Goal: Transaction & Acquisition: Purchase product/service

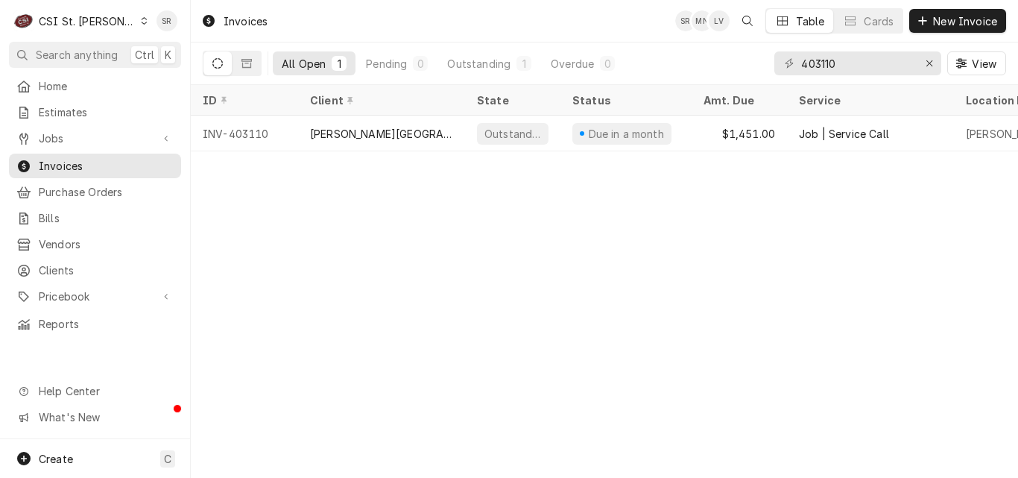
click at [62, 139] on span "Jobs" at bounding box center [95, 138] width 113 height 16
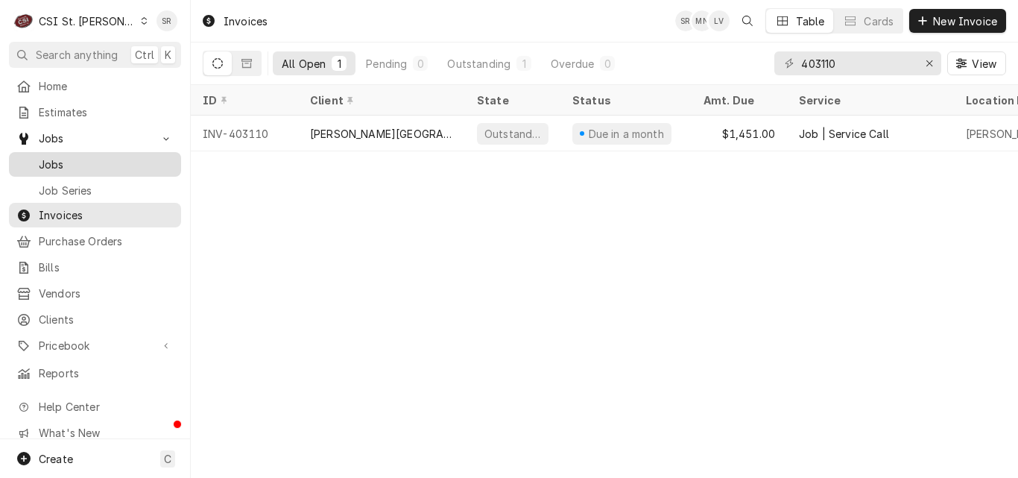
click at [66, 164] on span "Jobs" at bounding box center [106, 165] width 135 height 16
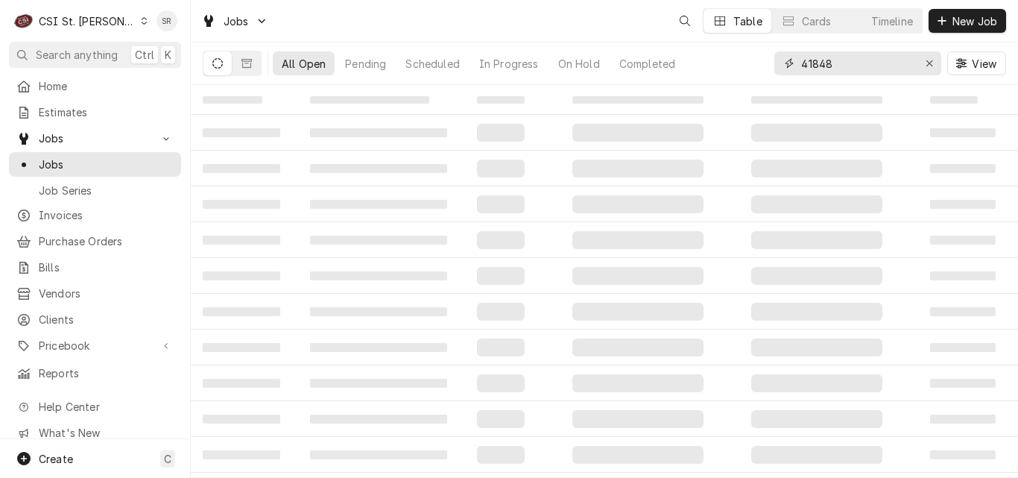
click at [754, 61] on div "All Open Pending Scheduled In Progress On Hold Completed 41848 View" at bounding box center [605, 63] width 804 height 42
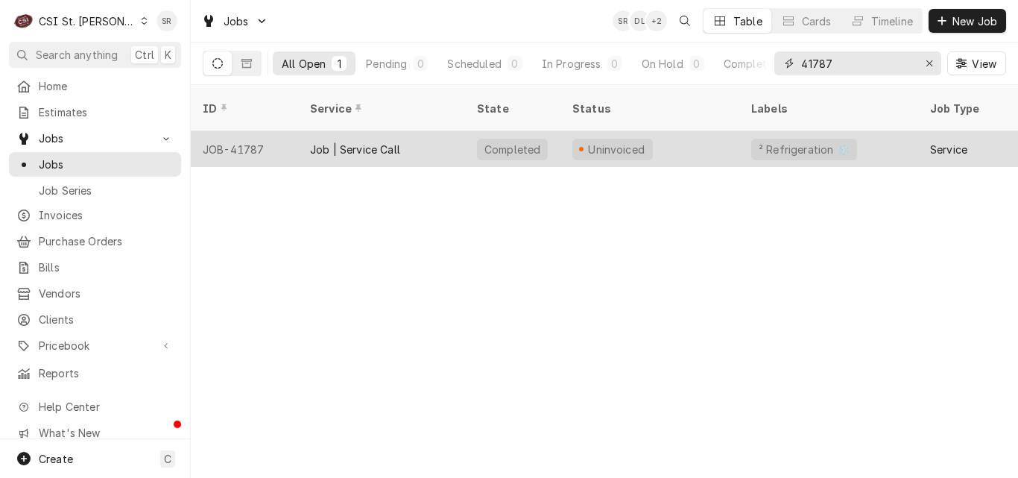
type input "41787"
click at [371, 142] on div "Job | Service Call" at bounding box center [355, 150] width 90 height 16
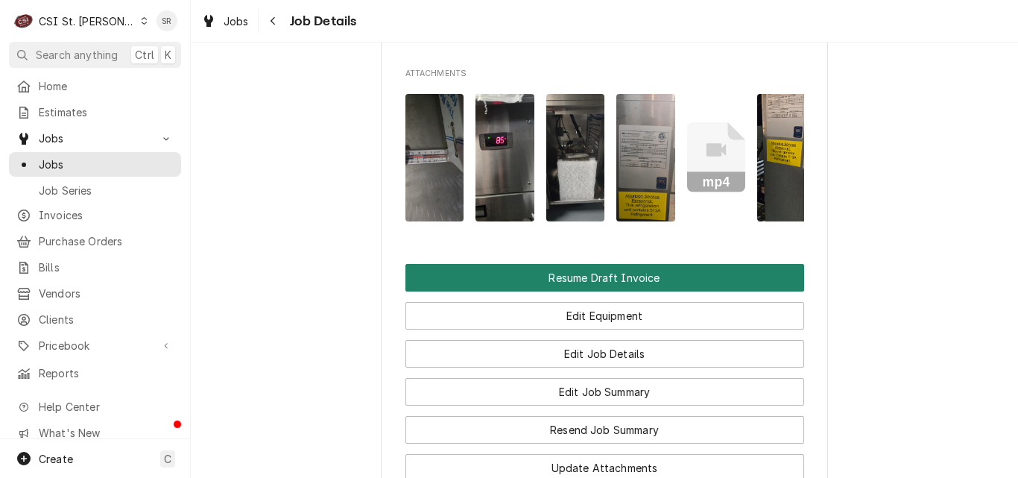
scroll to position [1715, 0]
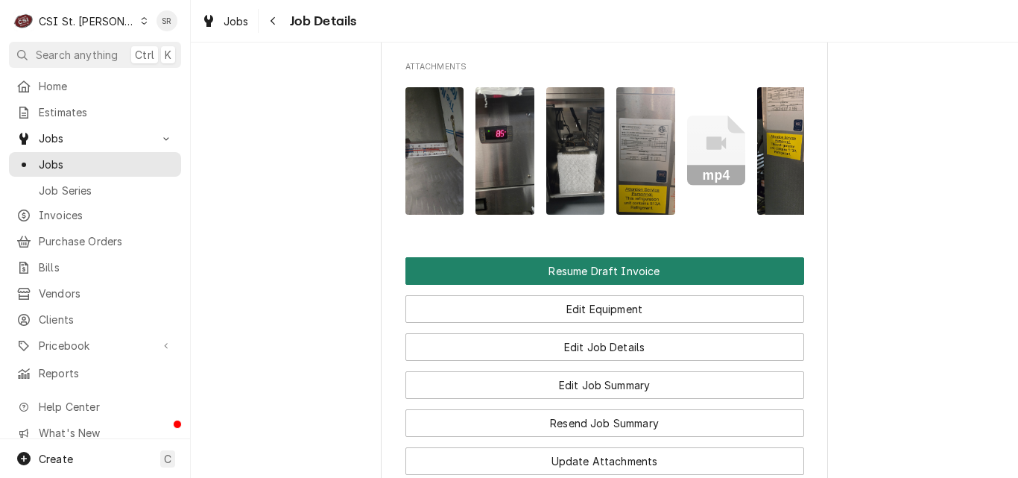
click at [593, 285] on button "Resume Draft Invoice" at bounding box center [605, 271] width 399 height 28
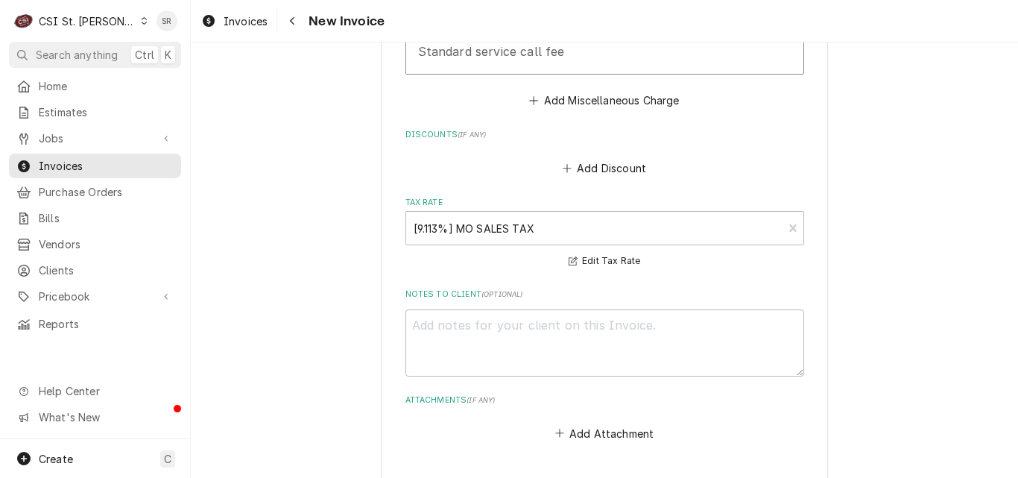
scroll to position [2460, 0]
click at [535, 309] on textarea "Notes to Client ( optional )" at bounding box center [605, 342] width 399 height 67
type textarea "x"
type textarea "u"
type textarea "x"
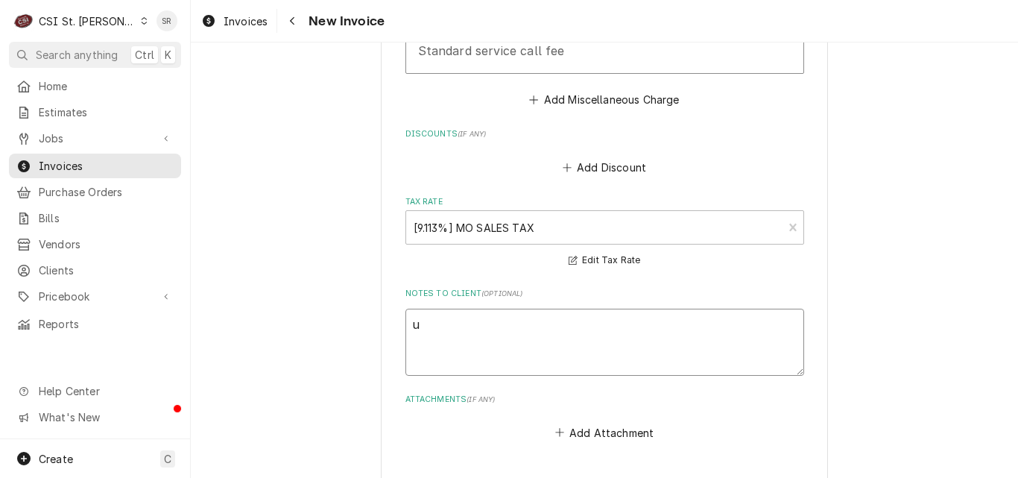
type textarea "un"
type textarea "x"
type textarea "uni"
type textarea "x"
type textarea "unit"
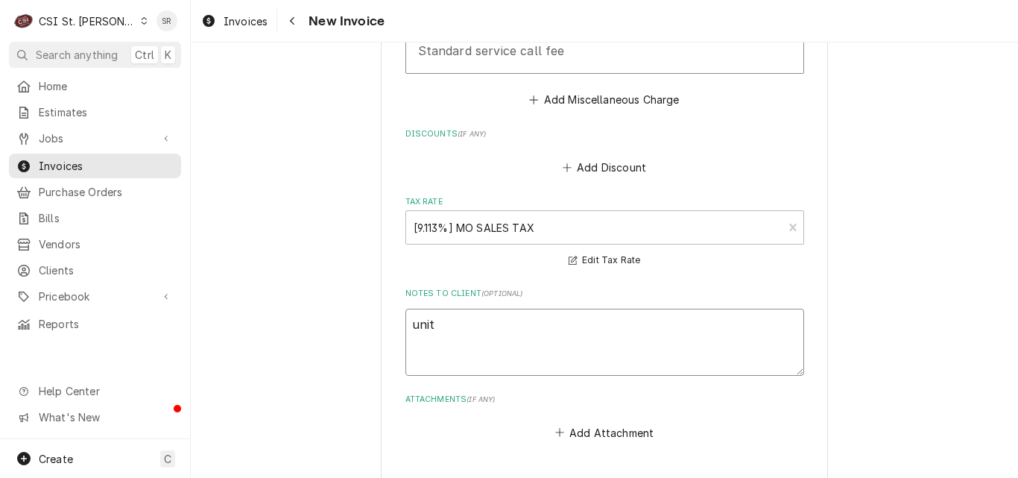
type textarea "x"
type textarea "unit n"
type textarea "x"
type textarea "unit no"
type textarea "x"
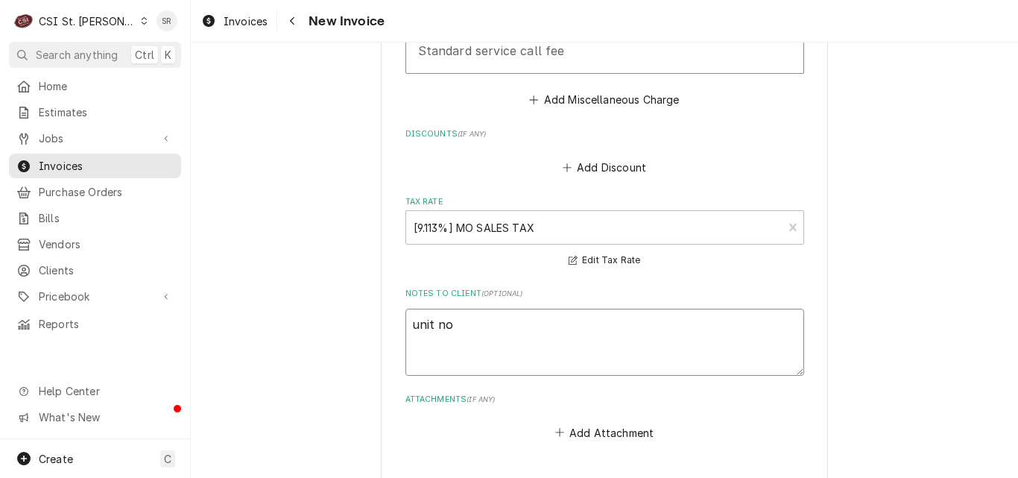
type textarea "unit not"
type textarea "x"
type textarea "unit not"
type textarea "x"
type textarea "unit not u"
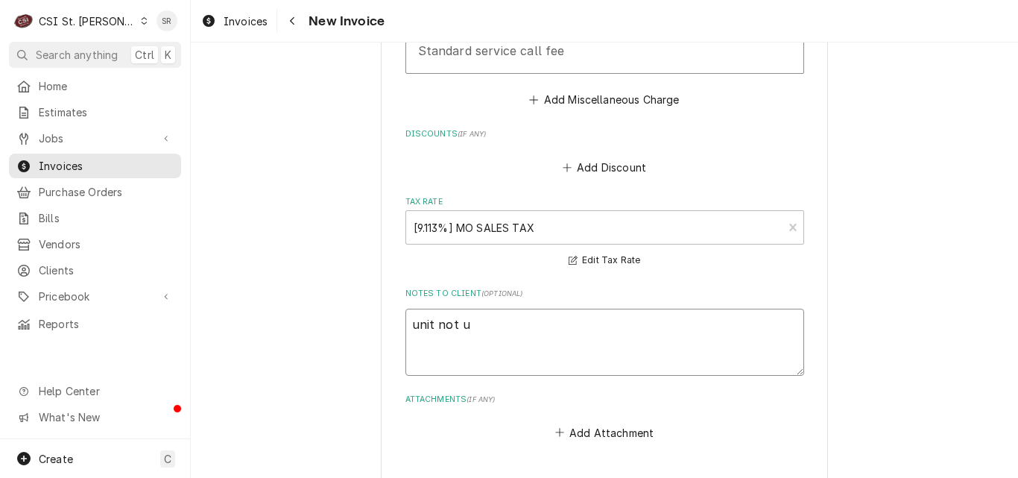
type textarea "x"
type textarea "unit not un"
type textarea "x"
type textarea "unit not und"
type textarea "x"
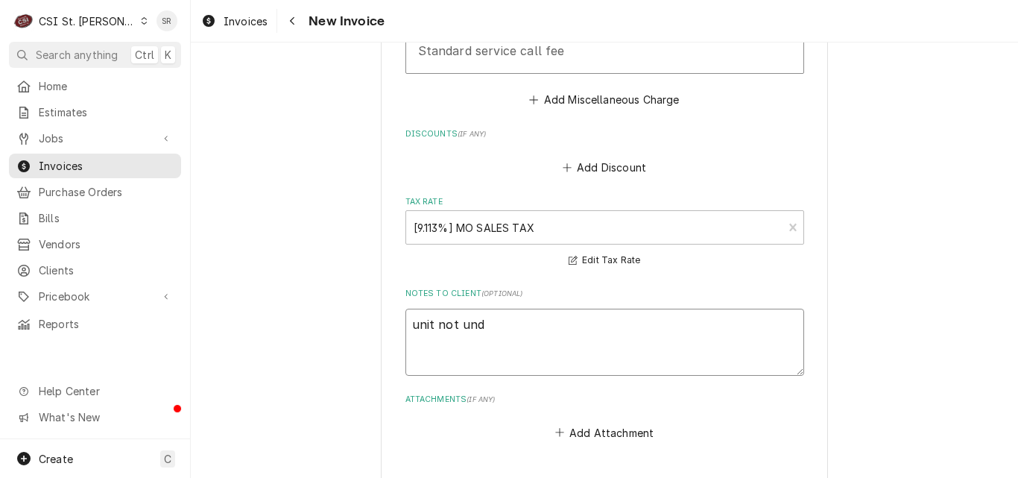
type textarea "unit not unde"
type textarea "x"
type textarea "unit not under"
type textarea "x"
type textarea "unit not under"
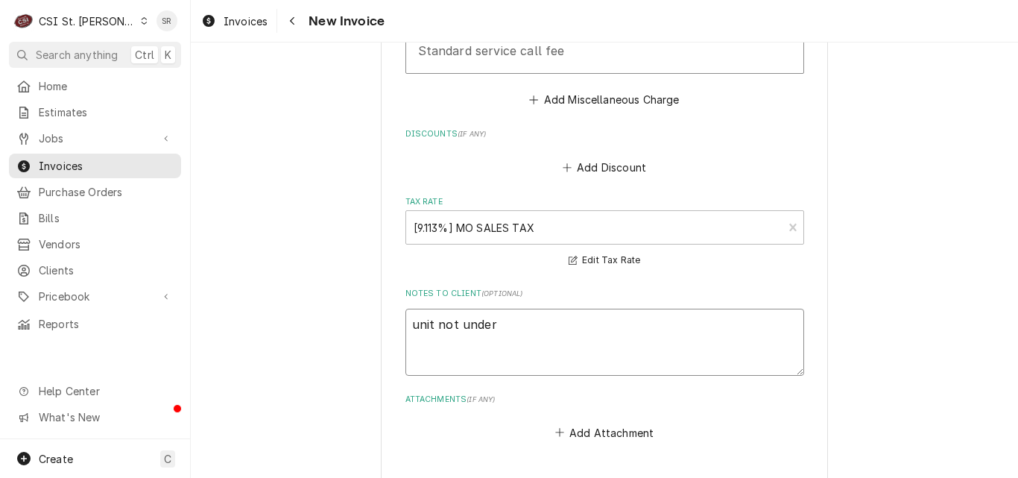
type textarea "x"
type textarea "unit not under w"
type textarea "x"
type textarea "unit not under wa"
type textarea "x"
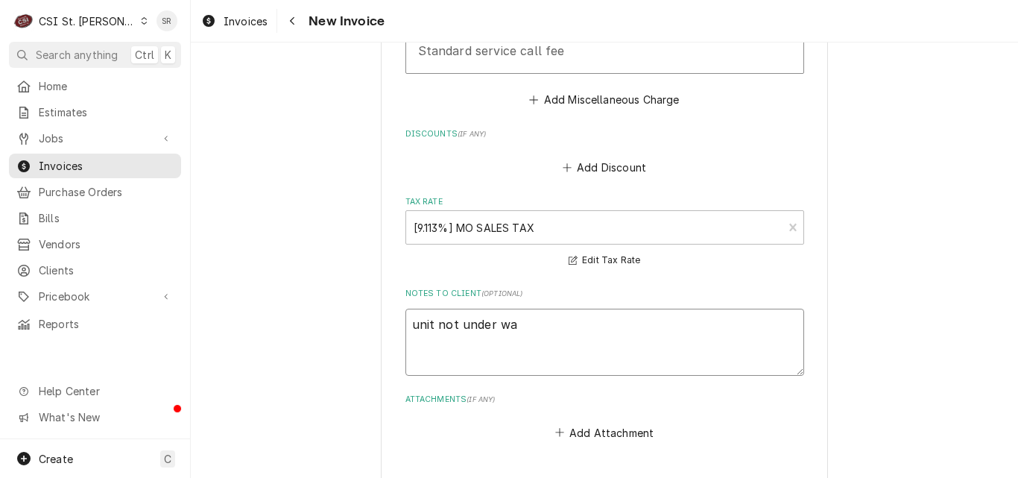
type textarea "unit not under war"
type textarea "x"
type textarea "unit not under warr"
type textarea "x"
type textarea "unit not under warra"
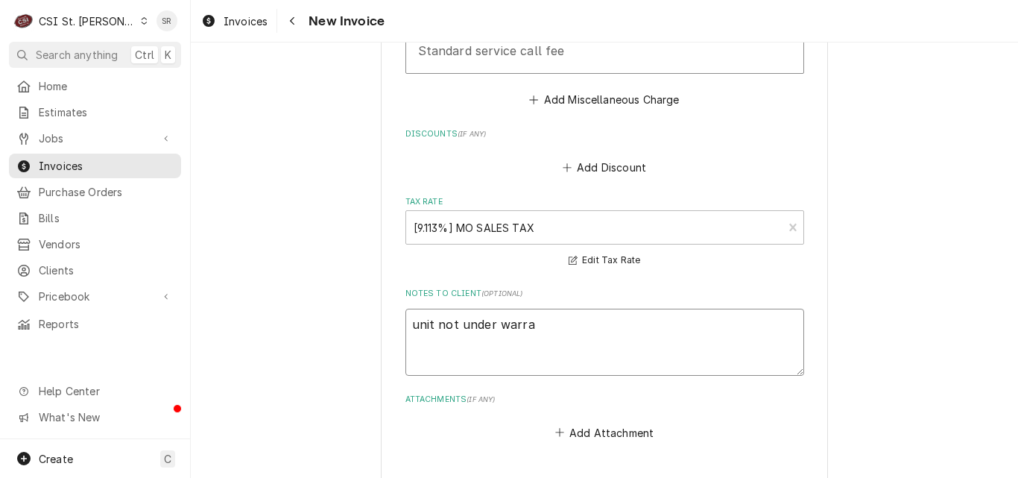
type textarea "x"
type textarea "unit not under warran"
type textarea "x"
type textarea "unit not under warrant"
type textarea "x"
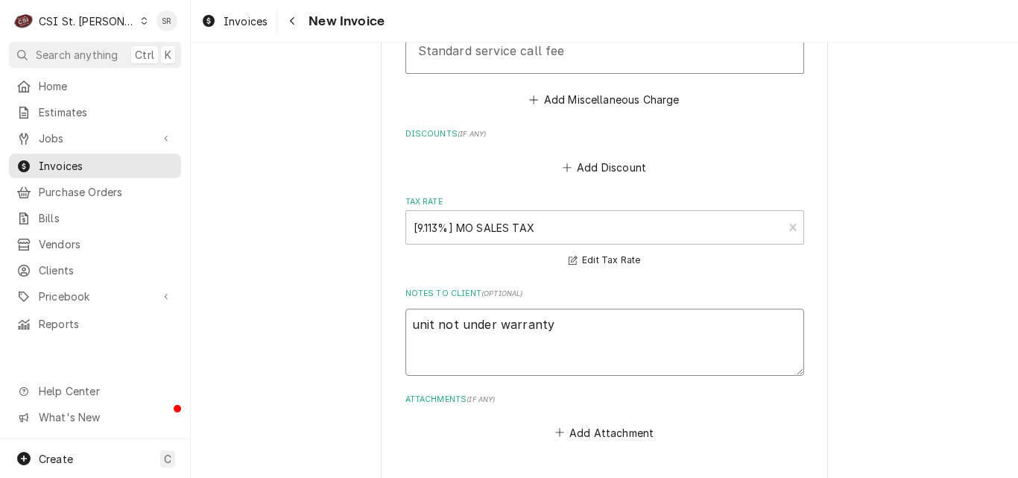
type textarea "unit not under warranty"
type textarea "x"
type textarea "unit not under warranty pe"
type textarea "x"
type textarea "unit not under warranty per"
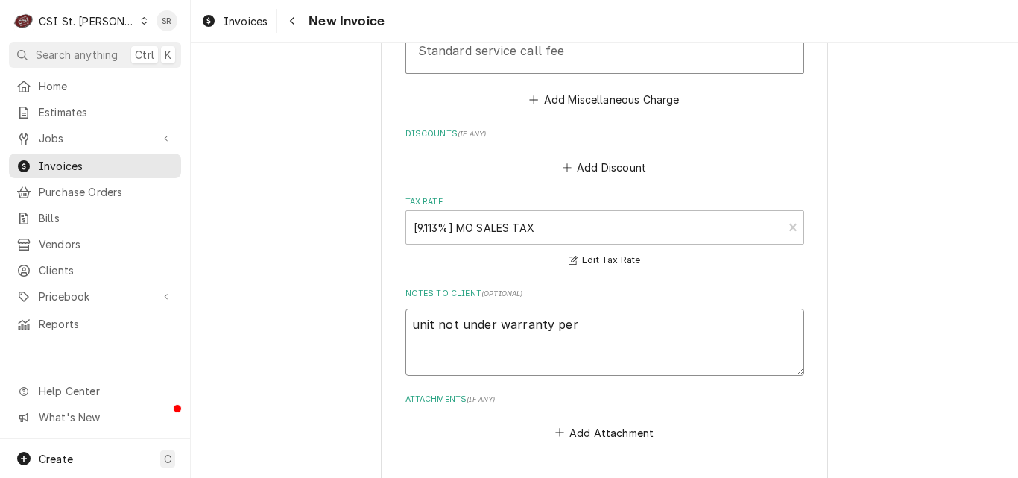
type textarea "x"
type textarea "unit not under warranty per"
type textarea "x"
type textarea "unit not under warranty per J"
type textarea "x"
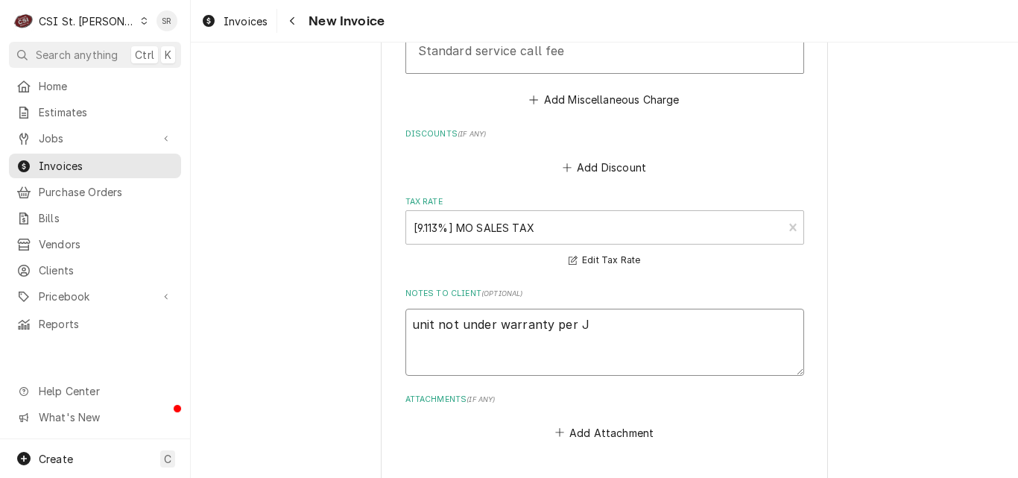
type textarea "unit not under warranty per Jo"
type textarea "x"
type textarea "unit not under warranty per Joh"
type textarea "x"
type textarea "unit not under warranty per John"
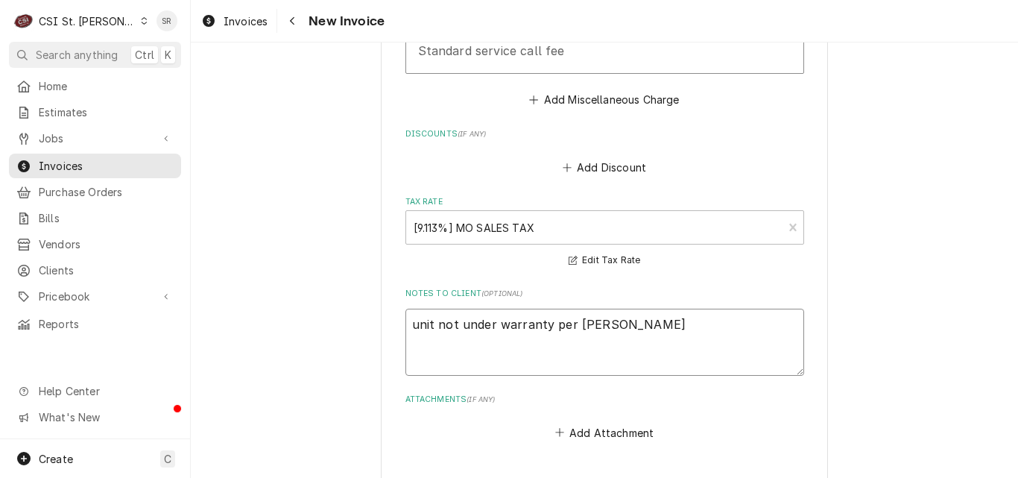
type textarea "x"
type textarea "unit not under warranty per John C"
type textarea "x"
type textarea "unit not under warranty per John Co"
type textarea "x"
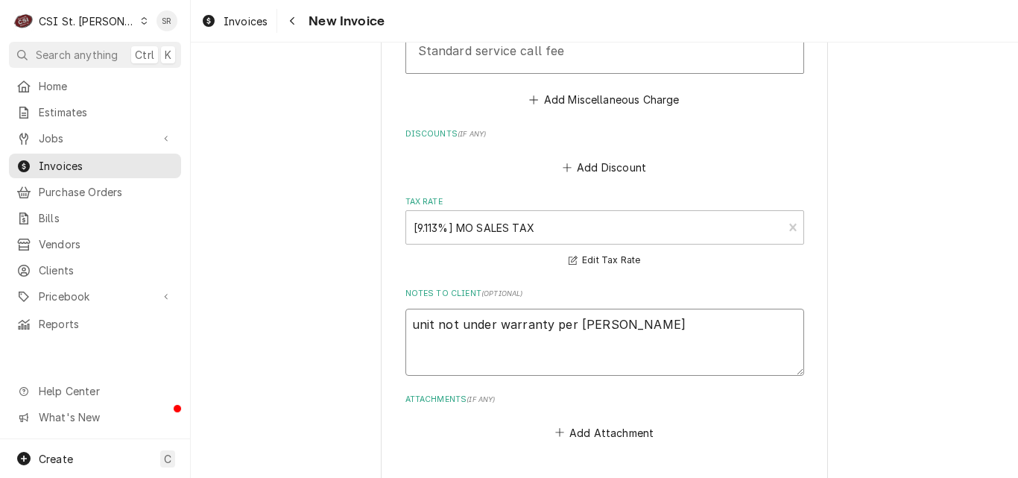
type textarea "unit not under warranty per John Cov"
type textarea "x"
type textarea "unit not under warranty per John Cove"
type textarea "x"
type textarea "unit not under warranty per John Cover"
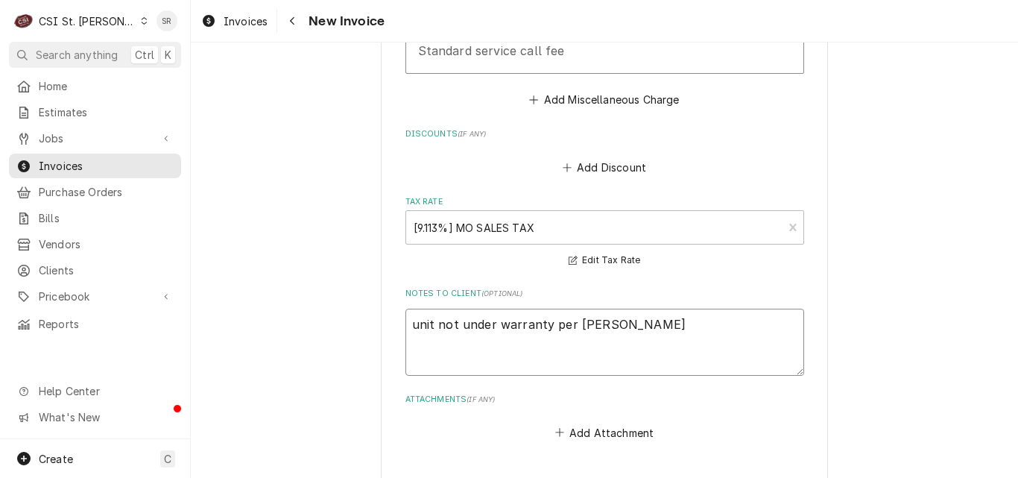
type textarea "x"
type textarea "unit not under warranty per John Cover a"
type textarea "x"
type textarea "unit not under warranty per John Cover at"
type textarea "x"
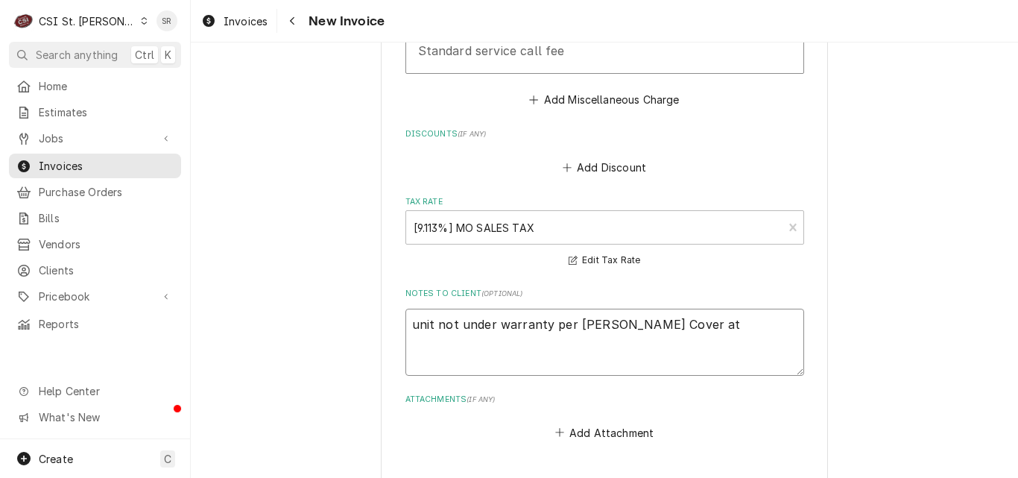
type textarea "unit not under warranty per John Cover at"
type textarea "x"
type textarea "unit not under warranty per John Cover at W"
type textarea "x"
type textarea "unit not under warranty per John Cover at Wa"
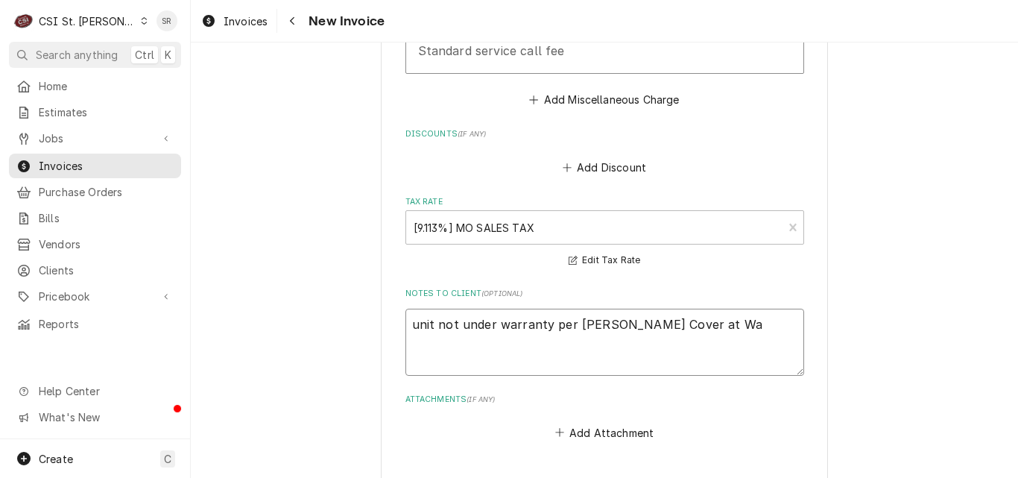
type textarea "x"
type textarea "unit not under warranty per John Cover at Was"
type textarea "x"
type textarea "unit not under warranty per John Cover at Wass"
type textarea "x"
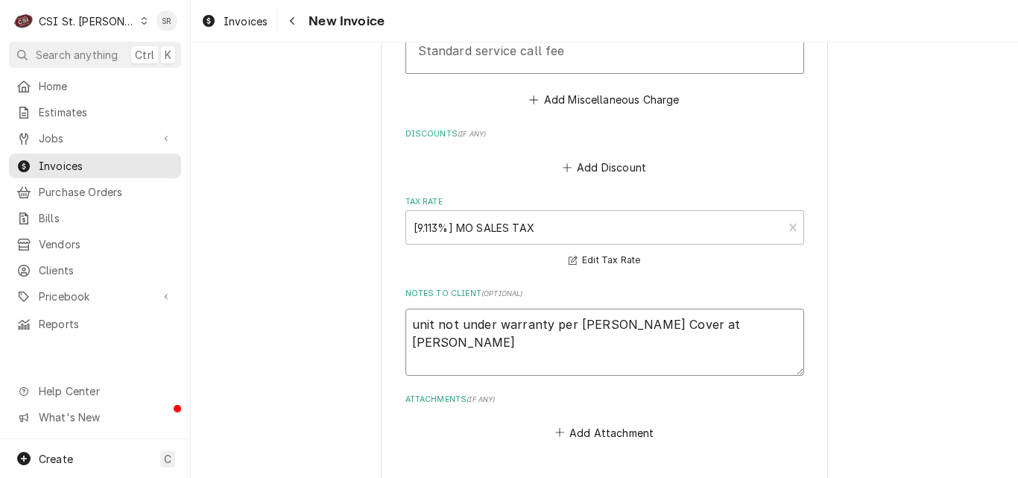
type textarea "unit not under warranty per John Cover at Wasse"
type textarea "x"
type textarea "unit not under warranty per John Cover at Wasser"
type textarea "x"
type textarea "unit not under warranty per John Cover at Wassers"
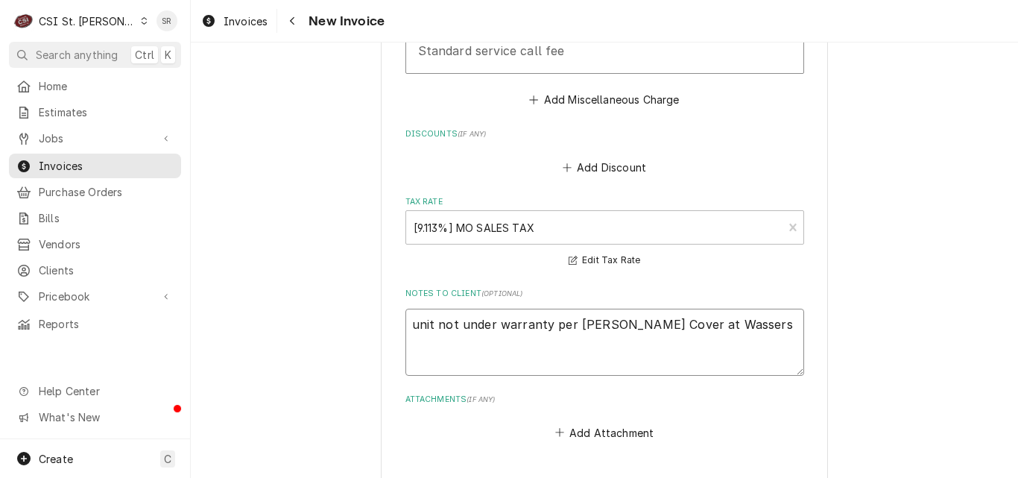
type textarea "x"
type textarea "unit not under warranty per John Cover at Wasserst"
type textarea "x"
type textarea "unit not under warranty per John Cover at Wasserstr"
type textarea "x"
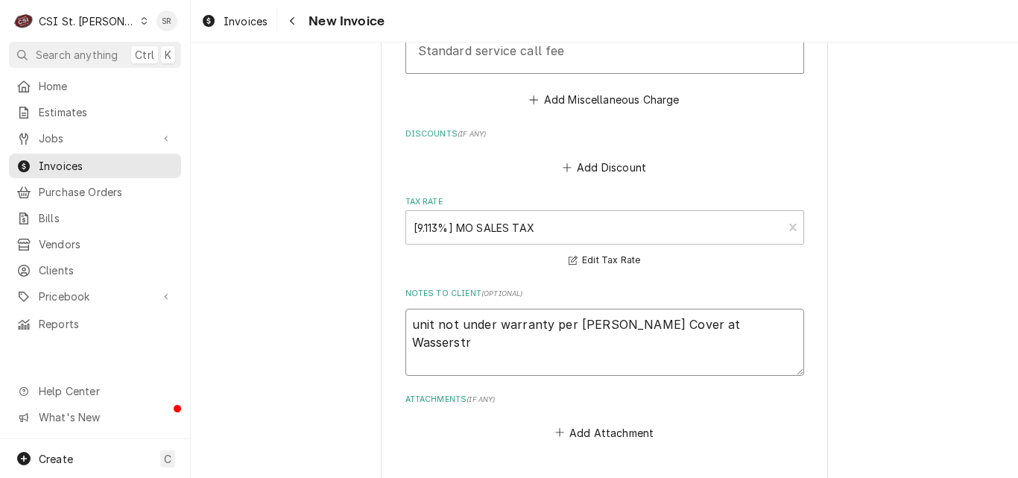
type textarea "unit not under warranty per John Cover at Wasserstro"
type textarea "x"
type textarea "unit not under warranty per [PERSON_NAME] Cover at Wasserstrom"
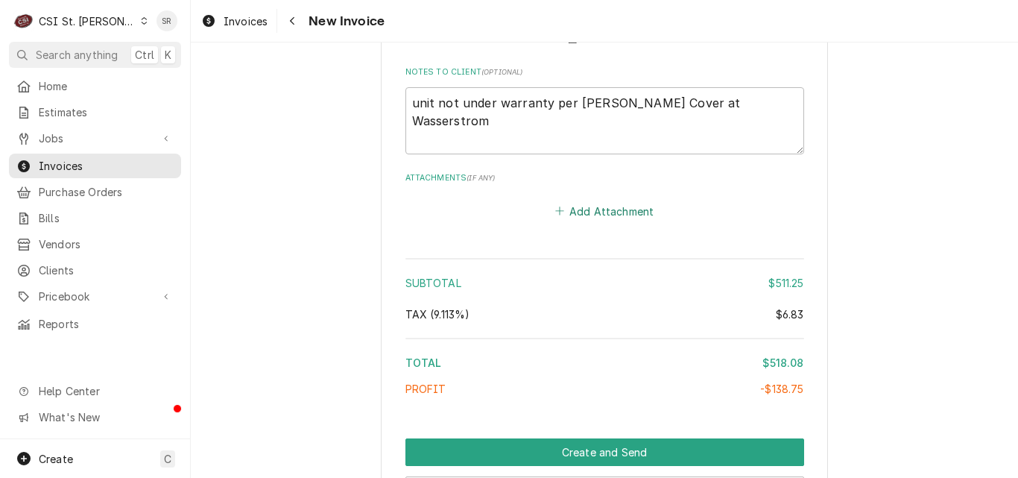
scroll to position [2756, 0]
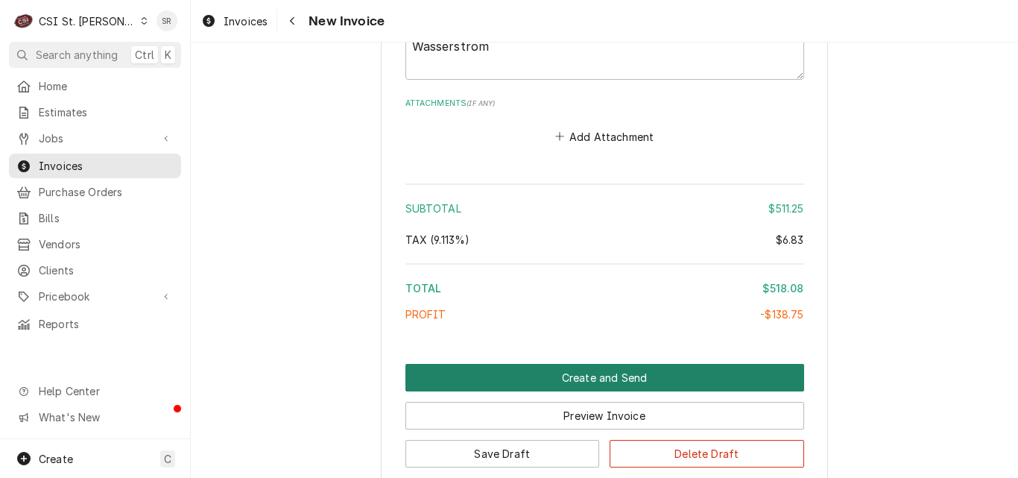
click at [595, 364] on button "Create and Send" at bounding box center [605, 378] width 399 height 28
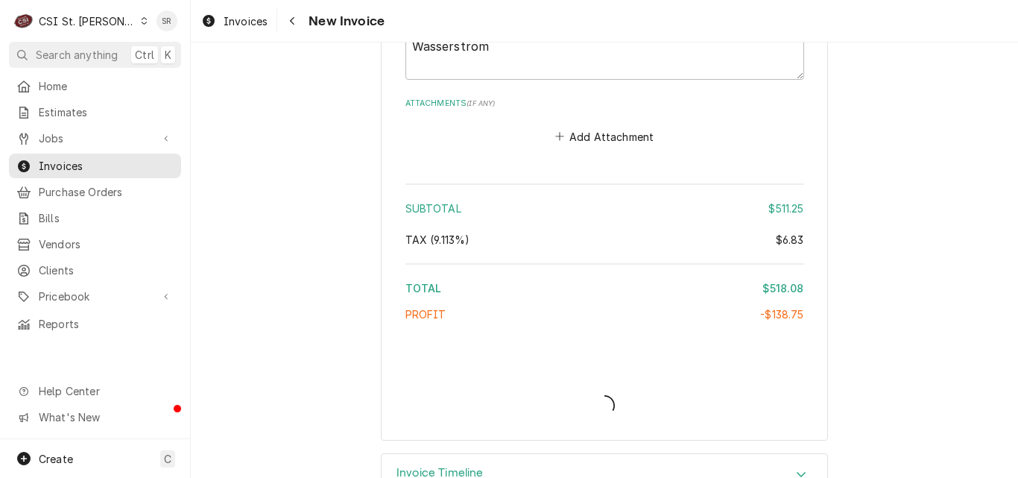
type textarea "x"
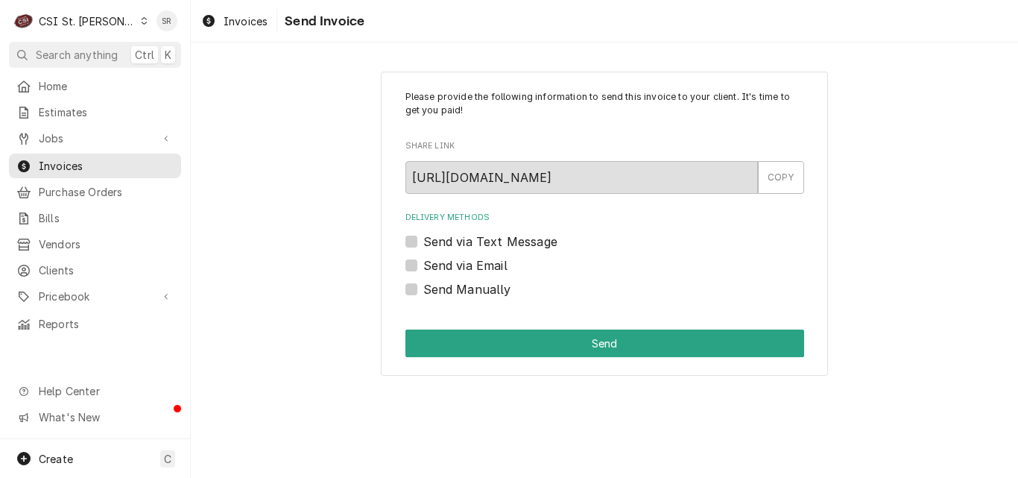
click at [443, 268] on label "Send via Email" at bounding box center [465, 265] width 84 height 18
click at [443, 268] on input "Send via Email" at bounding box center [622, 272] width 399 height 33
checkbox input "true"
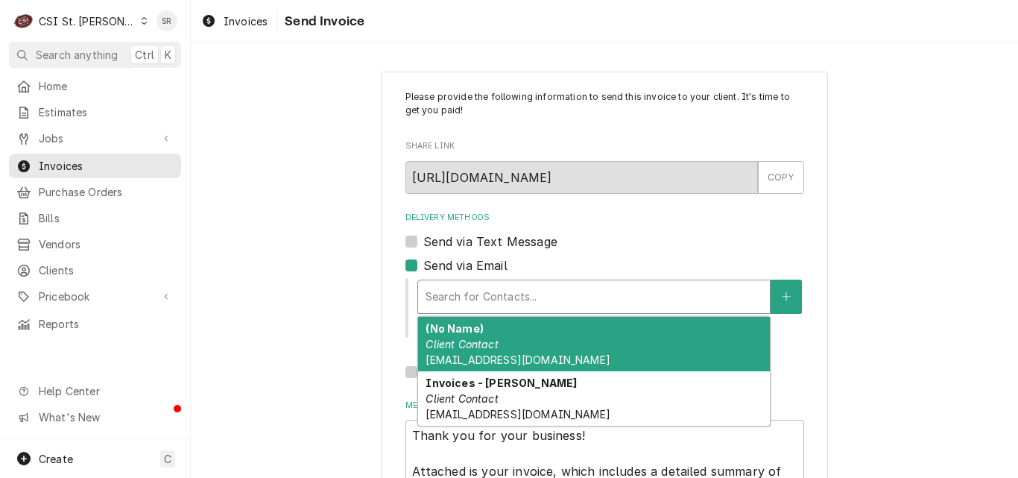
click at [484, 301] on div "Delivery Methods" at bounding box center [594, 296] width 337 height 27
click at [491, 397] on em "Client Contact" at bounding box center [462, 398] width 72 height 13
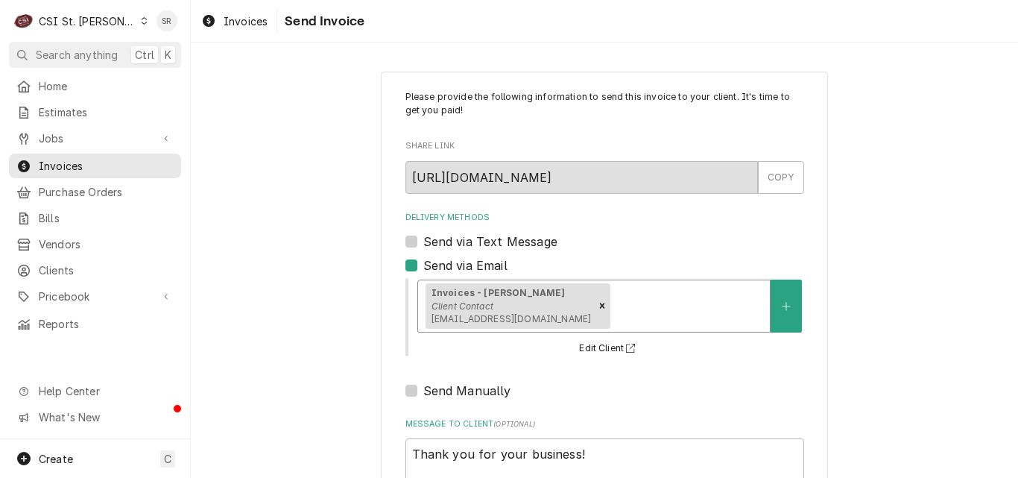
scroll to position [172, 0]
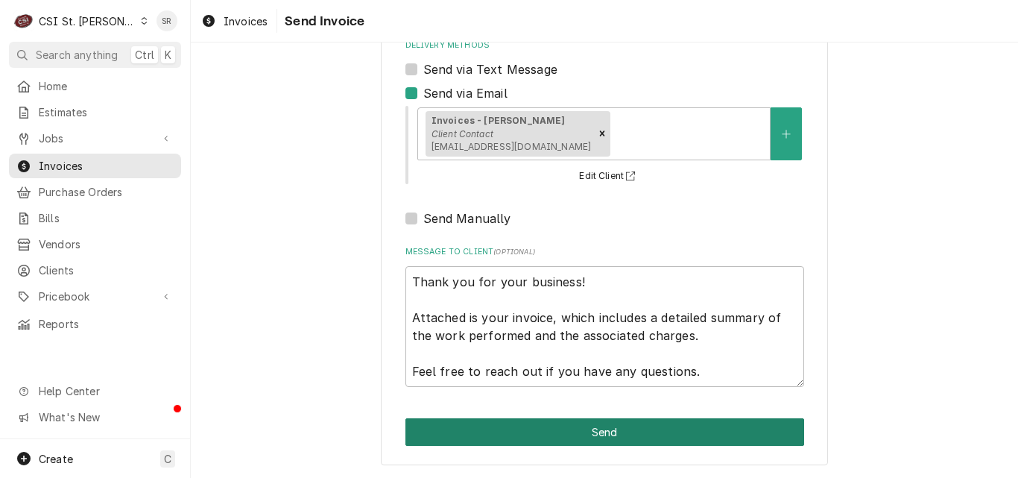
click at [596, 438] on button "Send" at bounding box center [605, 432] width 399 height 28
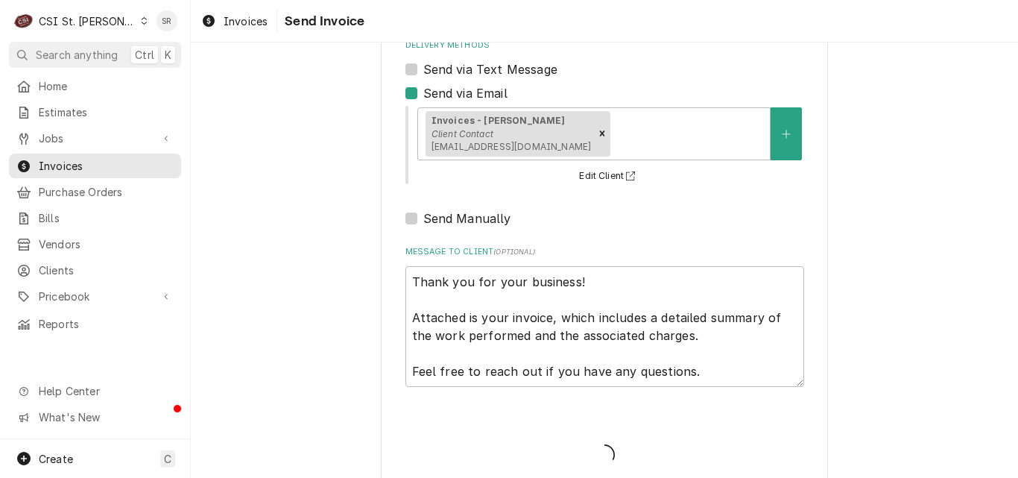
type textarea "x"
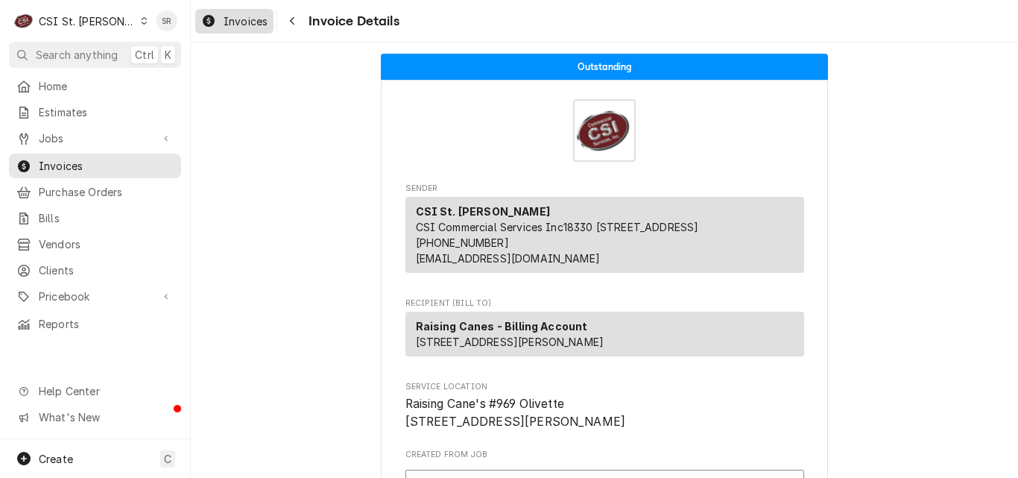
click at [239, 25] on span "Invoices" at bounding box center [246, 21] width 44 height 16
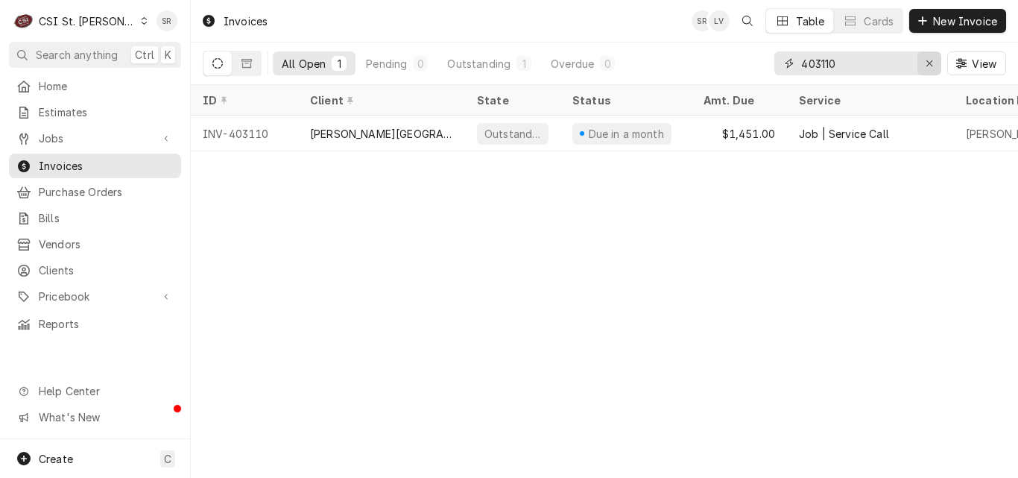
click at [919, 66] on button "Erase input" at bounding box center [930, 63] width 24 height 24
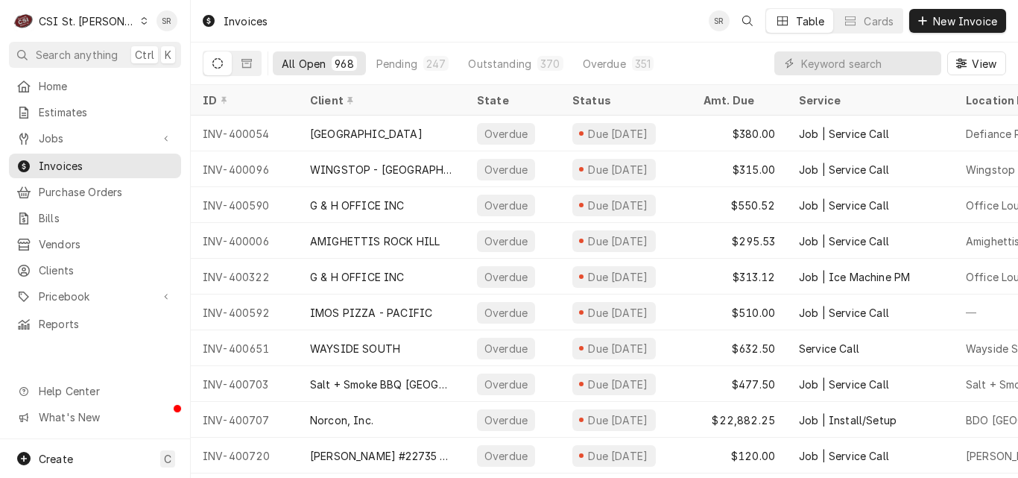
click at [83, 122] on div "Home Estimates Jobs Jobs Job Series Invoices Purchase Orders Bills Vendors Clie…" at bounding box center [95, 205] width 190 height 262
click at [82, 108] on span "Estimates" at bounding box center [106, 112] width 135 height 16
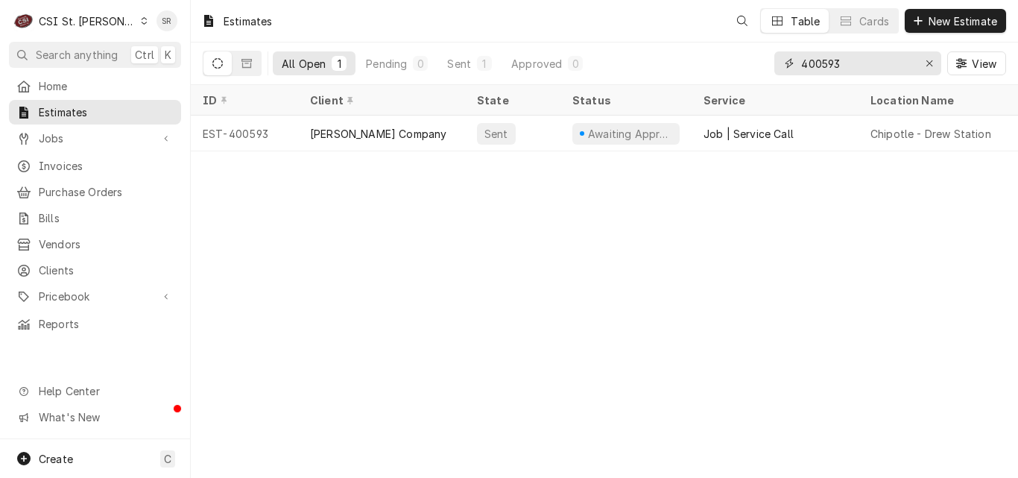
drag, startPoint x: 851, startPoint y: 67, endPoint x: 791, endPoint y: 67, distance: 60.4
click at [791, 67] on div "400593" at bounding box center [858, 63] width 167 height 24
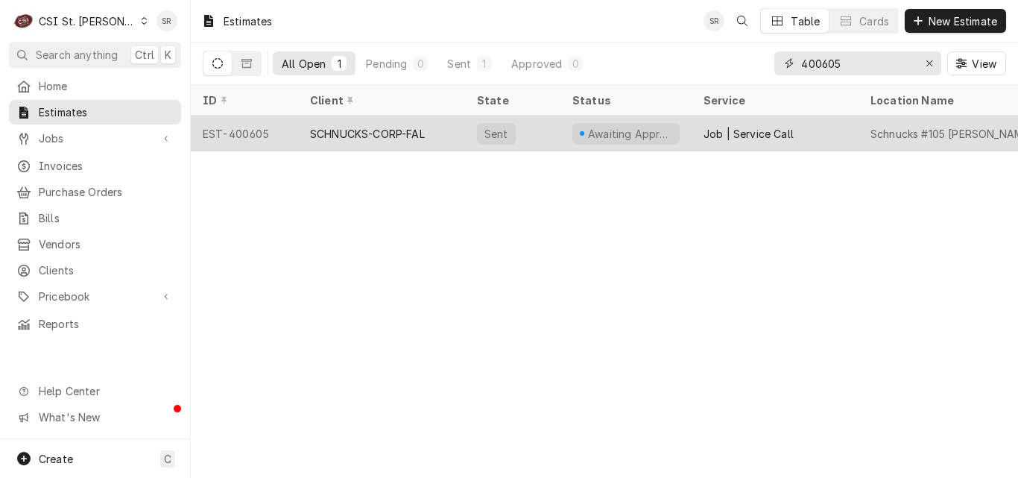
type input "400605"
click at [400, 130] on div "SCHNUCKS-CORP-FAL" at bounding box center [367, 134] width 115 height 16
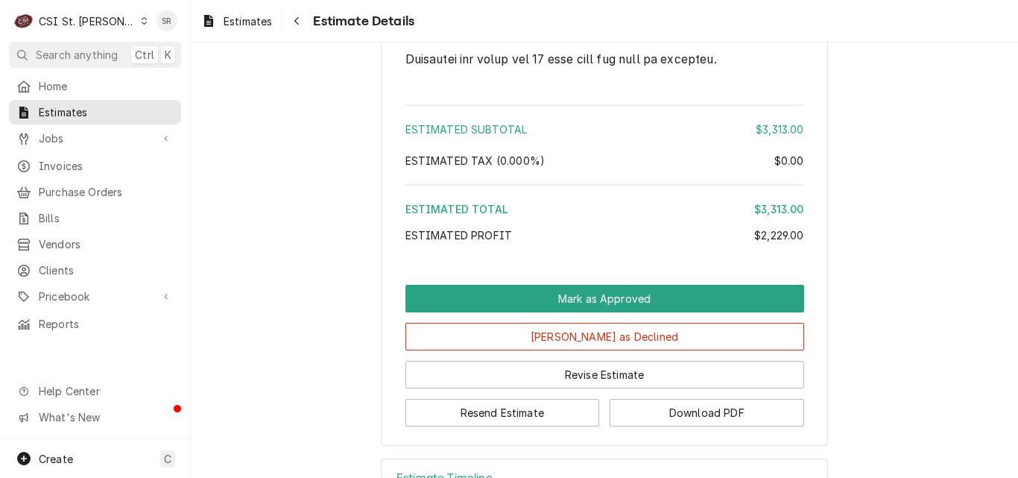
scroll to position [3479, 0]
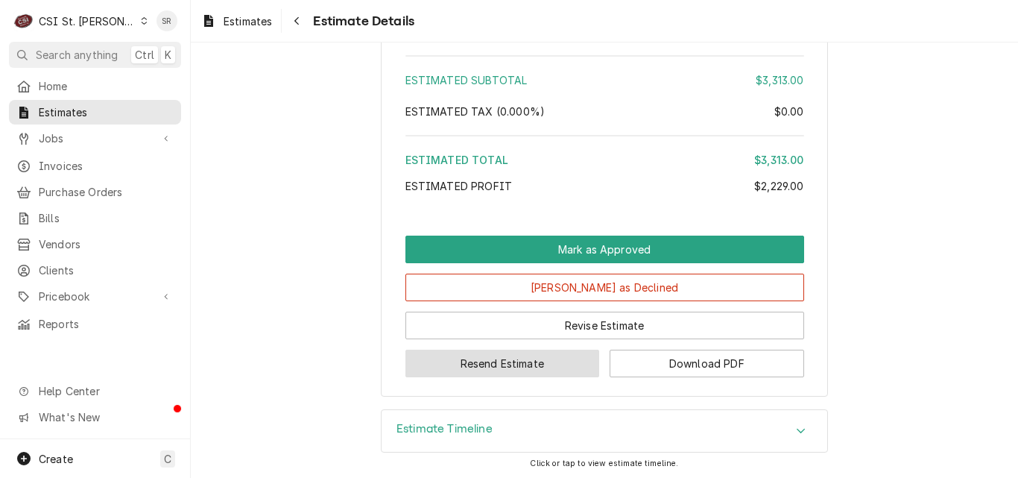
click at [488, 366] on button "Resend Estimate" at bounding box center [503, 364] width 195 height 28
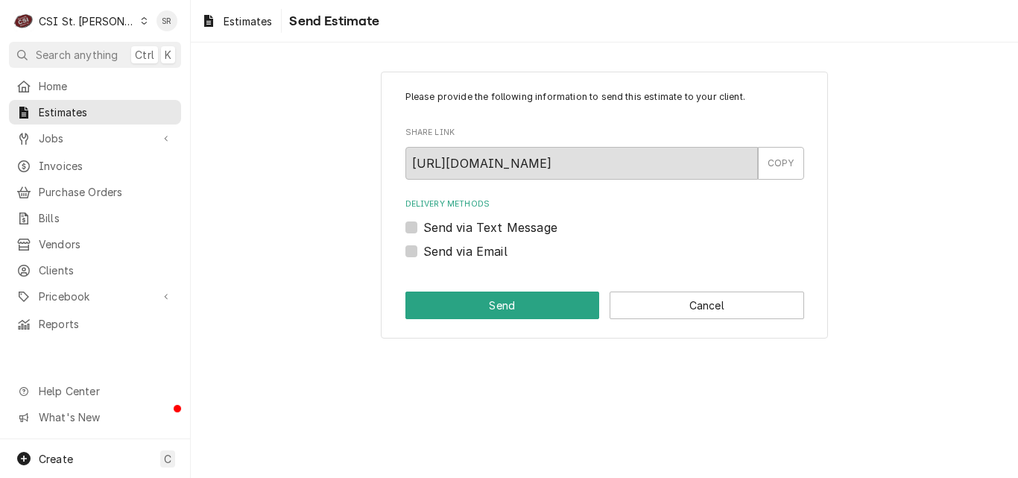
click at [452, 256] on label "Send via Email" at bounding box center [465, 251] width 84 height 18
click at [452, 256] on input "Send via Email" at bounding box center [622, 258] width 399 height 33
checkbox input "true"
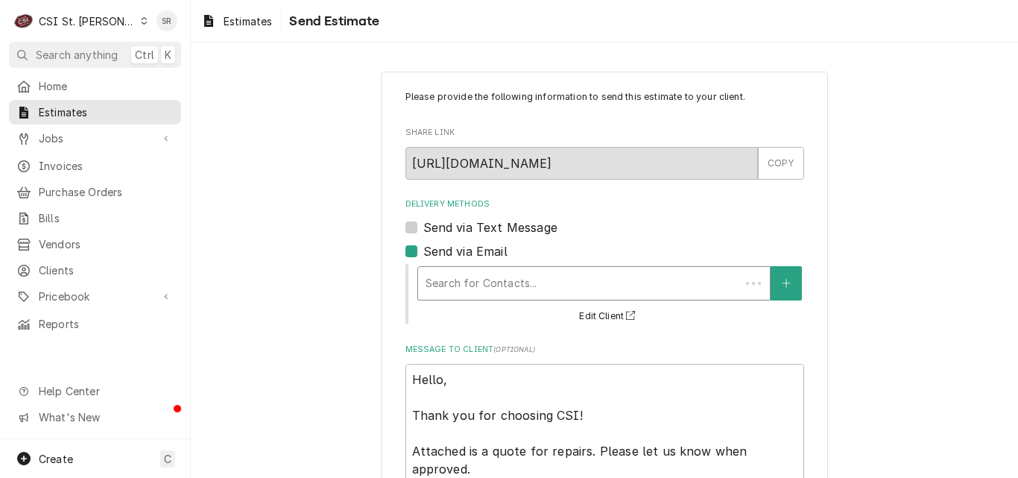
click at [480, 285] on div "Delivery Methods" at bounding box center [579, 283] width 307 height 27
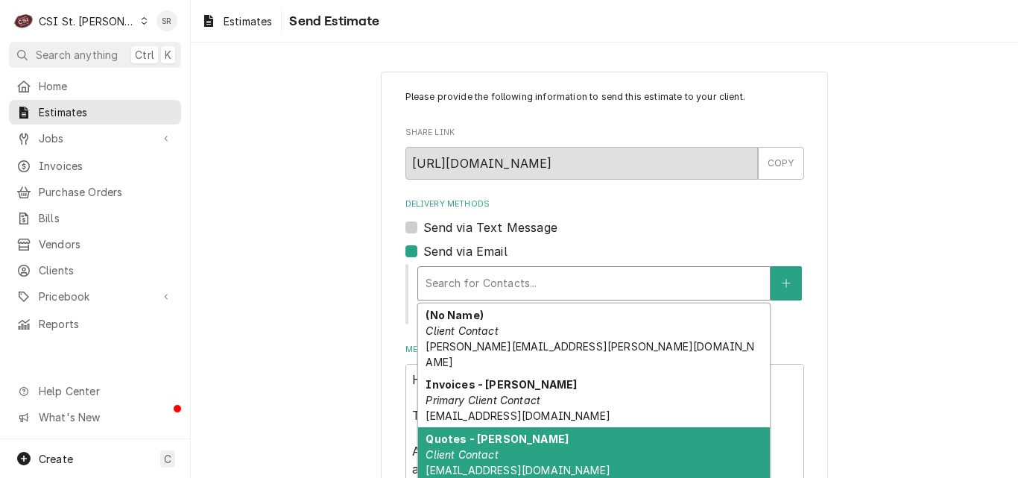
click at [485, 448] on em "Client Contact" at bounding box center [462, 454] width 72 height 13
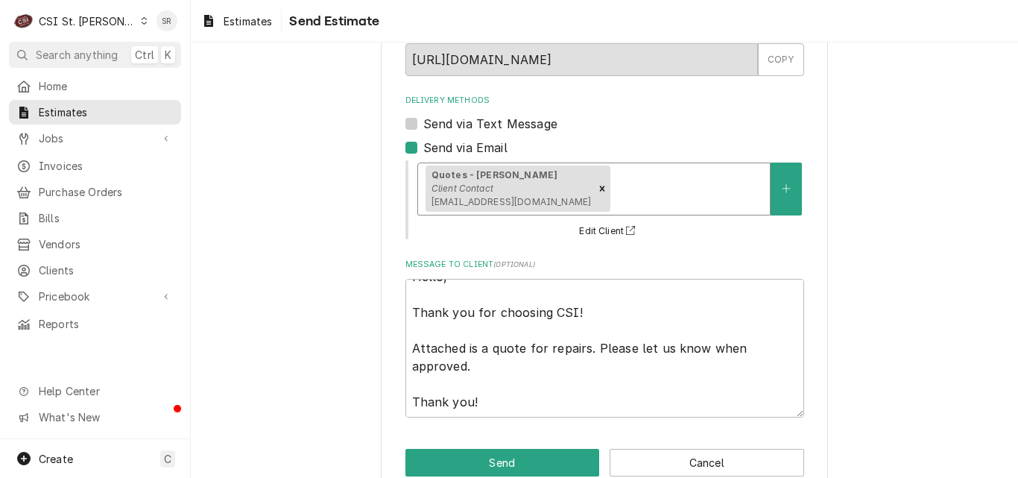
scroll to position [134, 0]
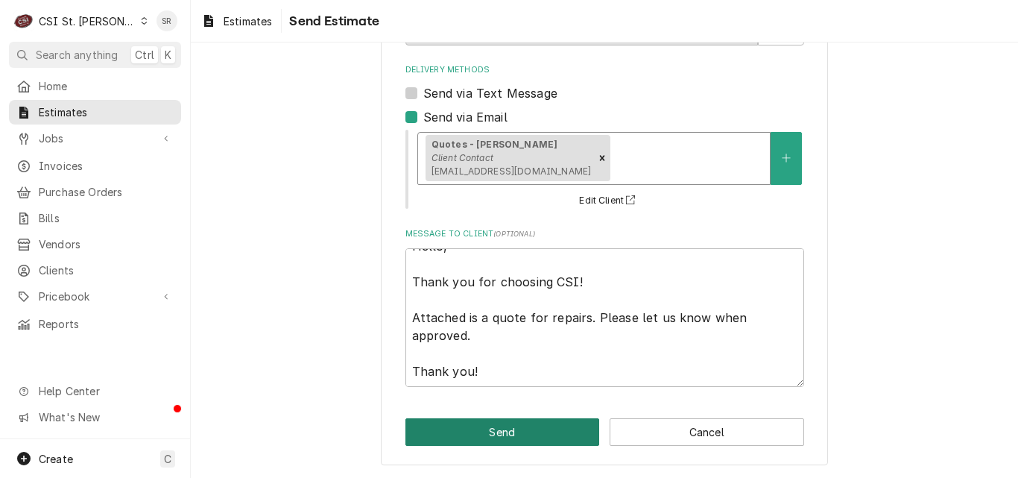
click at [539, 437] on button "Send" at bounding box center [503, 432] width 195 height 28
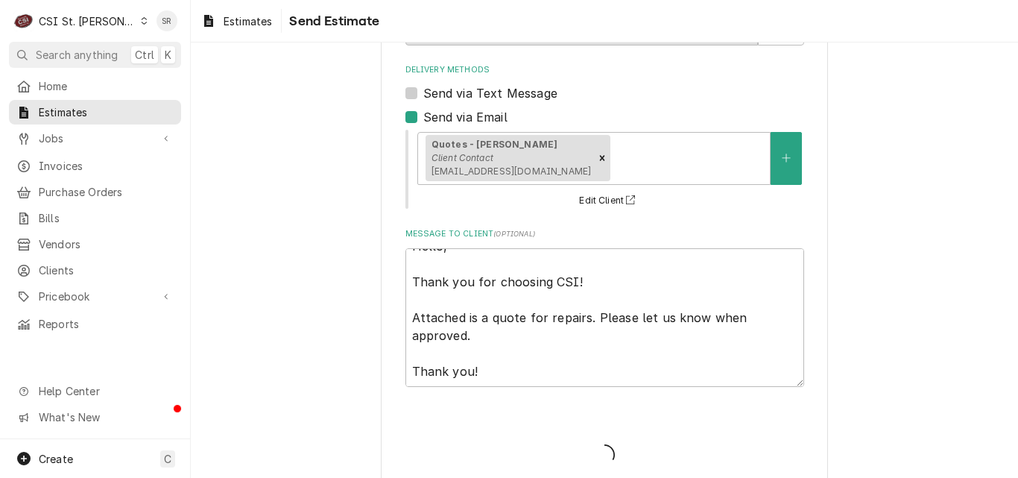
type textarea "x"
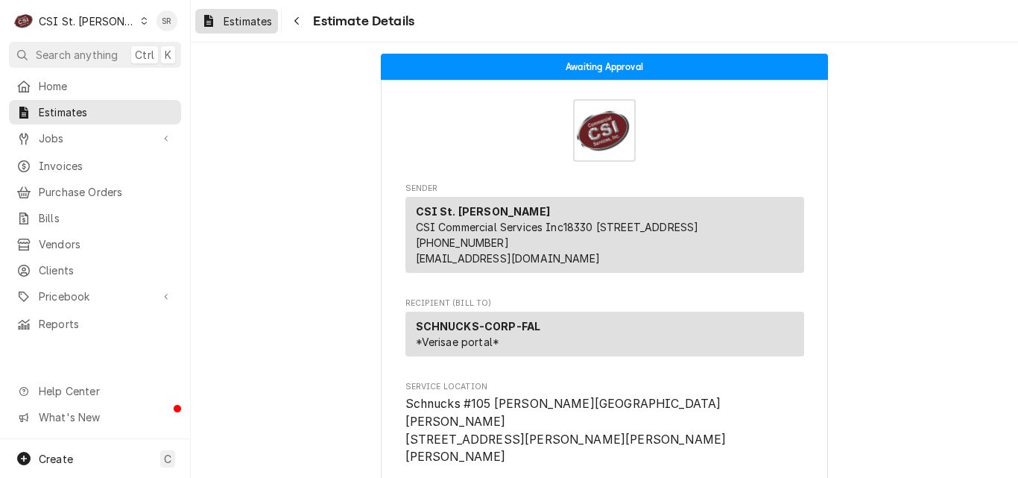
click at [245, 24] on span "Estimates" at bounding box center [248, 21] width 48 height 16
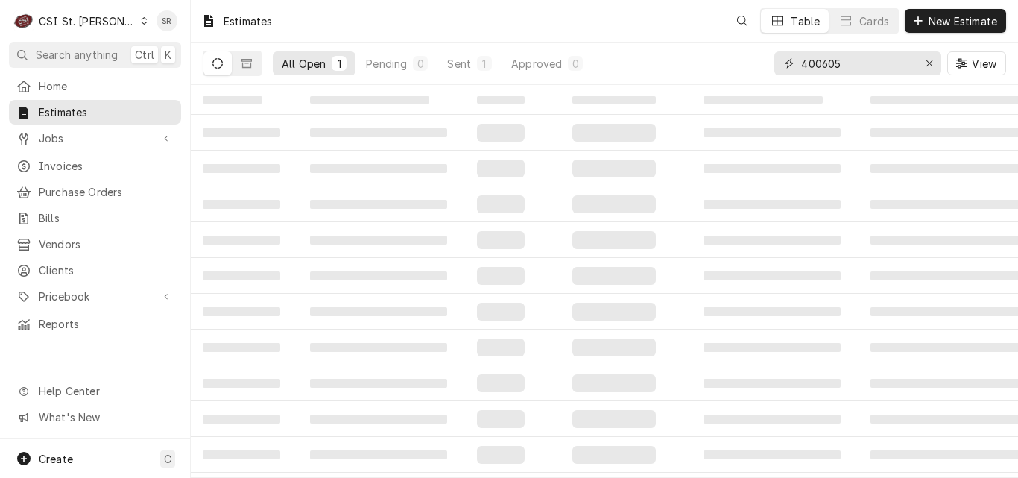
click at [902, 60] on input "400605" at bounding box center [857, 63] width 112 height 24
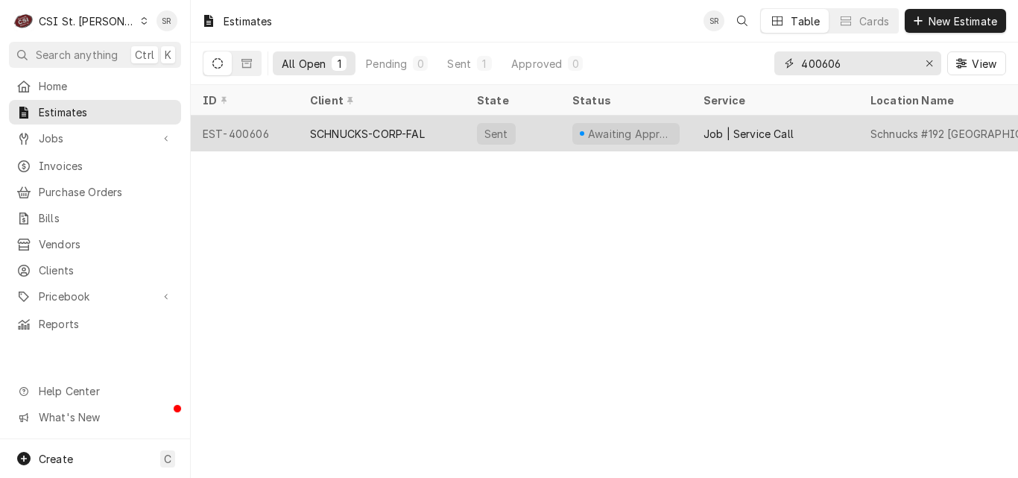
type input "400606"
click at [615, 123] on div "Awaiting Approval" at bounding box center [626, 134] width 107 height 22
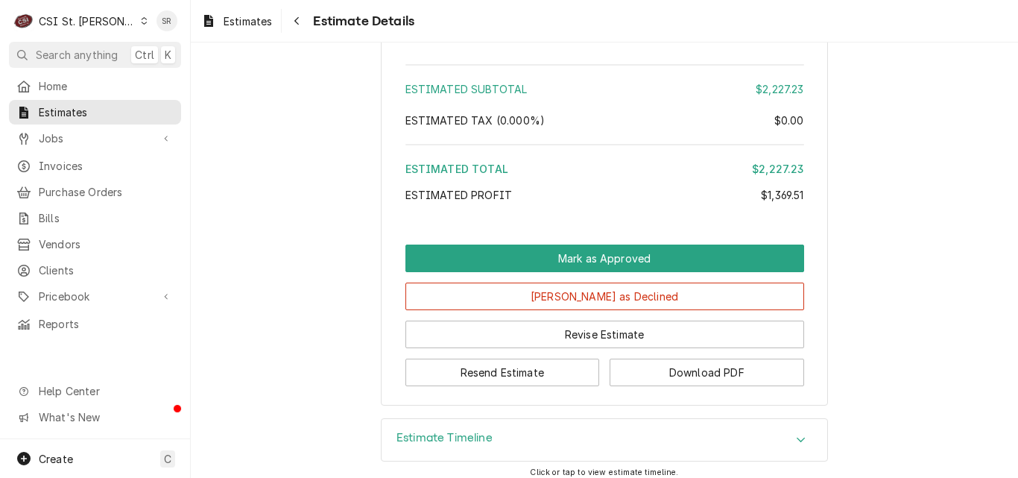
scroll to position [3929, 0]
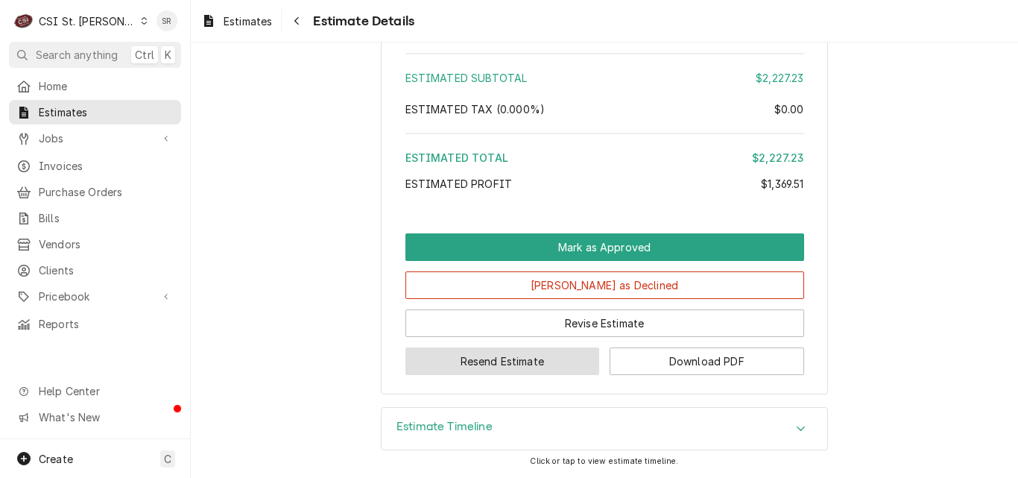
click at [493, 356] on button "Resend Estimate" at bounding box center [503, 361] width 195 height 28
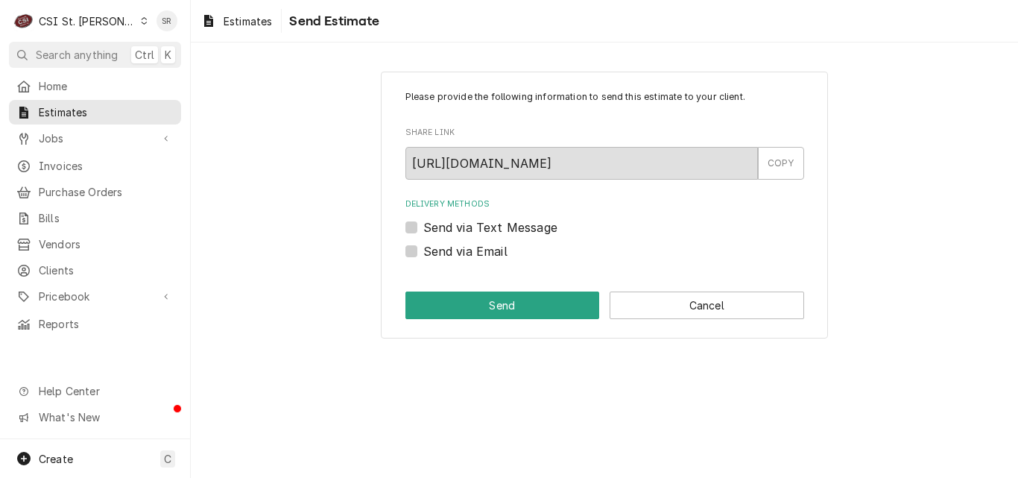
click at [469, 258] on label "Send via Email" at bounding box center [465, 251] width 84 height 18
click at [469, 258] on input "Send via Email" at bounding box center [622, 258] width 399 height 33
checkbox input "true"
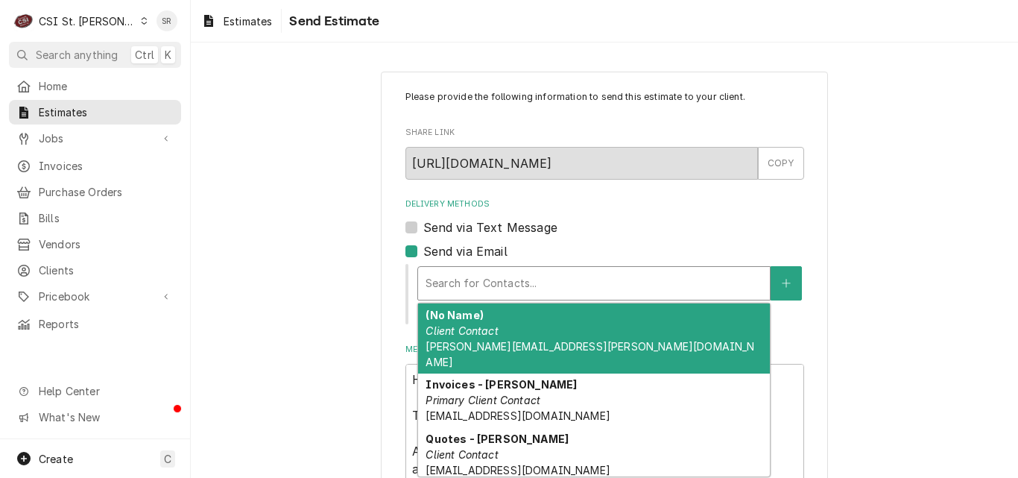
click at [480, 285] on div "Delivery Methods" at bounding box center [594, 283] width 337 height 27
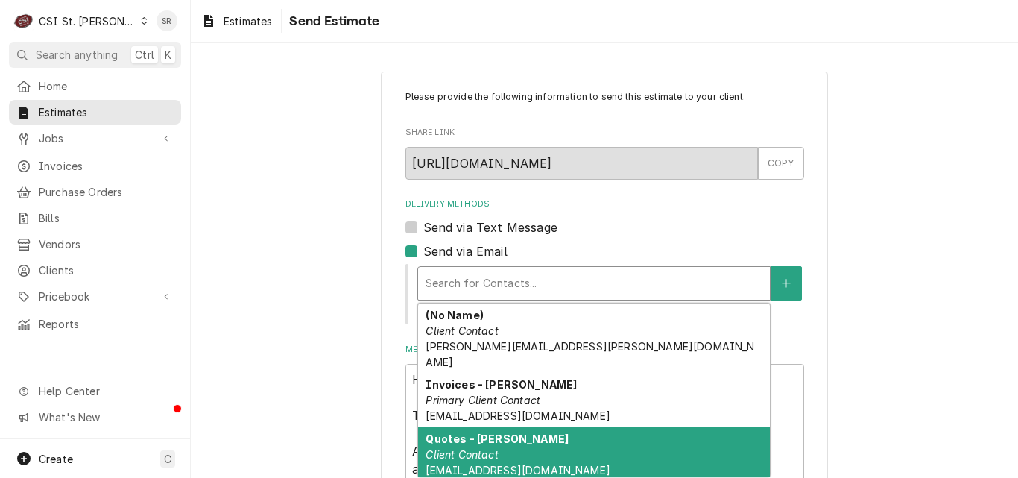
click at [483, 432] on strong "Quotes - [PERSON_NAME]" at bounding box center [497, 438] width 143 height 13
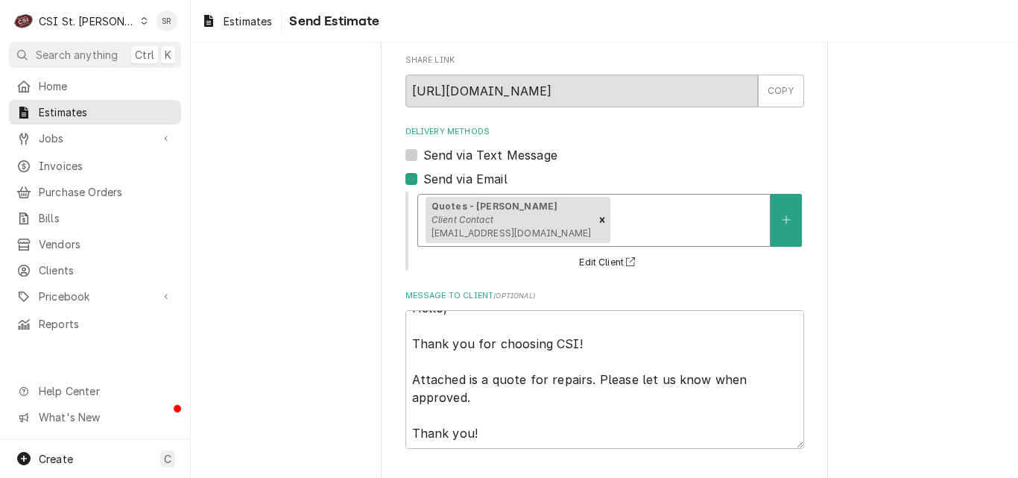
scroll to position [134, 0]
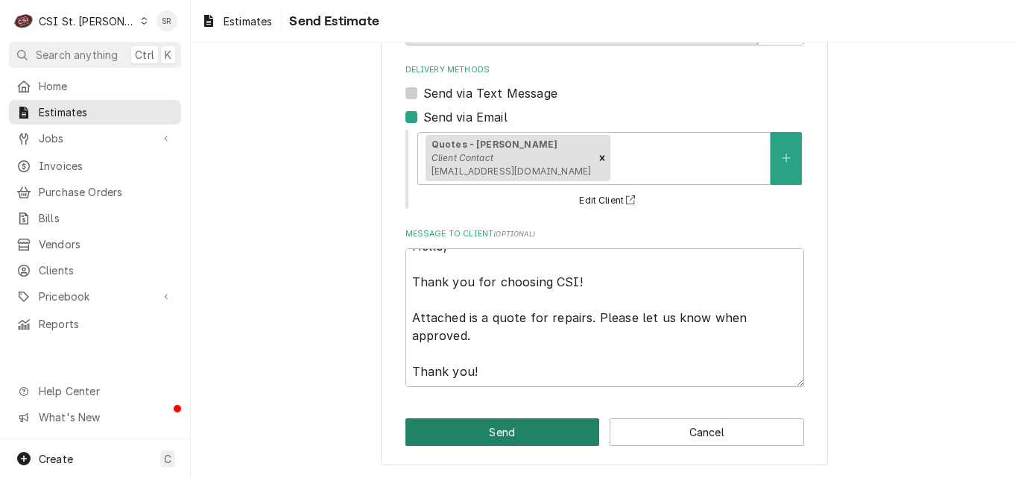
click at [531, 437] on button "Send" at bounding box center [503, 432] width 195 height 28
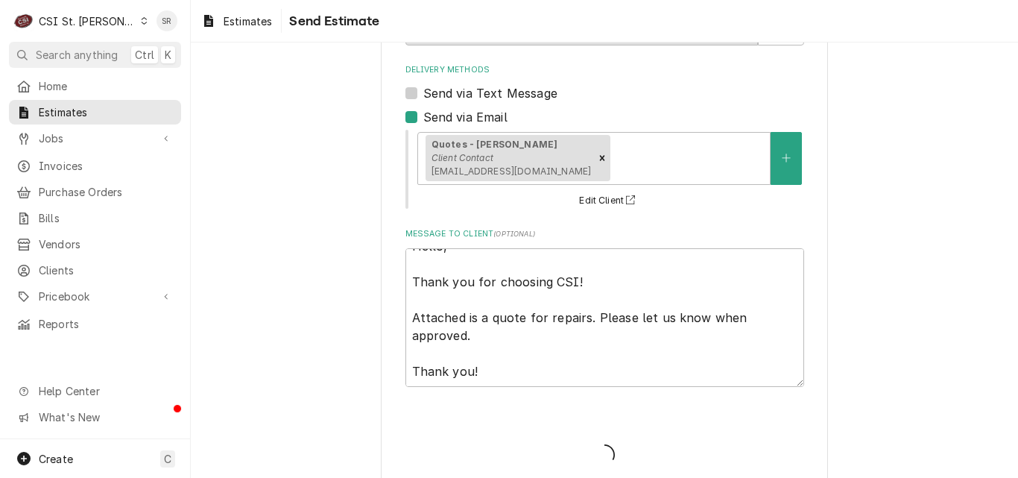
type textarea "x"
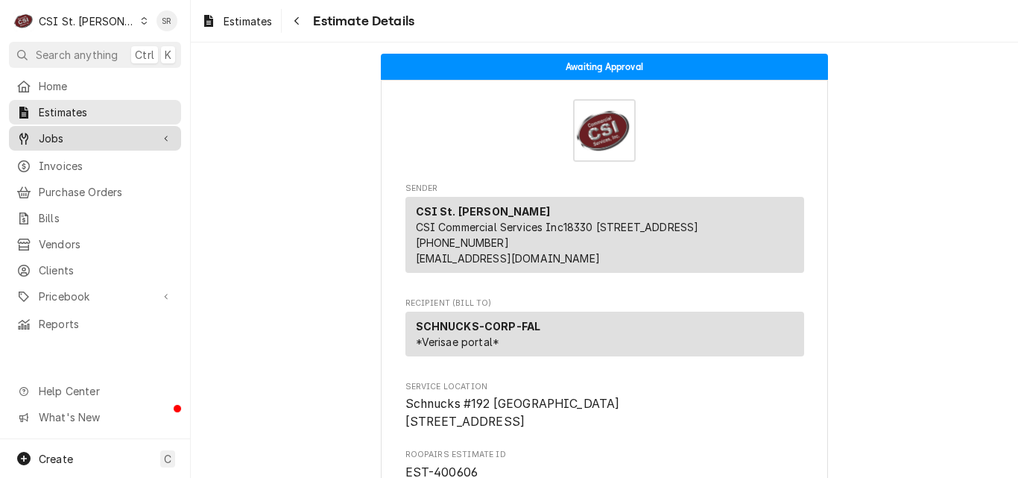
click at [82, 141] on span "Jobs" at bounding box center [95, 138] width 113 height 16
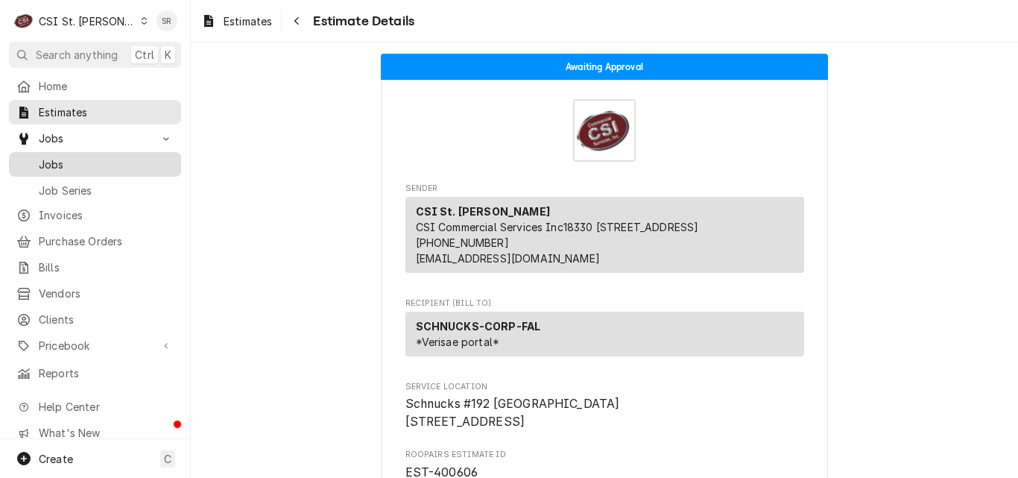
click at [81, 163] on span "Jobs" at bounding box center [106, 165] width 135 height 16
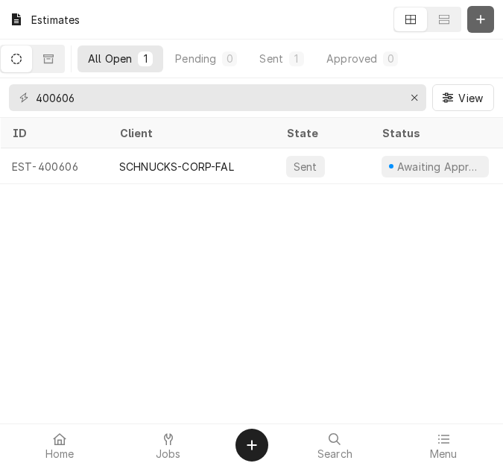
click at [485, 21] on icon "Dynamic Content Wrapper" at bounding box center [480, 19] width 9 height 10
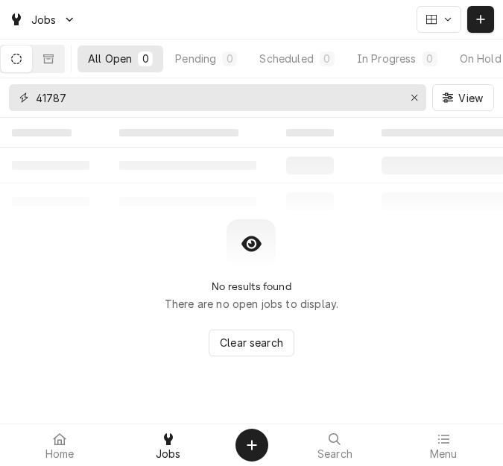
drag, startPoint x: 105, startPoint y: 87, endPoint x: 8, endPoint y: 83, distance: 97.0
click at [8, 83] on div "41787 View" at bounding box center [251, 97] width 503 height 39
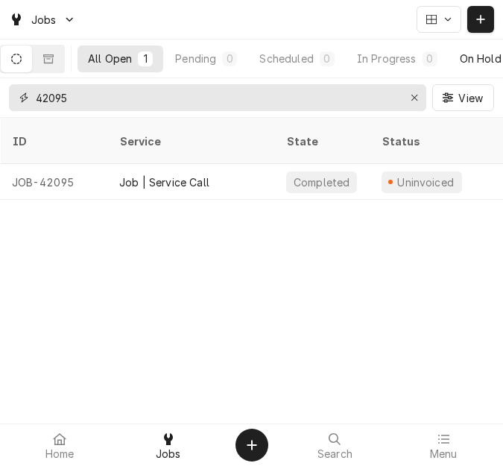
type input "42095"
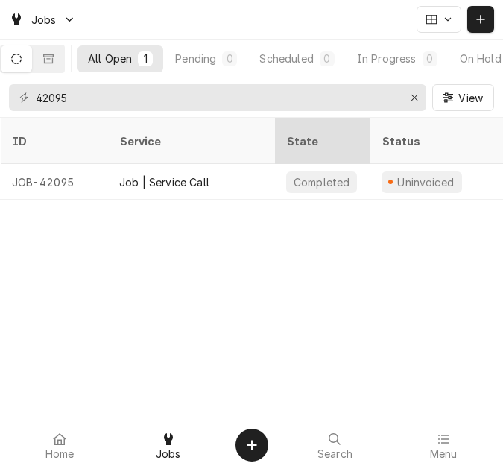
drag, startPoint x: 227, startPoint y: 158, endPoint x: 321, endPoint y: 142, distance: 96.1
click at [227, 164] on div "Job | Service Call" at bounding box center [190, 182] width 167 height 36
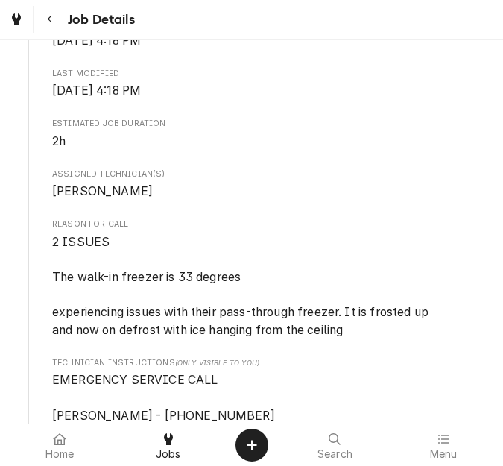
scroll to position [746, 0]
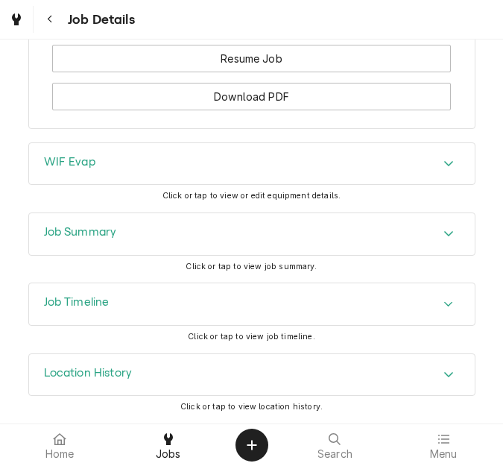
click at [122, 227] on div "Job Summary" at bounding box center [252, 234] width 446 height 42
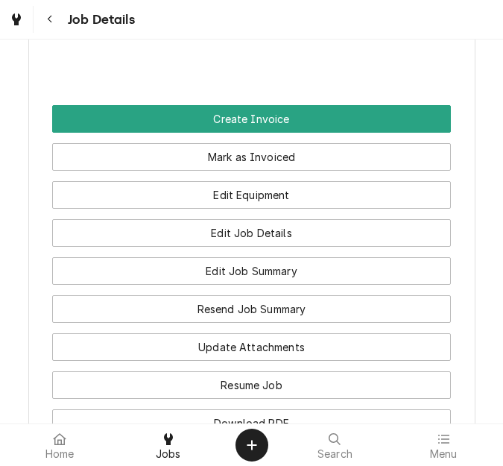
scroll to position [1416, 0]
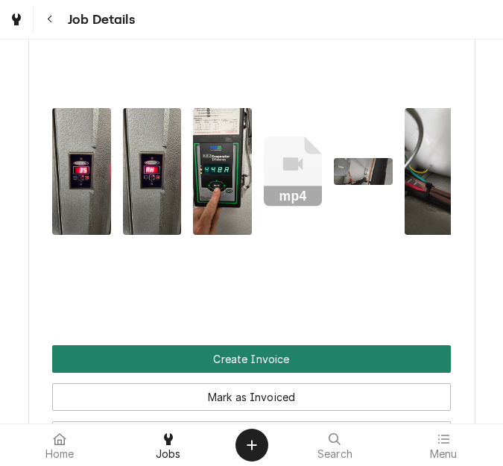
click at [243, 373] on button "Create Invoice" at bounding box center [251, 359] width 399 height 28
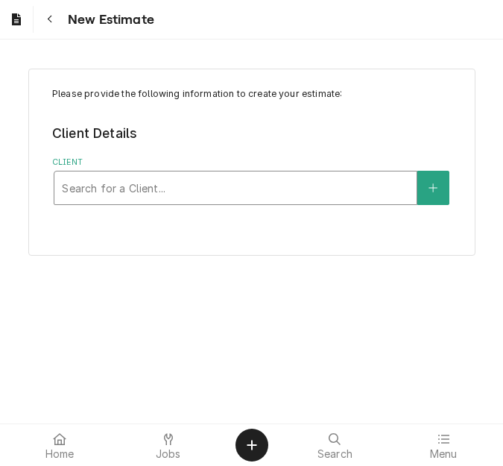
click at [174, 184] on div "Client" at bounding box center [235, 187] width 347 height 27
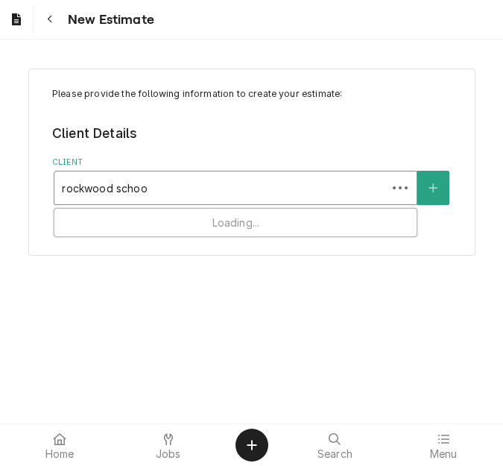
type input "[GEOGRAPHIC_DATA]"
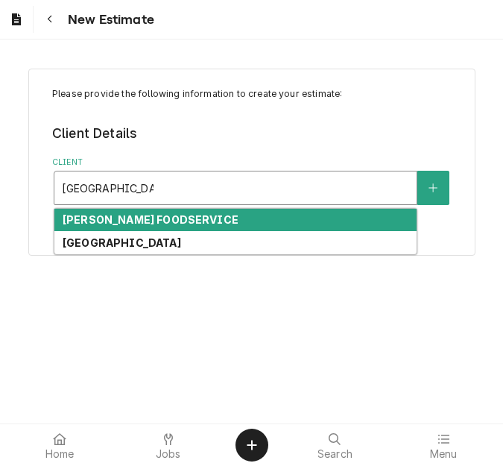
click at [170, 220] on strong "[PERSON_NAME] FOODSERVICE" at bounding box center [151, 219] width 176 height 13
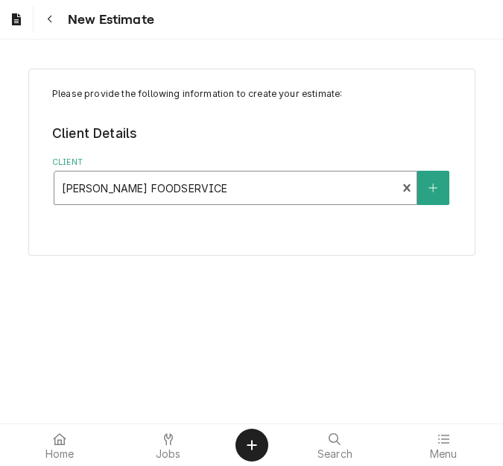
click at [166, 183] on div "Client" at bounding box center [225, 187] width 327 height 27
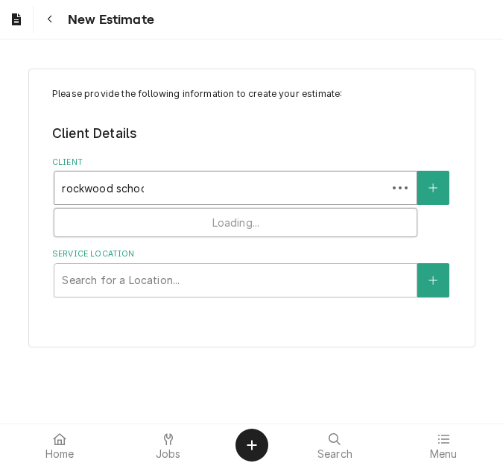
type input "[GEOGRAPHIC_DATA]"
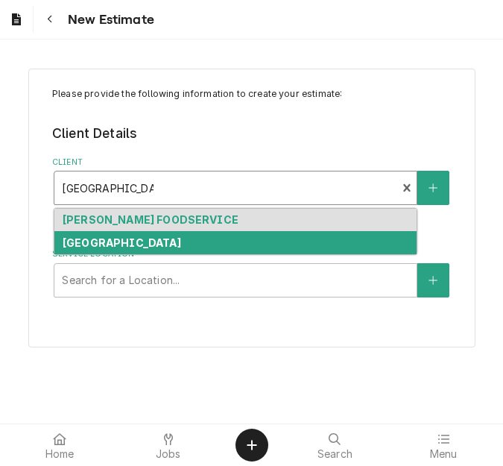
click at [150, 244] on strong "[GEOGRAPHIC_DATA]" at bounding box center [122, 242] width 119 height 13
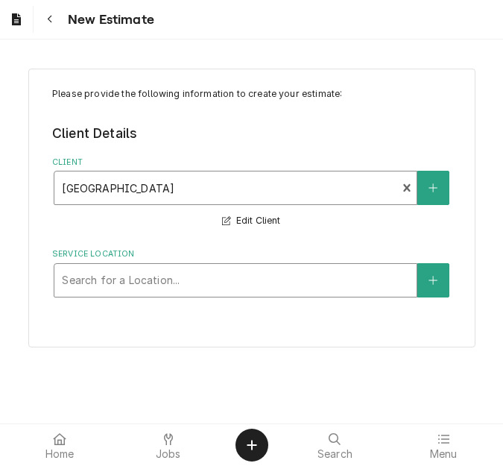
click at [148, 282] on div "Service Location" at bounding box center [235, 280] width 347 height 27
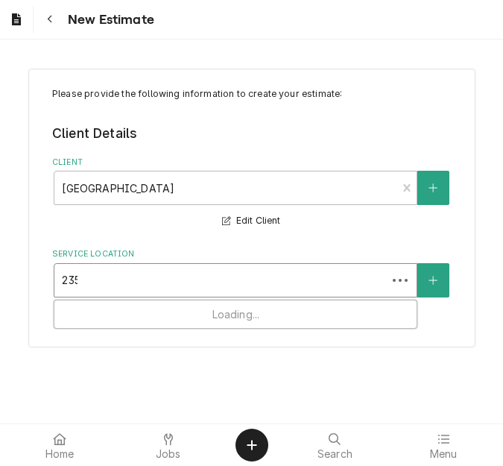
type input "2351"
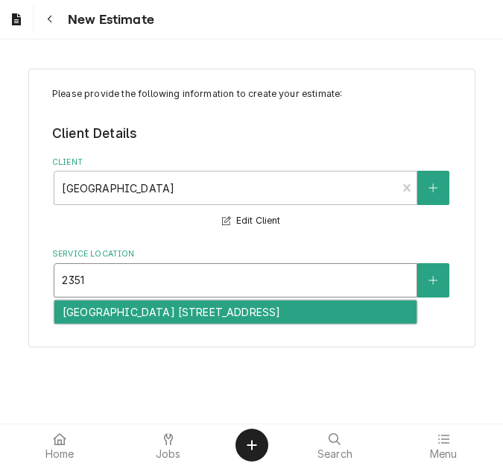
click at [146, 316] on div "[GEOGRAPHIC_DATA] [STREET_ADDRESS]" at bounding box center [235, 311] width 362 height 23
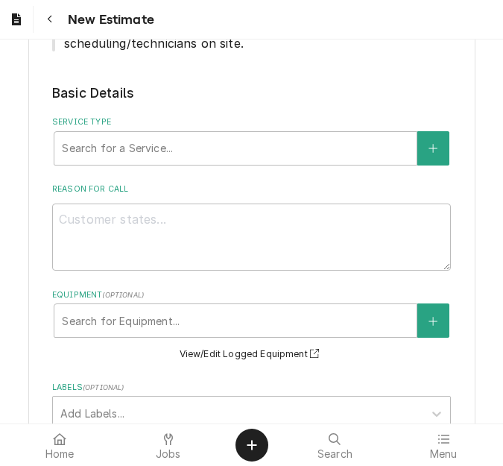
scroll to position [373, 0]
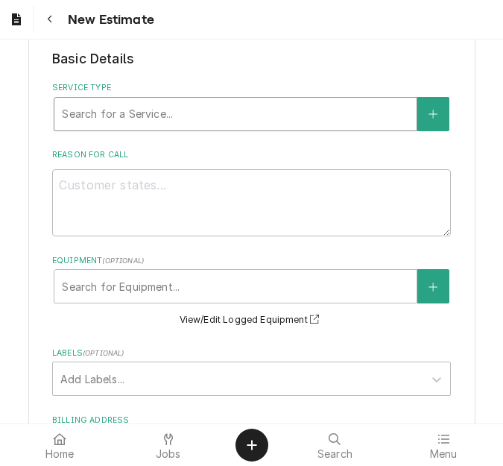
click at [136, 119] on div "Service Type" at bounding box center [235, 114] width 347 height 27
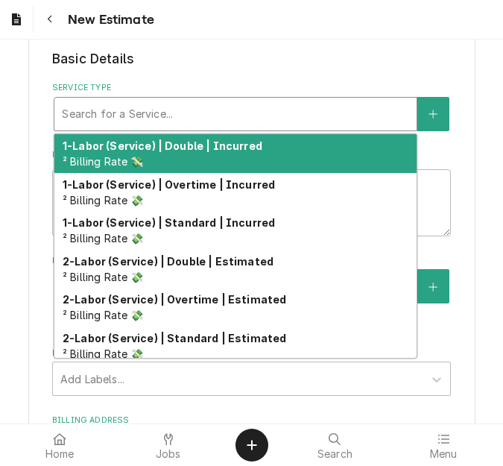
type textarea "x"
type input "s"
type textarea "x"
type input "se"
type textarea "x"
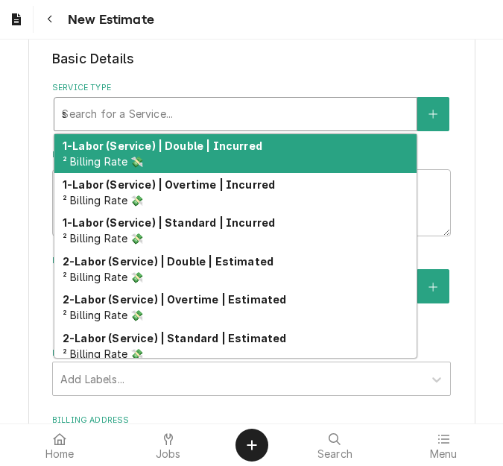
type input "ser"
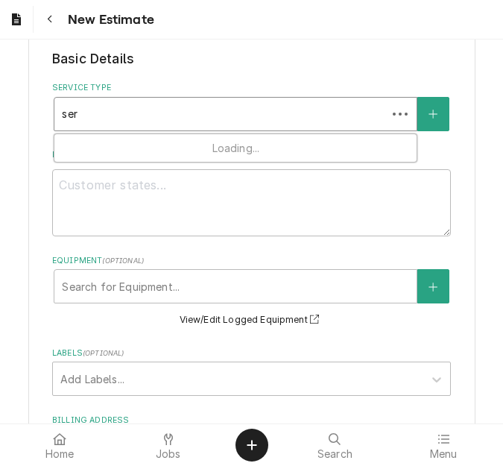
type textarea "x"
type input "servi"
type textarea "x"
type input "servic"
type textarea "x"
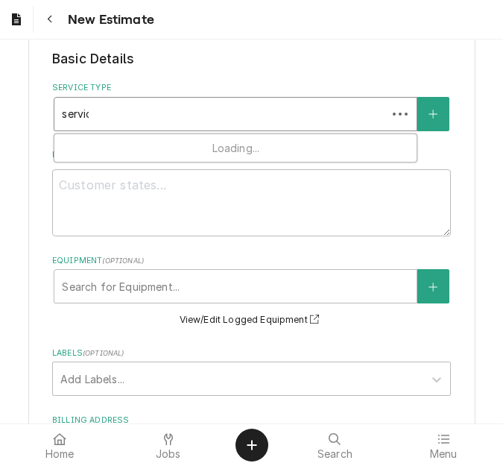
type input "service"
type textarea "x"
type input "service"
type textarea "x"
type input "service c"
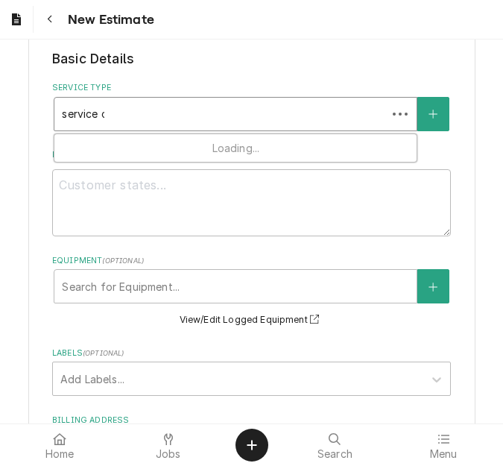
type textarea "x"
type input "service ca"
type textarea "x"
type input "service cal"
type textarea "x"
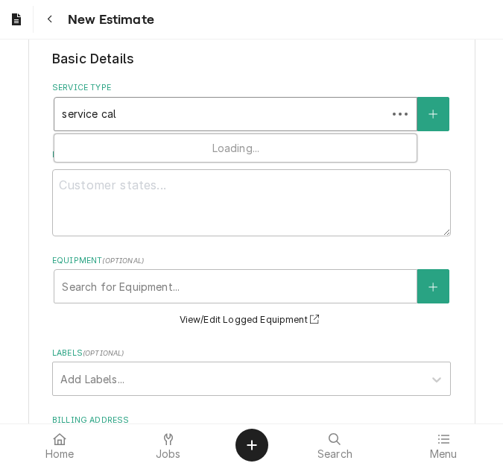
type input "service call"
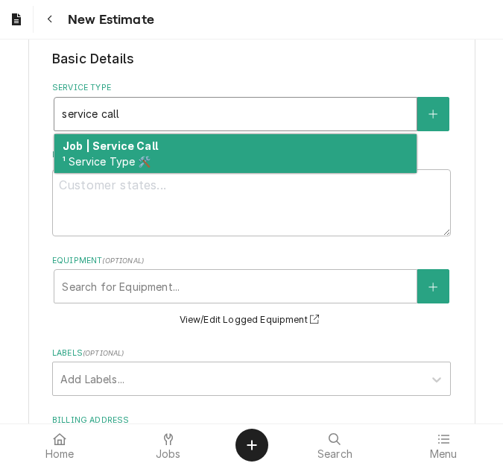
click at [127, 152] on div "Job | Service Call ¹ Service Type 🛠️" at bounding box center [235, 153] width 362 height 39
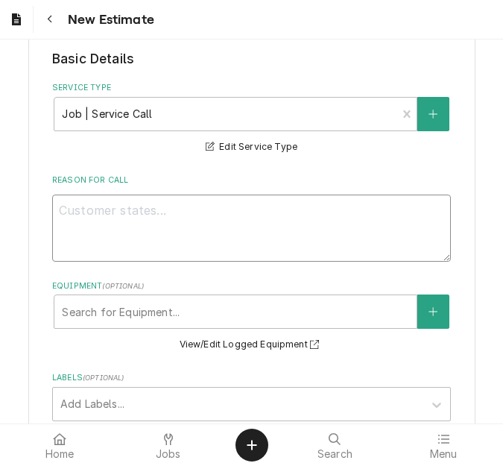
click at [95, 227] on textarea "Reason For Call" at bounding box center [251, 228] width 399 height 67
click at [52, 214] on textarea "Reason For Call" at bounding box center [251, 228] width 399 height 67
type textarea "x"
type textarea "Qu"
type textarea "x"
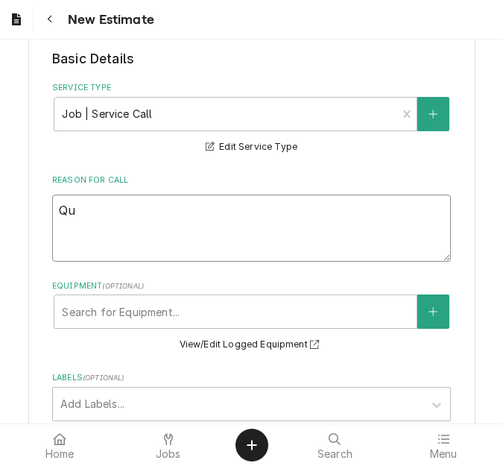
type textarea "Quo"
type textarea "x"
type textarea "Quot"
type textarea "x"
type textarea "Quote"
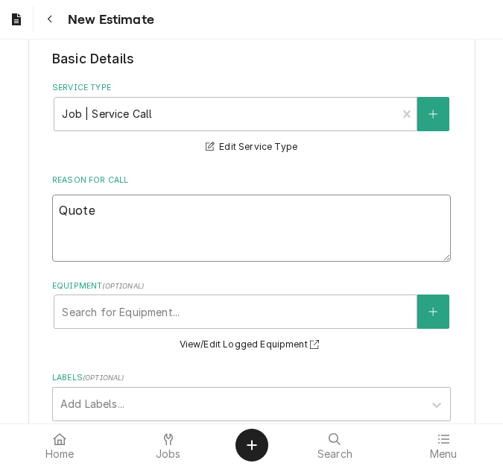
type textarea "x"
type textarea "Quote"
type textarea "x"
type textarea "Quote t"
type textarea "x"
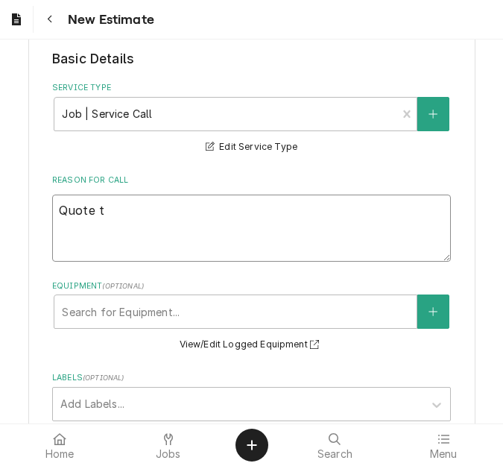
type textarea "Quote to"
type textarea "x"
type textarea "Quote to"
type textarea "x"
type textarea "Quote to r"
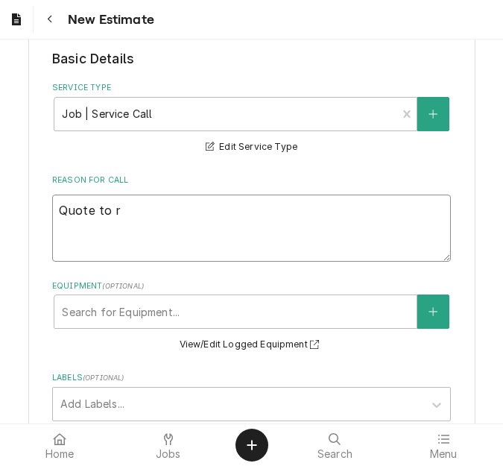
type textarea "x"
type textarea "Quote to rep"
type textarea "x"
type textarea "Quote to repl"
type textarea "x"
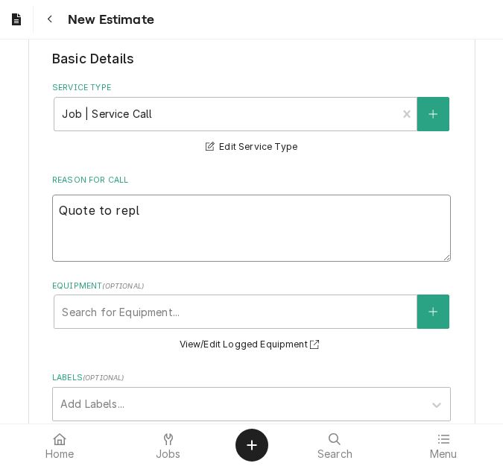
type textarea "Quote to repla"
type textarea "x"
type textarea "Quote to replac"
type textarea "x"
type textarea "Quote to replace"
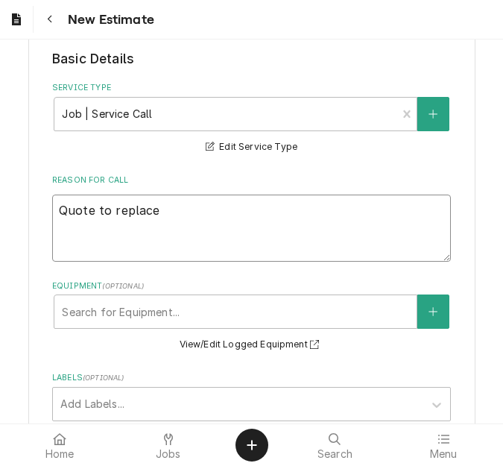
type textarea "x"
type textarea "Quote to replace"
type textarea "x"
type textarea "Quote to replace c"
type textarea "x"
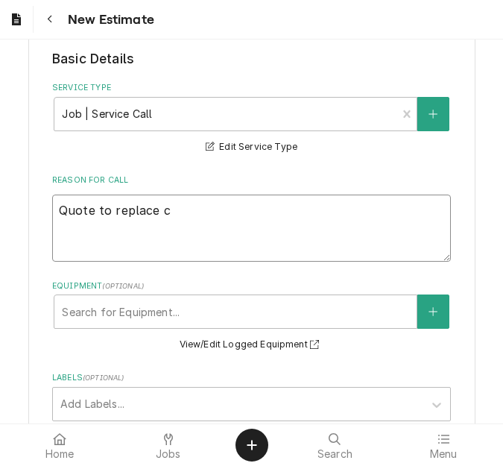
type textarea "Quote to replace co"
type textarea "x"
type textarea "Quote to replace con"
type textarea "x"
type textarea "Quote to replace cont"
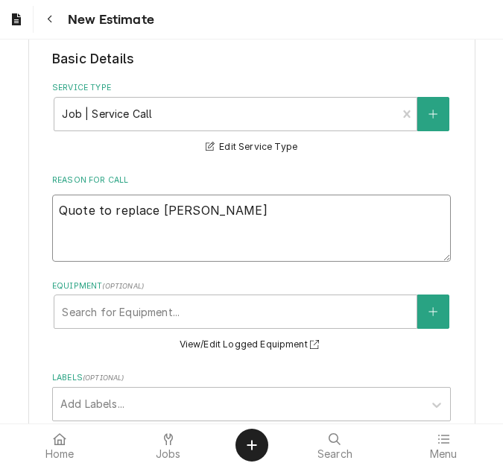
type textarea "x"
type textarea "Quote to replace contr"
type textarea "x"
type textarea "Quote to replace contro"
type textarea "x"
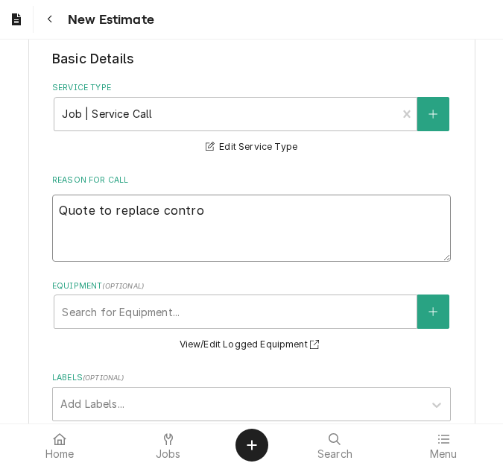
type textarea "Quote to replace control"
type textarea "x"
type textarea "Quote to replace controll"
type textarea "x"
type textarea "Quote to replace controlle"
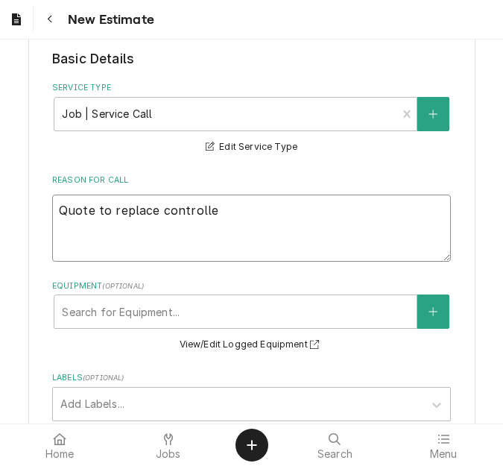
type textarea "x"
type textarea "Quote to replace controller"
type textarea "x"
type textarea "Quote to replace controller"
type textarea "x"
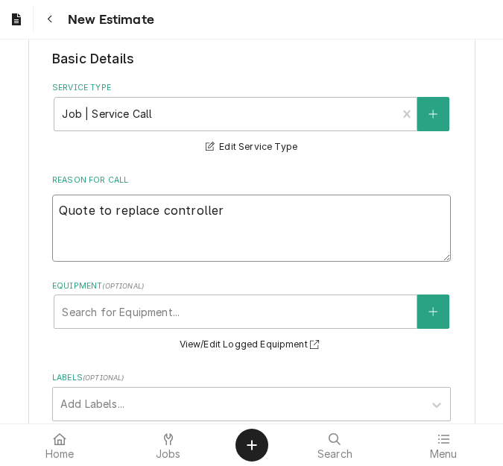
type textarea "Quote to replace controller o"
type textarea "x"
type textarea "Quote to replace controller on"
type textarea "x"
type textarea "Quote to replace controller on"
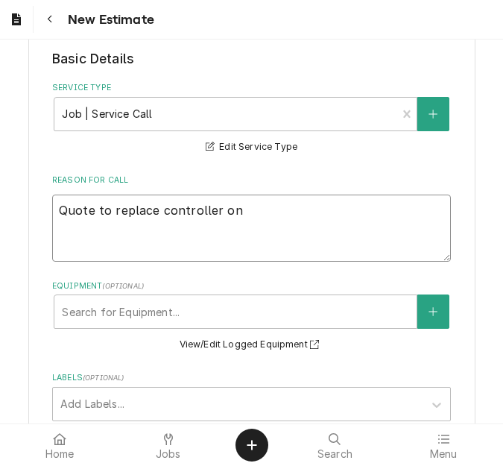
type textarea "x"
type textarea "Quote to replace controller on H"
type textarea "x"
type textarea "Quote to replace controller on He"
type textarea "x"
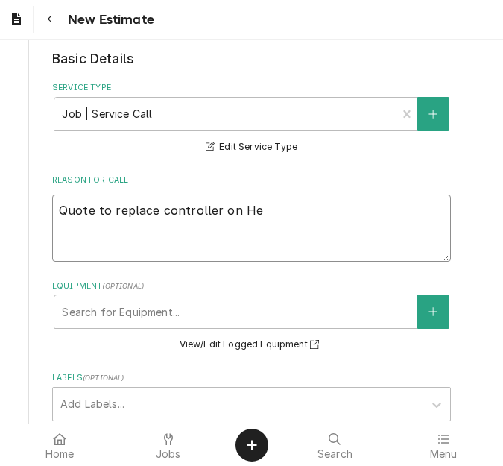
type textarea "Quote to replace controller on Hea"
type textarea "x"
type textarea "Quote to replace controller on Heat"
type textarea "x"
type textarea "Quote to replace controller on Heatc"
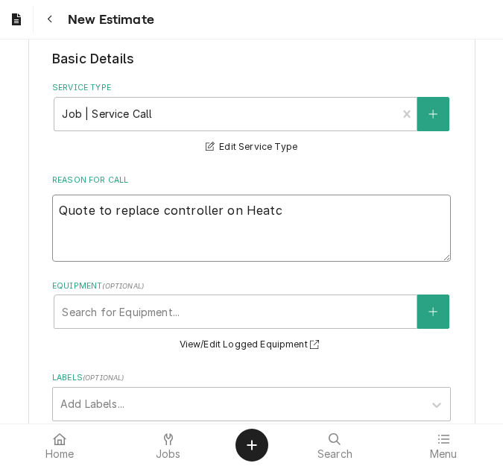
type textarea "x"
type textarea "Quote to replace controller on Heatcr"
type textarea "x"
type textarea "Quote to replace controller on Heatcra"
type textarea "x"
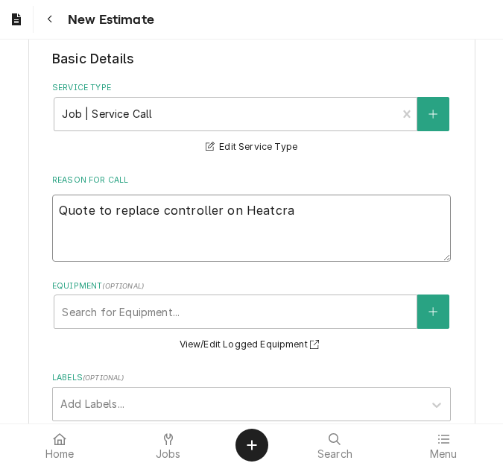
type textarea "Quote to replace controller on Heatcraf"
type textarea "x"
type textarea "Quote to replace controller on Heatcraft"
type textarea "x"
type textarea "Quote to replace controller on Heatcraft"
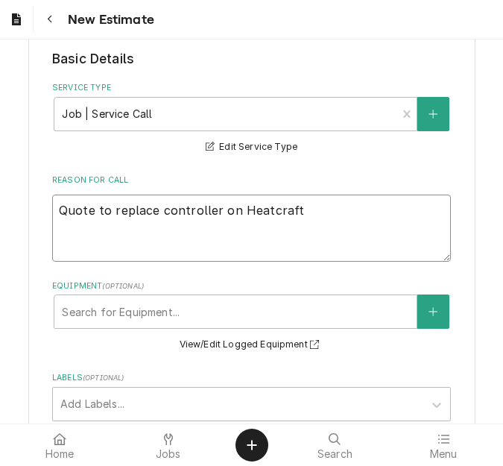
type textarea "x"
type textarea "Quote to replace controller on Heatcraft W"
type textarea "x"
type textarea "Quote to replace controller on Heatcraft Wal"
type textarea "x"
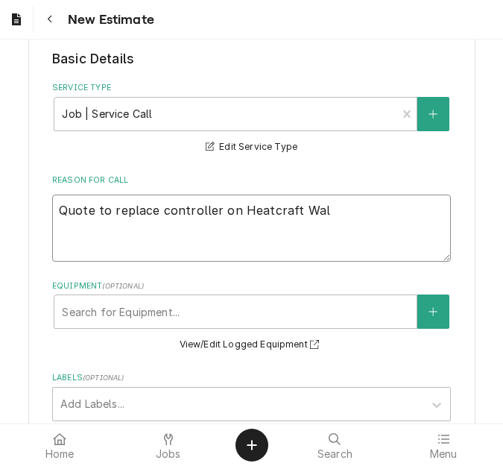
type textarea "Quote to replace controller on Heatcraft Walk"
type textarea "x"
type textarea "Quote to replace controller on Heatcraft Walk"
type textarea "x"
type textarea "Quote to replace controller on Heatcraft Walk I"
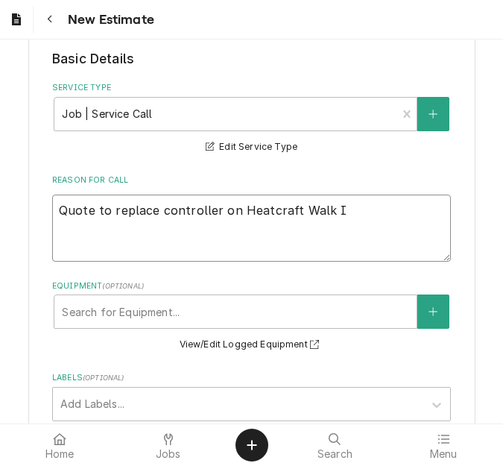
type textarea "x"
type textarea "Quote to replace controller on Heatcraft Walk In"
type textarea "x"
type textarea "Quote to replace controller on Heatcraft Walk In"
type textarea "x"
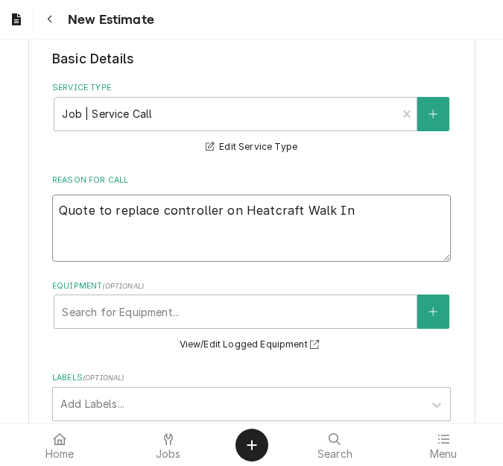
type textarea "Quote to replace controller on Heatcraft Walk In /"
type textarea "x"
type textarea "Quote to replace controller on Heatcraft Walk In /"
type textarea "x"
type textarea "Quote to replace controller on Heatcraft Walk In / M"
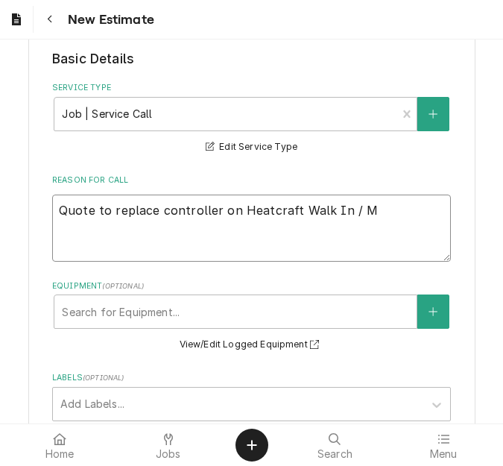
type textarea "x"
type textarea "Quote to replace controller on Heatcraft Walk In / Mo"
type textarea "x"
type textarea "Quote to replace controller on Heatcraft Walk In / Mod"
type textarea "x"
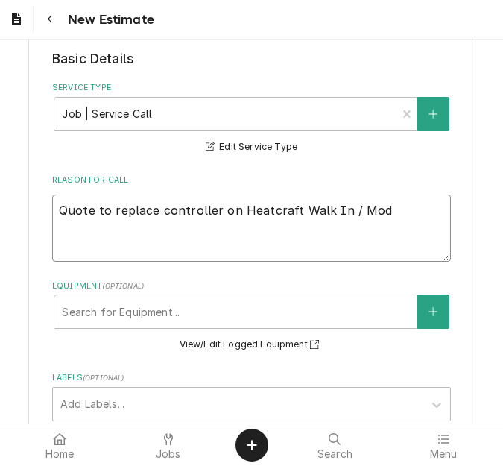
type textarea "Quote to replace controller on Heatcraft Walk In / Mode"
type textarea "x"
type textarea "Quote to replace controller on Heatcraft Walk In / Model"
type textarea "x"
type textarea "Quote to replace controller on Heatcraft Walk In / Model:"
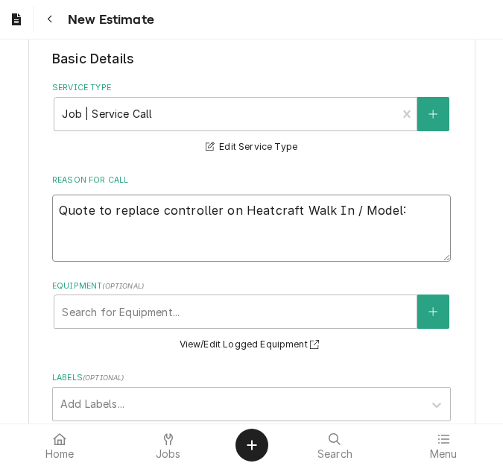
type textarea "x"
type textarea "Quote to replace controller on Heatcraft Walk In / Model:"
type textarea "x"
type textarea "Quote to replace controller on Heatcraft Walk In / Model: LE"
type textarea "x"
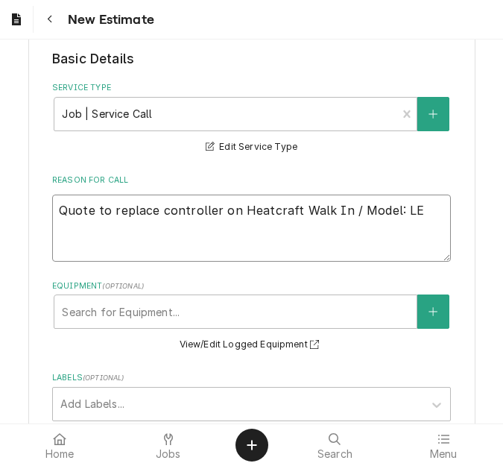
type textarea "Quote to replace controller on Heatcraft Walk In / Model: LET"
type textarea "x"
type textarea "Quote to replace controller on Heatcraft Walk In / Model: LET0"
type textarea "x"
type textarea "Quote to replace controller on Heatcraft Walk In / Model: LET09"
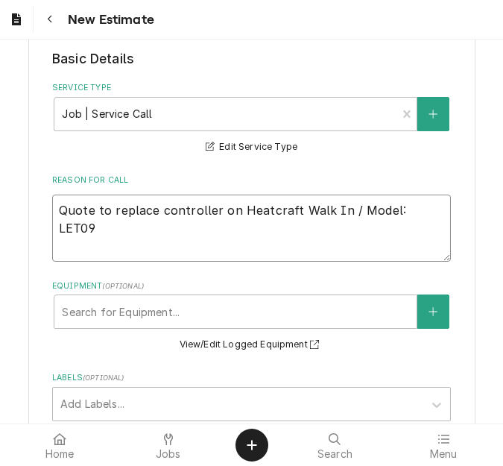
type textarea "x"
type textarea "Quote to replace controller on Heatcraft Walk In / Model: LET090"
type textarea "x"
type textarea "Quote to replace controller on Heatcraft Walk In / Model: LET090B"
type textarea "x"
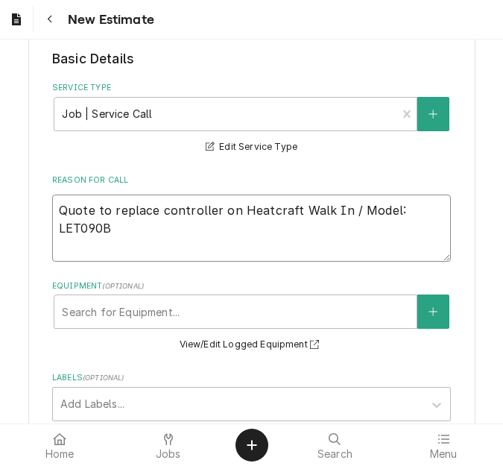
type textarea "Quote to replace controller on Heatcraft Walk In / Model: LET090BE"
type textarea "x"
type textarea "Quote to replace controller on Heatcraft Walk In / Model: LET090BEQ"
type textarea "x"
type textarea "Quote to replace controller on Heatcraft Walk In / Model: LET090BEQR"
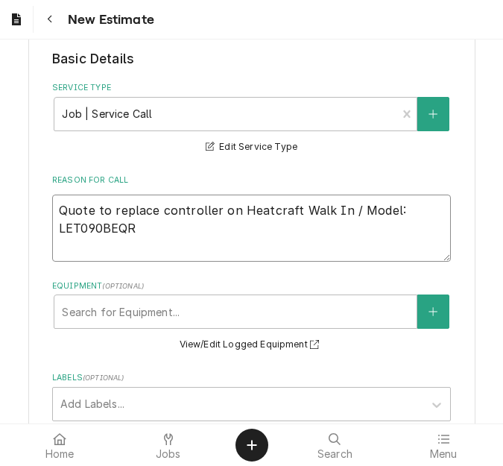
type textarea "x"
type textarea "Quote to replace controller on Heatcraft Walk In / Model: LET090BEQRC"
type textarea "x"
type textarea "Quote to replace controller on Heatcraft Walk In / Model: LET090BEQRC6"
type textarea "x"
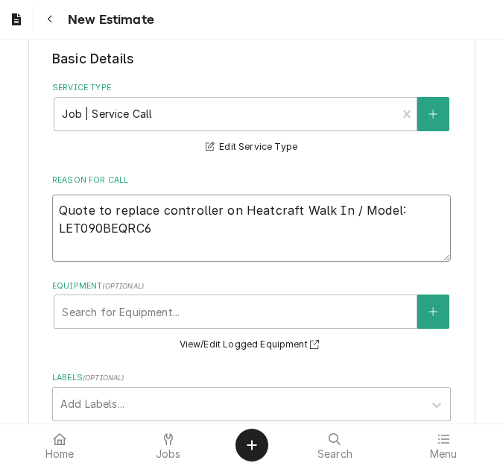
type textarea "Quote to replace controller on Heatcraft Walk In / Model: LET090BEQRC6K"
type textarea "x"
type textarea "Quote to replace controller on Heatcraft Walk In / Model: LET090BEQRC6K /"
type textarea "x"
type textarea "Quote to replace controller on Heatcraft Walk In / Model: LET090BEQRC6K /"
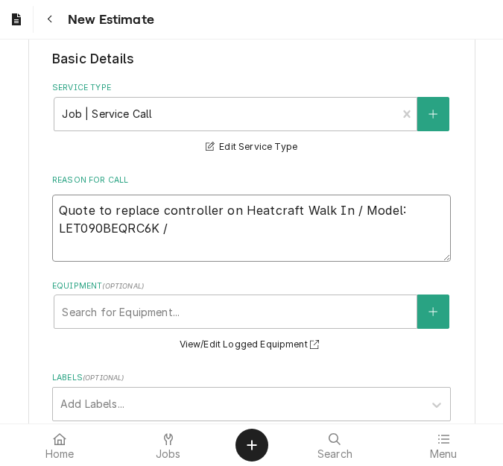
type textarea "x"
type textarea "Quote to replace controller on Heatcraft Walk In / Model: LET090BEQRC6K / S"
type textarea "x"
type textarea "Quote to replace controller on Heatcraft Walk In / Model: LET090BEQRC6K / Se"
type textarea "x"
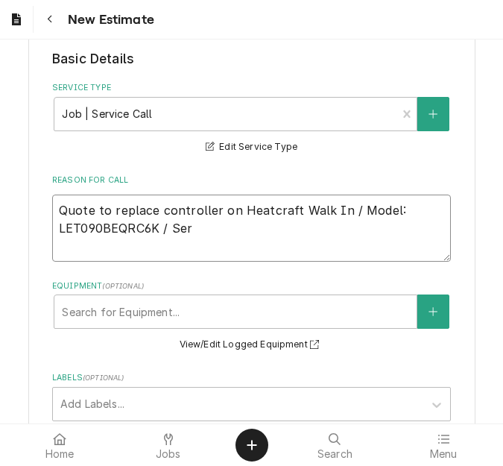
type textarea "Quote to replace controller on Heatcraft Walk In / Model: LET090BEQRC6K / Seri"
type textarea "x"
type textarea "Quote to replace controller on Heatcraft Walk In / Model: LET090BEQRC6K / Seria"
type textarea "x"
type textarea "Quote to replace controller on Heatcraft Walk In / Model: LET090BEQRC6K / Serial"
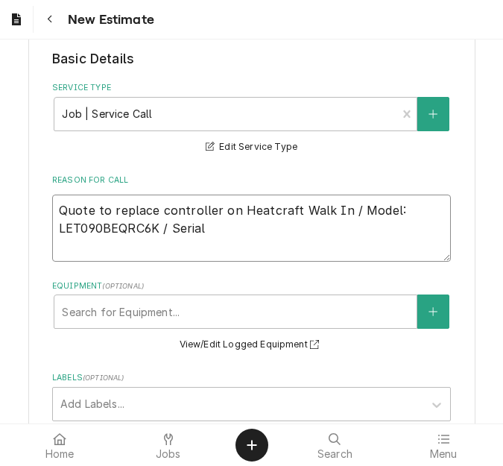
type textarea "x"
type textarea "Quote to replace controller on Heatcraft Walk In / Model: LET090BEQRC6K / Serial"
type textarea "x"
type textarea "Quote to replace controller on Heatcraft Walk In / Model: LET090BEQRC6K / Serial"
type textarea "x"
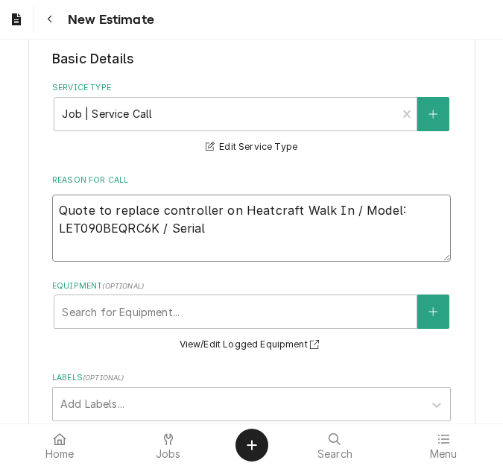
type textarea "Quote to replace controller on Heatcraft Walk In / Model: LET090BEQRC6K / Seria…"
type textarea "x"
type textarea "Quote to replace controller on Heatcraft Walk In / Model: LET090BEQRC6K / Seria…"
type textarea "x"
type textarea "Quote to replace controller on Heatcraft Walk In / Model: LET090BEQRC6K / Seria…"
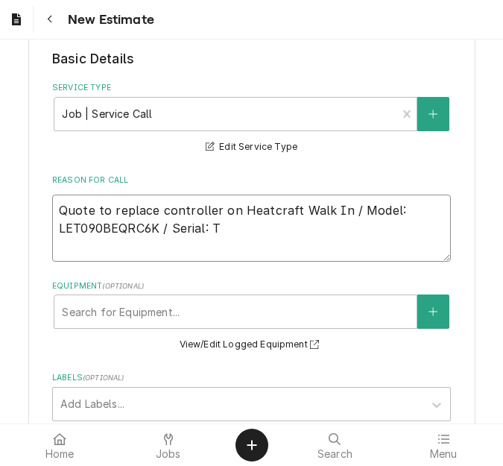
type textarea "x"
type textarea "Quote to replace controller on Heatcraft Walk In / Model: LET090BEQRC6K / Seria…"
type textarea "x"
type textarea "Quote to replace controller on Heatcraft Walk In / Model: LET090BEQRC6K / Seria…"
type textarea "x"
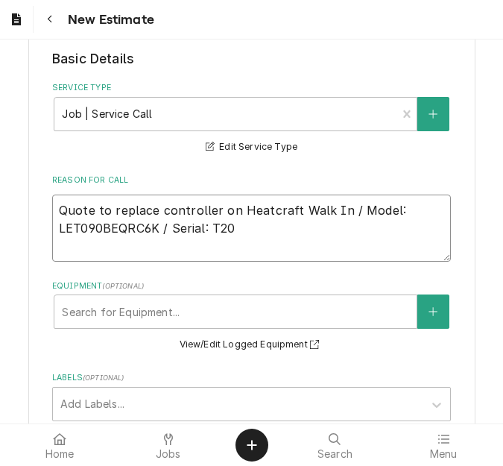
type textarea "Quote to replace controller on Heatcraft Walk In / Model: LET090BEQRC6K / Seria…"
type textarea "x"
type textarea "Quote to replace controller on Heatcraft Walk In / Model: LET090BEQRC6K / Seria…"
type textarea "x"
type textarea "Quote to replace controller on Heatcraft Walk In / Model: LET090BEQRC6K / Seria…"
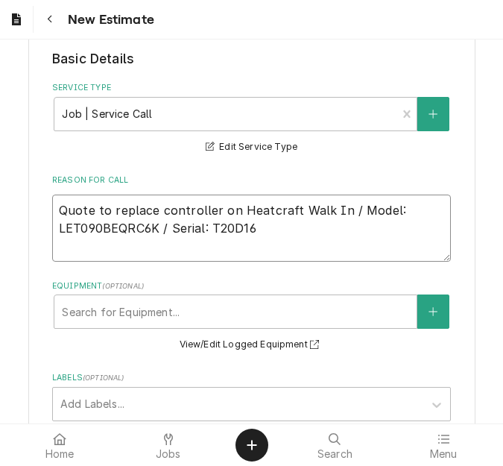
type textarea "x"
type textarea "Quote to replace controller on Heatcraft Walk In / Model: LET090BEQRC6K / Seria…"
type textarea "x"
type textarea "Quote to replace controller on Heatcraft Walk In / Model: LET090BEQRC6K / Seria…"
click at [304, 226] on textarea "Quote to replace controller on Heatcraft Walk In / Model: LET090BEQRC6K / Seria…" at bounding box center [251, 228] width 399 height 67
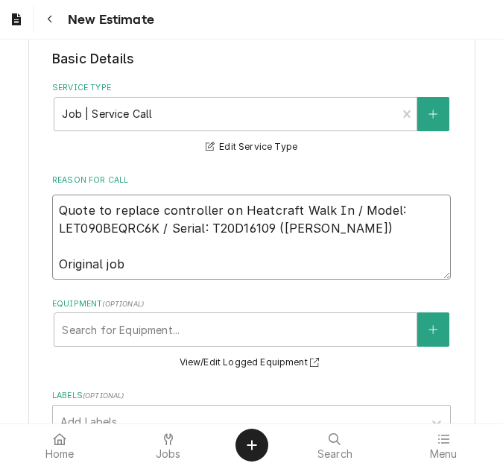
click at [129, 267] on textarea "Quote to replace controller on Heatcraft Walk In / Model: LET090BEQRC6K / Seria…" at bounding box center [251, 237] width 399 height 85
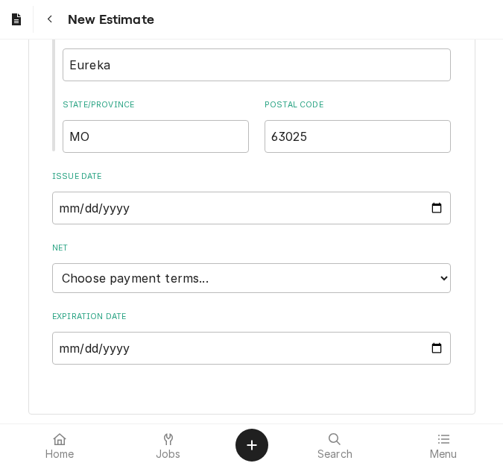
scroll to position [1065, 0]
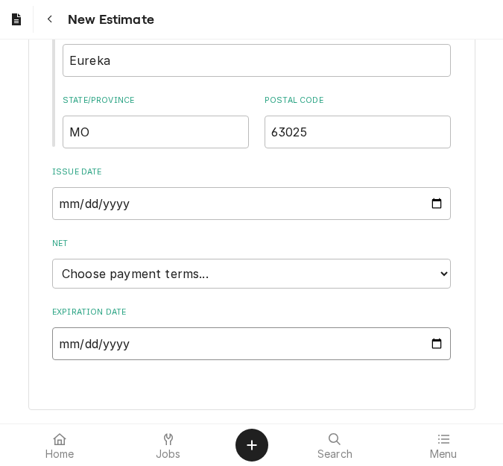
click at [432, 343] on input "Expiration Date" at bounding box center [251, 343] width 399 height 33
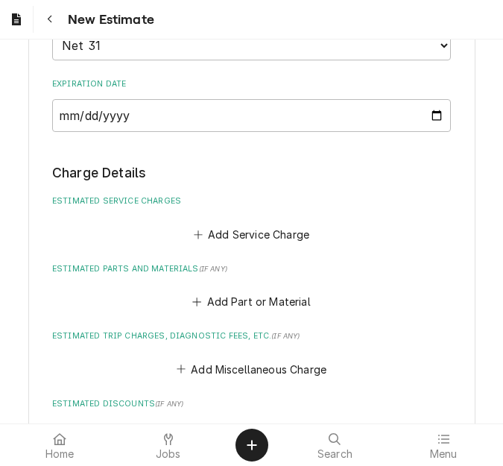
scroll to position [1294, 0]
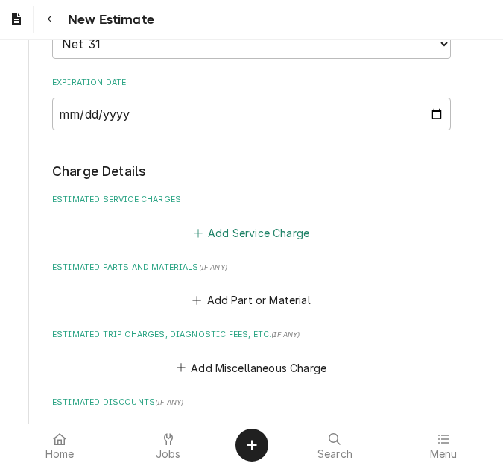
click at [248, 231] on button "Add Service Charge" at bounding box center [251, 232] width 121 height 21
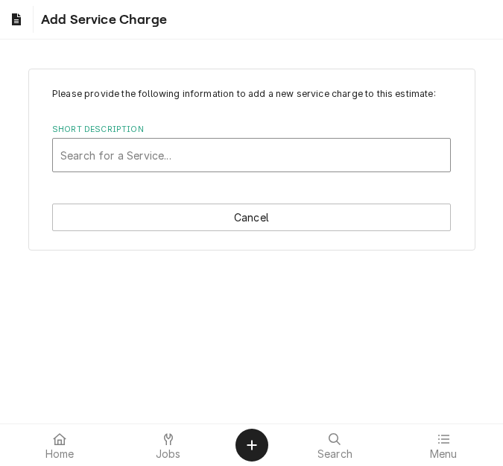
click at [143, 147] on div "Short Description" at bounding box center [251, 155] width 382 height 27
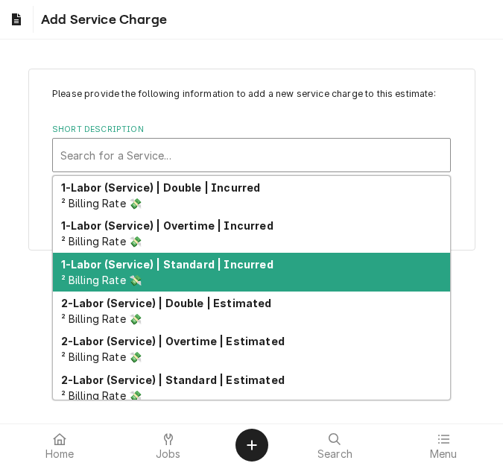
click at [175, 275] on div "1-Labor (Service) | Standard | Incurred ² Billing Rate 💸" at bounding box center [251, 272] width 397 height 39
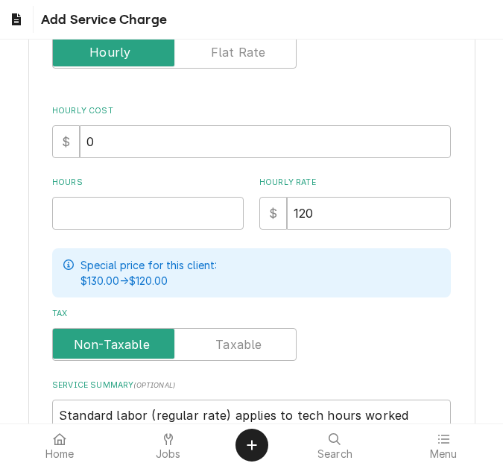
scroll to position [298, 0]
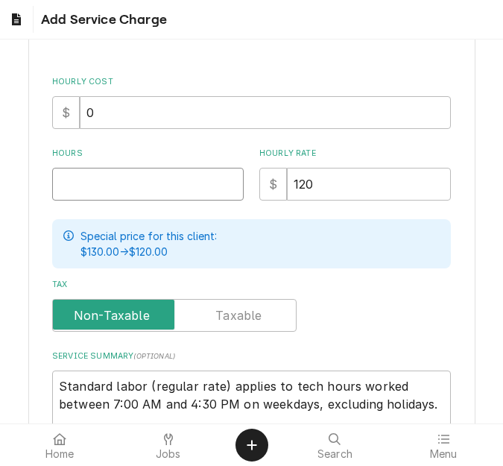
click at [94, 188] on input "Hours" at bounding box center [148, 184] width 192 height 33
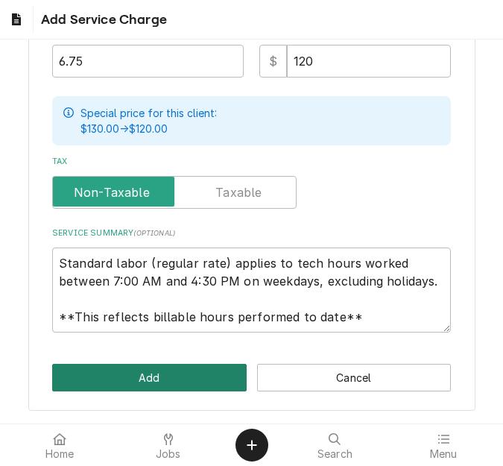
click at [137, 372] on button "Add" at bounding box center [149, 378] width 195 height 28
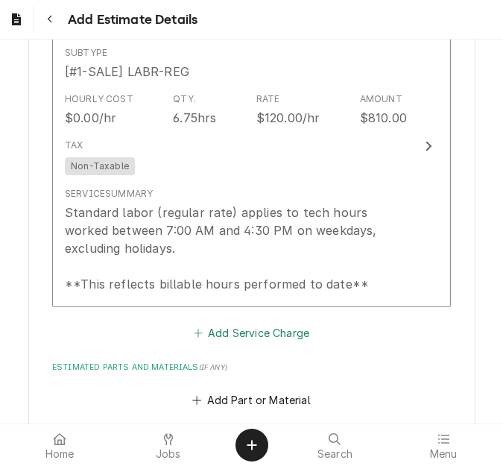
scroll to position [1575, 0]
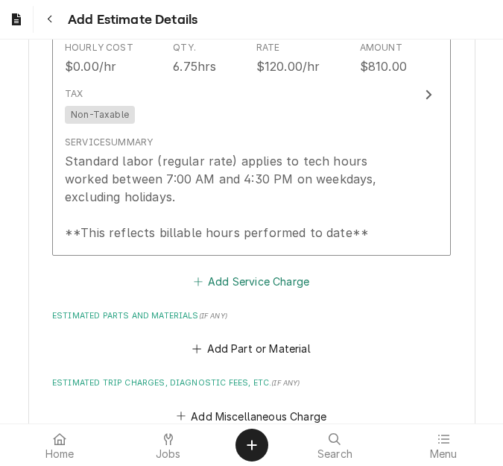
click at [221, 277] on button "Add Service Charge" at bounding box center [251, 281] width 121 height 21
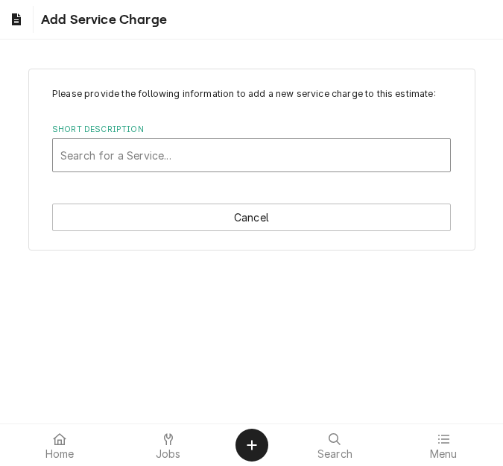
click at [132, 154] on div "Short Description" at bounding box center [251, 155] width 382 height 27
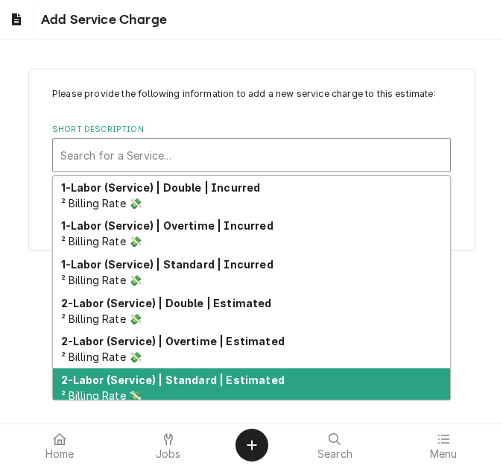
click at [168, 376] on strong "2-Labor (Service) | Standard | Estimated" at bounding box center [173, 379] width 224 height 13
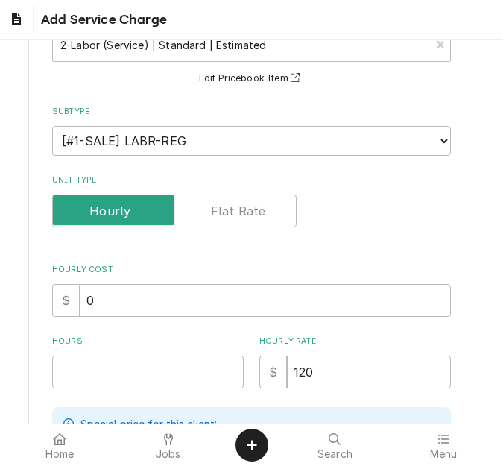
scroll to position [224, 0]
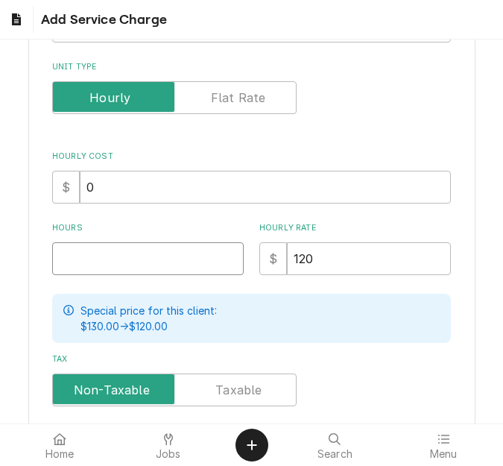
click at [101, 256] on input "Hours" at bounding box center [148, 258] width 192 height 33
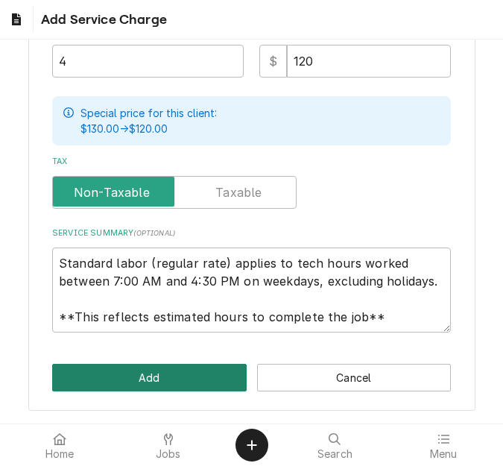
click at [127, 380] on button "Add" at bounding box center [149, 378] width 195 height 28
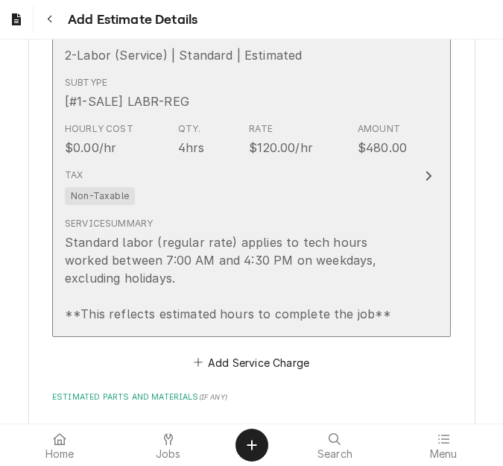
scroll to position [1826, 0]
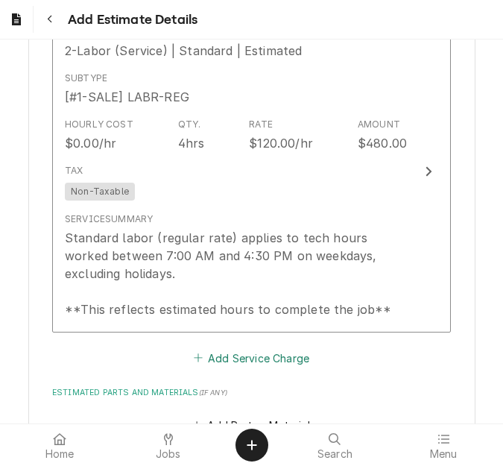
click at [227, 350] on button "Add Service Charge" at bounding box center [251, 357] width 121 height 21
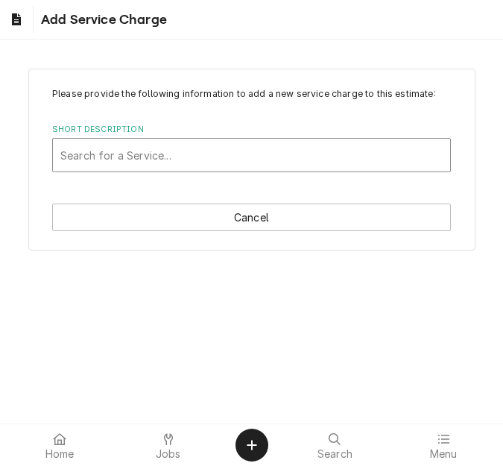
click at [132, 159] on div "Short Description" at bounding box center [251, 155] width 382 height 27
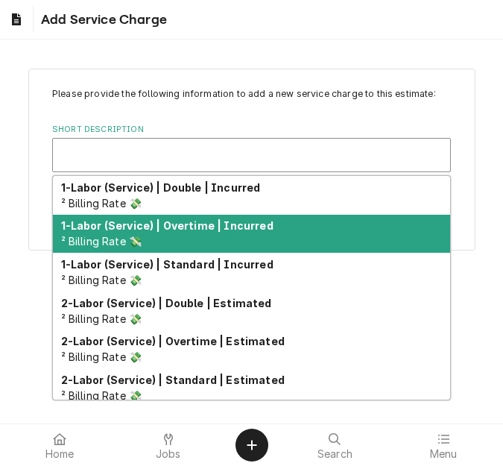
click at [483, 185] on div "Please provide the following information to add a new service charge to this es…" at bounding box center [251, 159] width 503 height 208
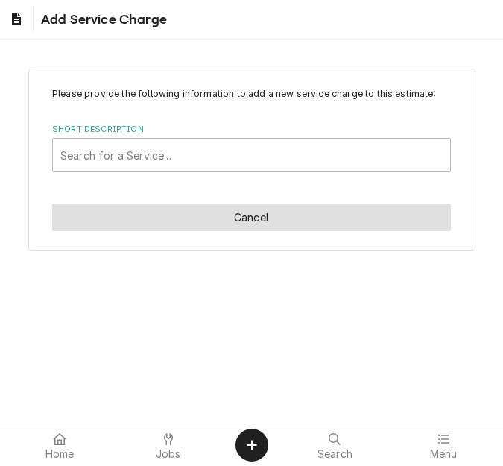
click at [356, 205] on button "Cancel" at bounding box center [251, 218] width 399 height 28
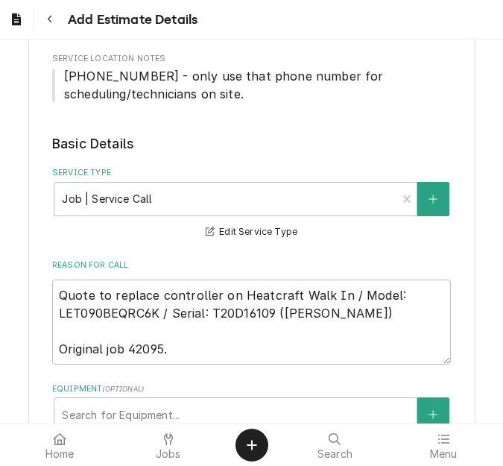
scroll to position [261, 0]
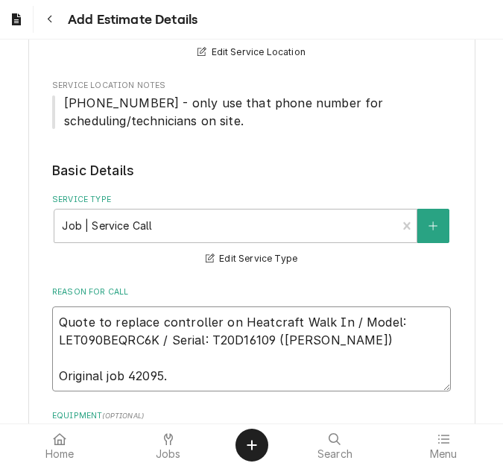
drag, startPoint x: 271, startPoint y: 340, endPoint x: 28, endPoint y: 316, distance: 244.9
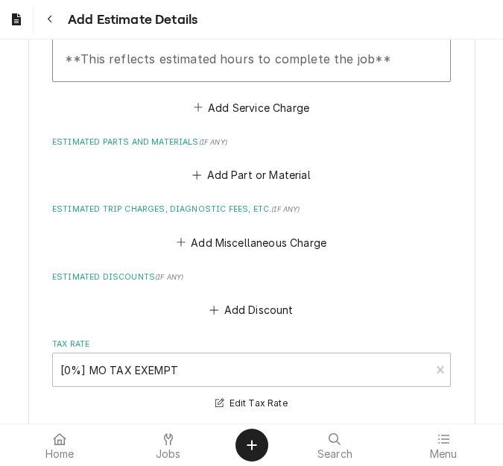
scroll to position [2050, 0]
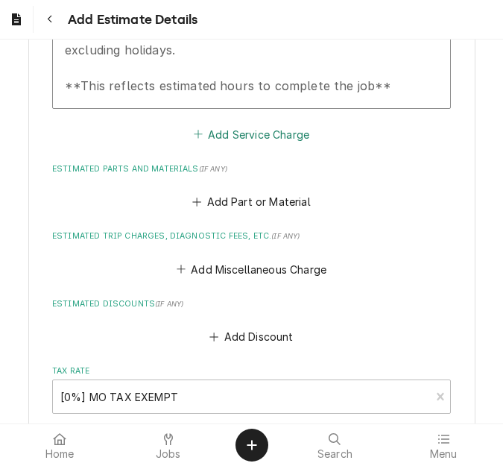
click at [228, 130] on button "Add Service Charge" at bounding box center [251, 134] width 121 height 21
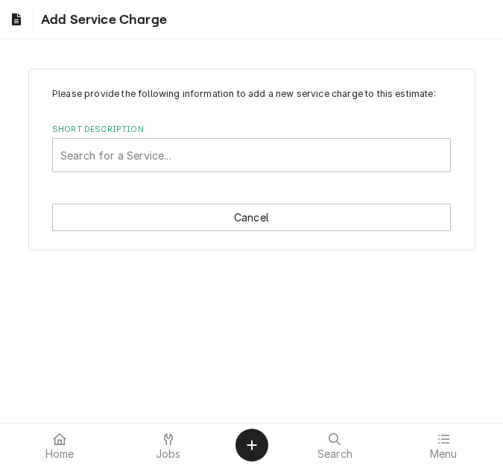
click at [150, 156] on div "Short Description" at bounding box center [251, 155] width 382 height 27
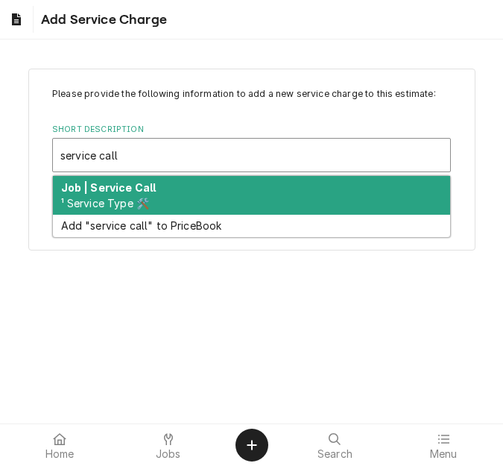
click at [130, 189] on strong "Job | Service Call" at bounding box center [108, 187] width 95 height 13
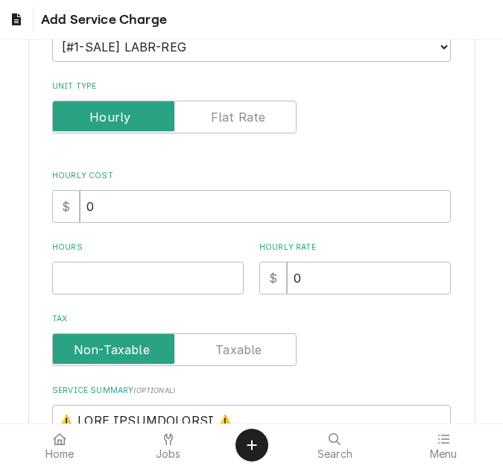
scroll to position [224, 0]
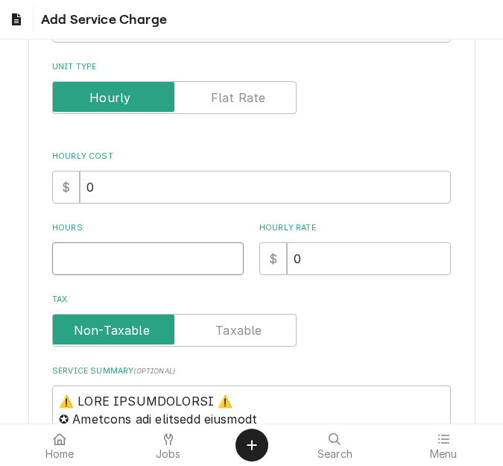
click at [122, 262] on input "Hours" at bounding box center [148, 258] width 192 height 33
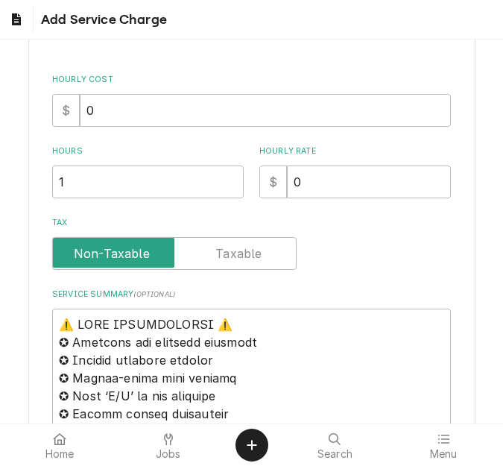
scroll to position [447, 0]
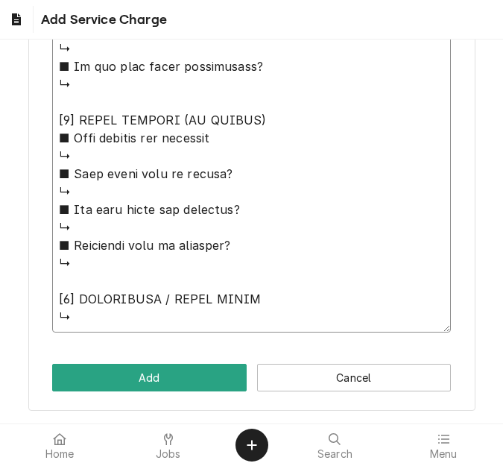
drag, startPoint x: 57, startPoint y: 180, endPoint x: 142, endPoint y: 473, distance: 305.1
click at [142, 465] on html "Add Service Charge Please provide the following information to add a new servic…" at bounding box center [251, 233] width 503 height 466
paste textarea "Quote to replace controller on Heatcraft Walk In / Model: LET090BEQRC6K / Seria…"
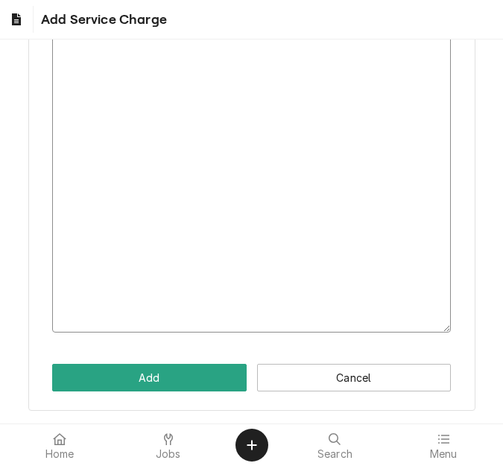
scroll to position [308, 0]
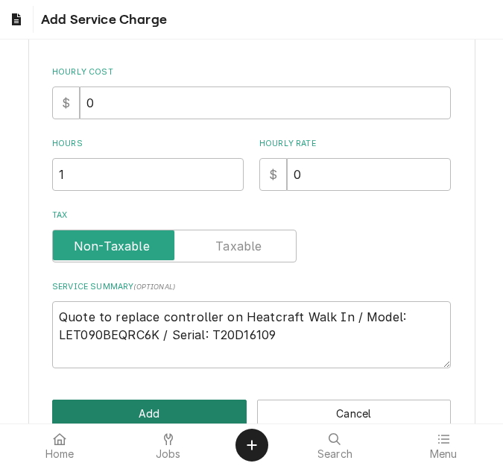
click at [160, 403] on button "Add" at bounding box center [149, 414] width 195 height 28
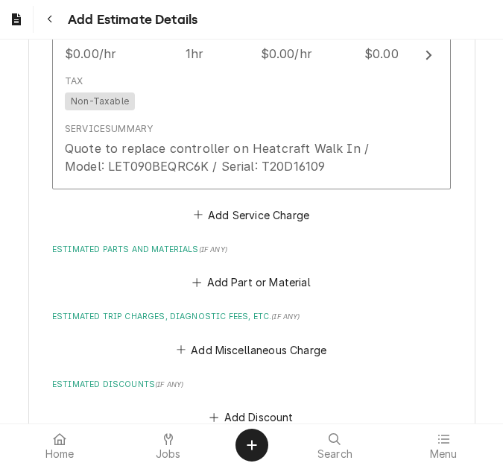
scroll to position [2245, 0]
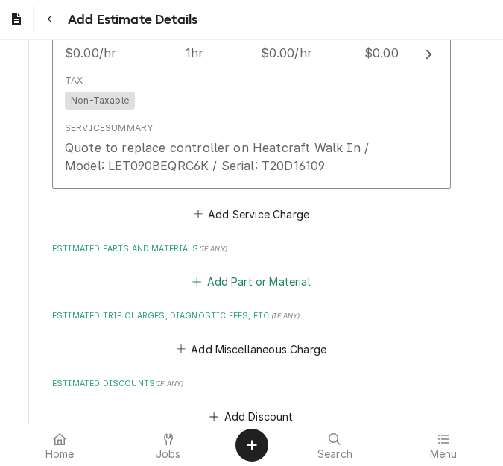
click at [236, 286] on button "Add Part or Material" at bounding box center [251, 281] width 123 height 21
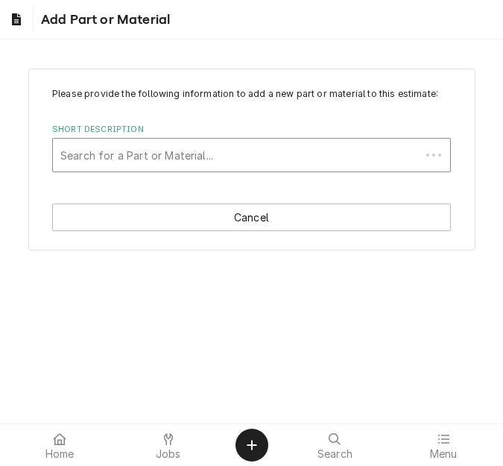
click at [151, 160] on div "Short Description" at bounding box center [236, 155] width 353 height 27
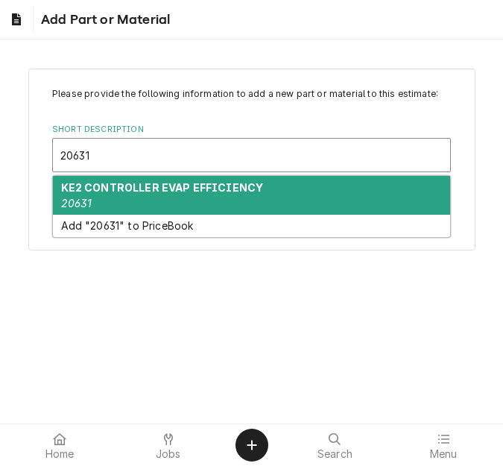
click at [122, 192] on strong "KE2 CONTROLLER EVAP EFFICIENCY" at bounding box center [162, 187] width 203 height 13
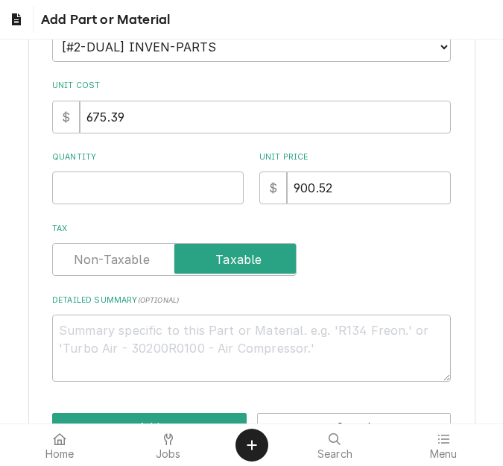
scroll to position [298, 0]
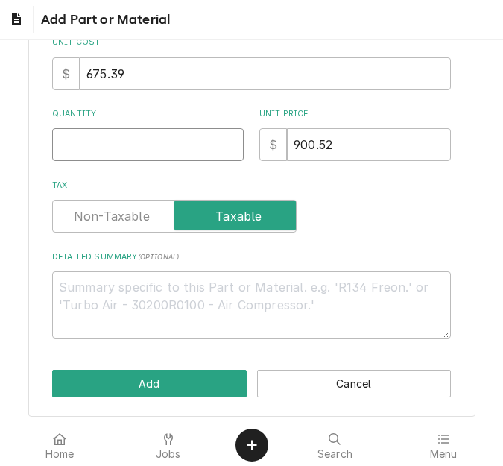
click at [106, 157] on input "Quantity" at bounding box center [148, 144] width 192 height 33
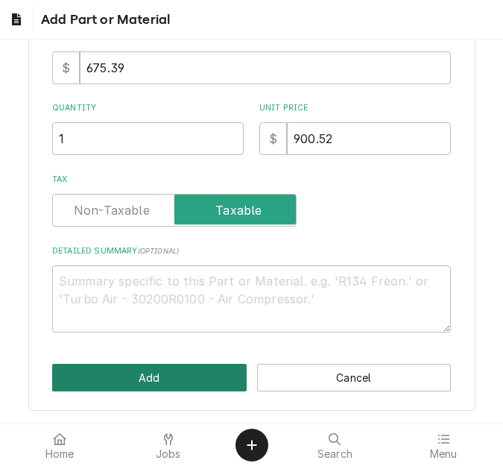
click at [126, 389] on button "Add" at bounding box center [149, 378] width 195 height 28
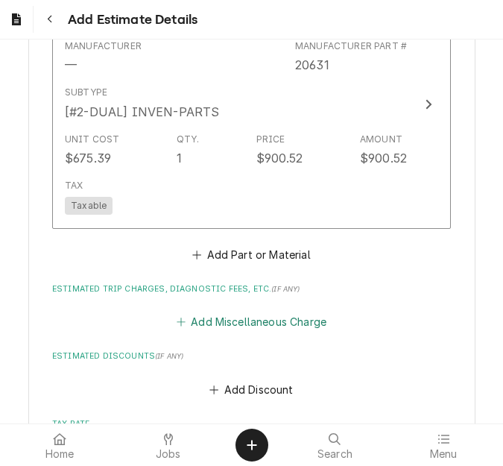
scroll to position [2591, 0]
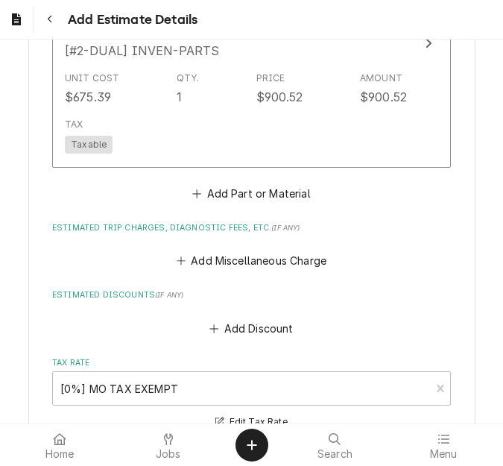
click at [217, 242] on div "Add Miscellaneous Charge" at bounding box center [251, 256] width 399 height 29
click at [210, 250] on button "Add Miscellaneous Charge" at bounding box center [251, 260] width 155 height 21
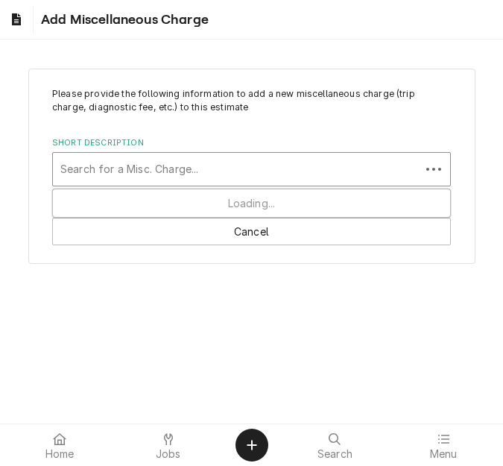
click at [150, 163] on div "Short Description" at bounding box center [236, 169] width 353 height 27
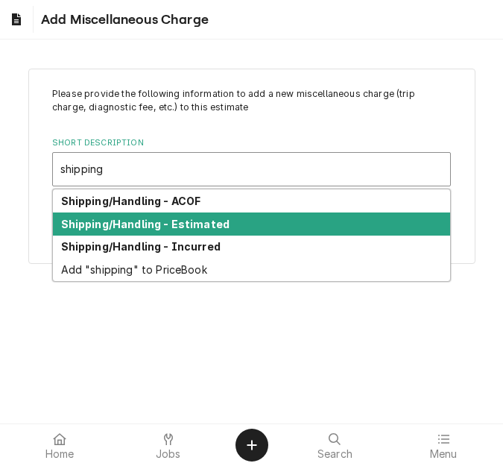
click at [148, 224] on strong "Shipping/Handling - Estimated" at bounding box center [145, 224] width 169 height 13
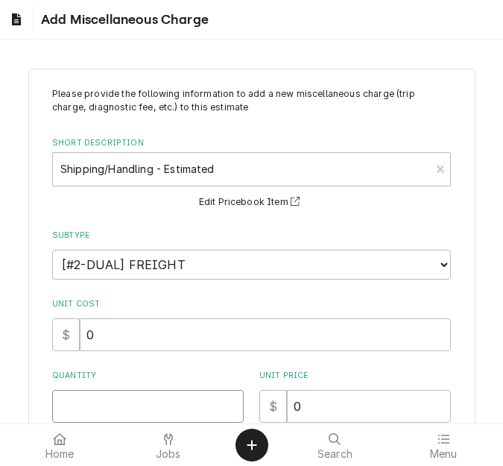
click at [117, 399] on input "Quantity" at bounding box center [148, 406] width 192 height 33
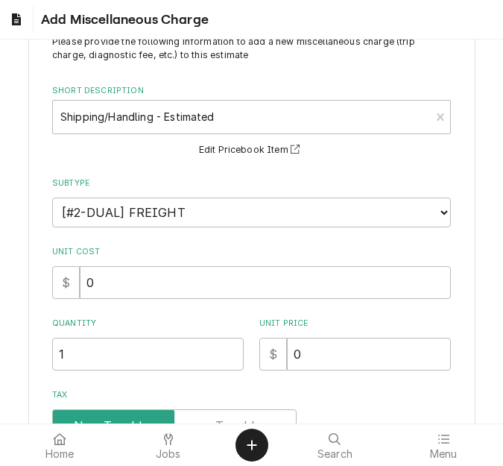
scroll to position [75, 0]
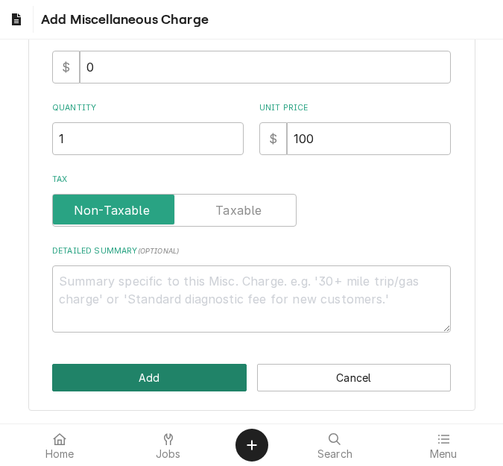
click at [160, 371] on button "Add" at bounding box center [149, 378] width 195 height 28
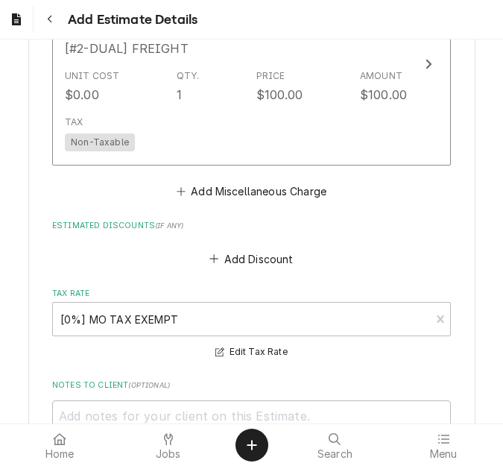
scroll to position [2907, 0]
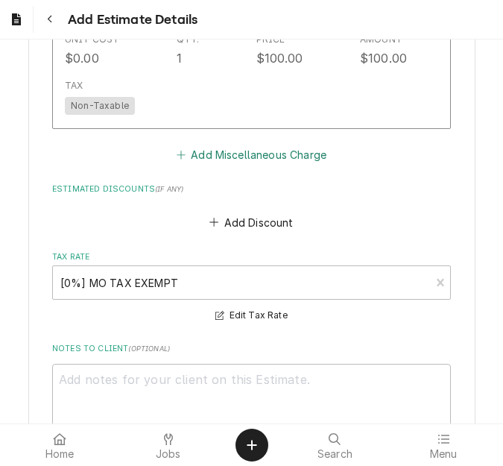
click at [215, 159] on button "Add Miscellaneous Charge" at bounding box center [251, 155] width 155 height 21
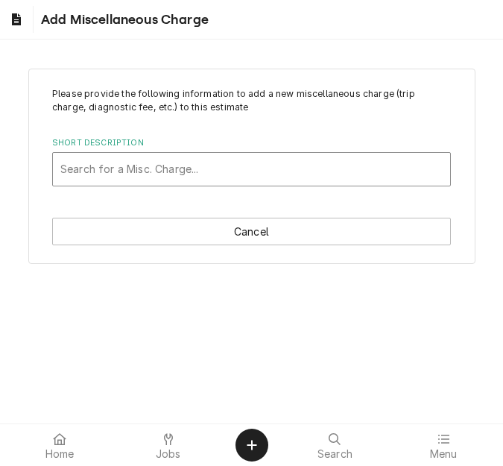
click at [130, 175] on div "Short Description" at bounding box center [251, 169] width 382 height 27
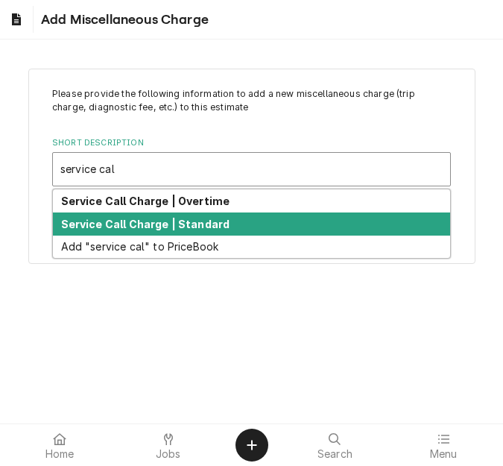
click at [130, 216] on div "Service Call Charge | Standard" at bounding box center [251, 223] width 397 height 23
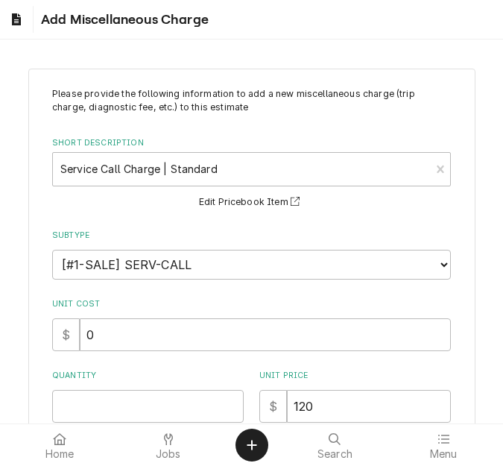
scroll to position [149, 0]
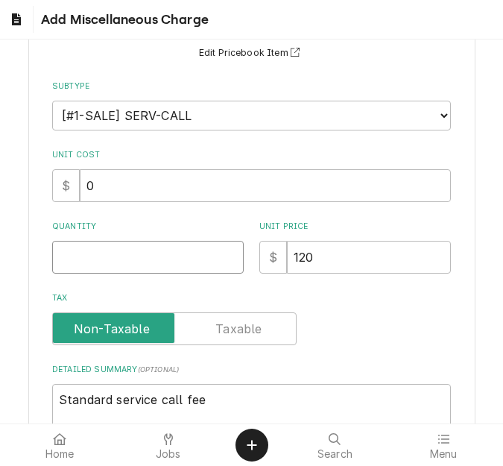
click at [107, 268] on input "Quantity" at bounding box center [148, 257] width 192 height 33
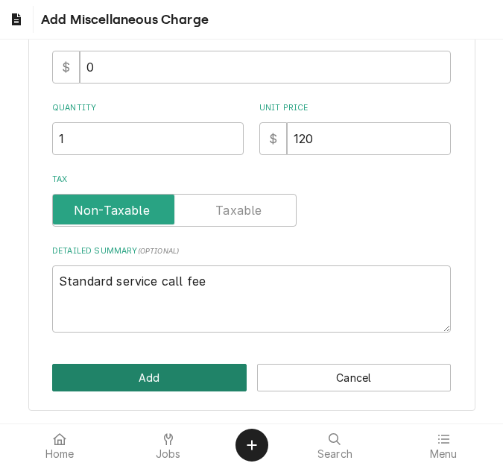
click at [153, 381] on button "Add" at bounding box center [149, 378] width 195 height 28
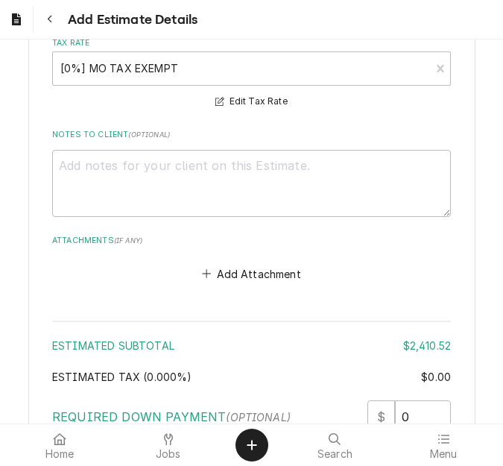
scroll to position [3602, 0]
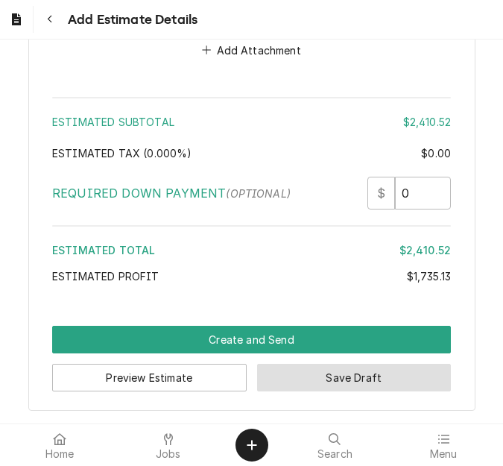
click at [305, 376] on button "Save Draft" at bounding box center [354, 378] width 195 height 28
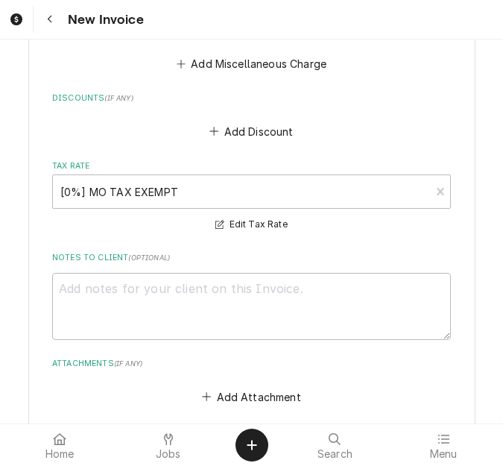
scroll to position [4473, 0]
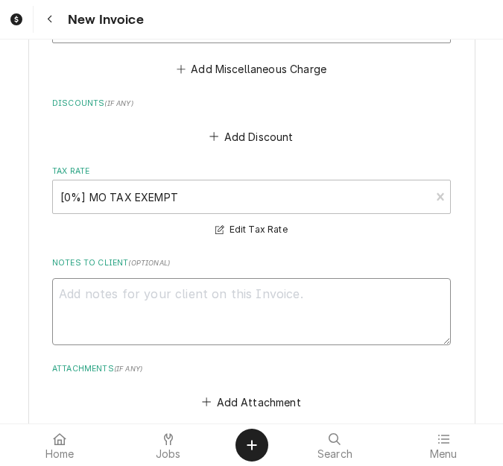
click at [208, 335] on textarea "Notes to Client ( optional )" at bounding box center [251, 311] width 399 height 67
type textarea "x"
type textarea "q"
type textarea "x"
type textarea "qu"
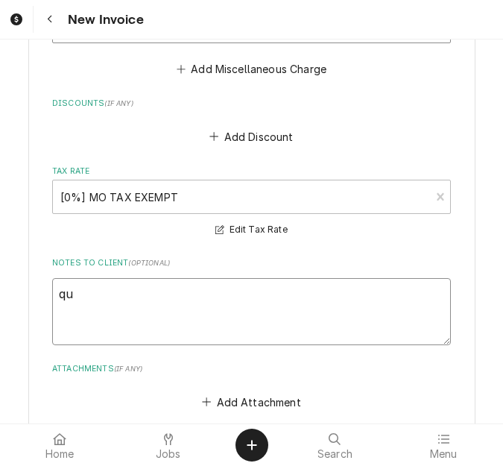
type textarea "x"
type textarea "quo"
type textarea "x"
type textarea "quot"
type textarea "x"
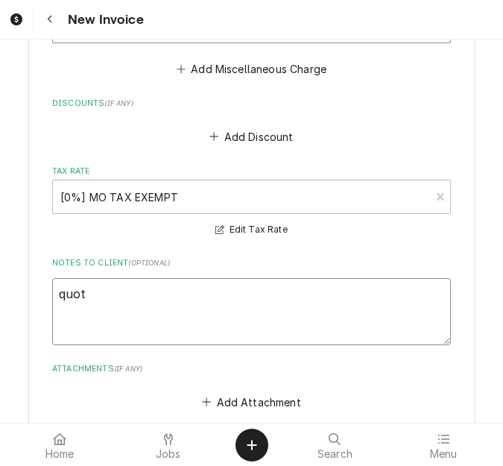
type textarea "quote"
type textarea "x"
type textarea "quoted"
type textarea "x"
type textarea "quoted"
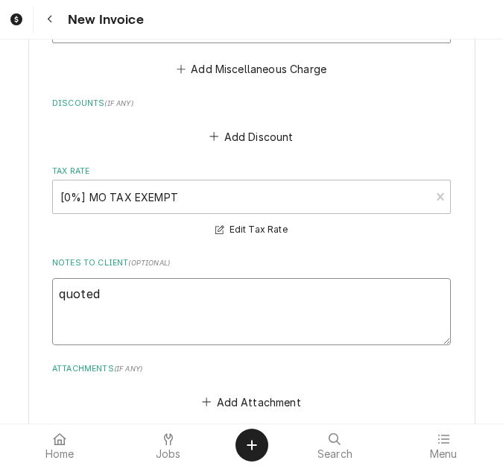
type textarea "x"
type textarea "quoted o"
type textarea "x"
type textarea "quoted on"
type textarea "x"
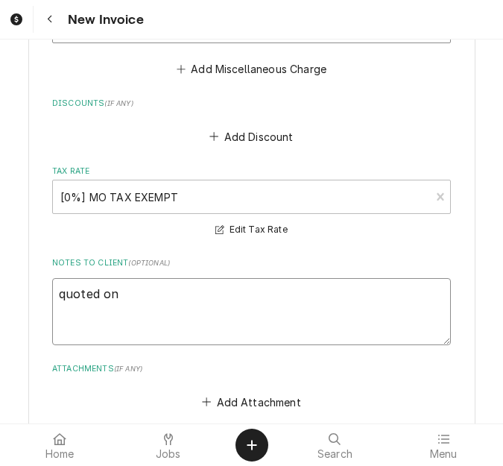
type textarea "quoted on"
click at [197, 295] on textarea "quoted on" at bounding box center [251, 311] width 399 height 67
type textarea "x"
type textarea "quoted on 4"
type textarea "x"
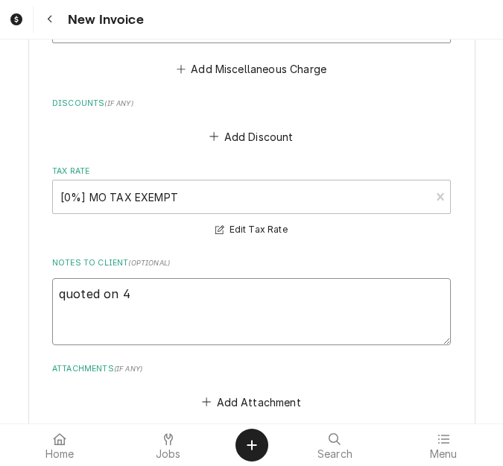
type textarea "quoted on 40"
type textarea "x"
type textarea "quoted on 400"
type textarea "x"
type textarea "quoted on 4006"
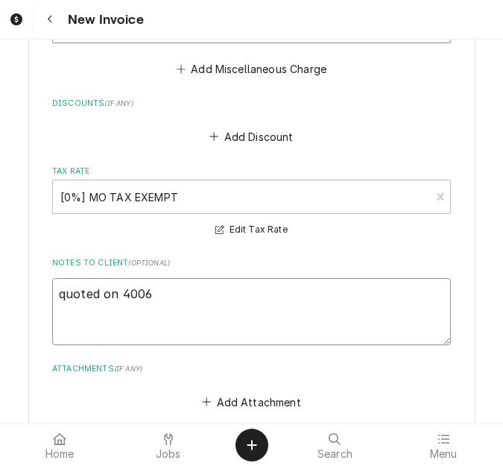
type textarea "x"
type textarea "quoted on 400613"
type textarea "x"
type textarea "quoted on 400613"
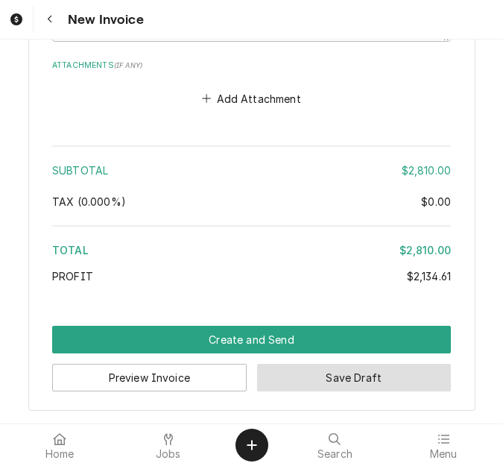
click at [295, 382] on button "Save Draft" at bounding box center [354, 378] width 195 height 28
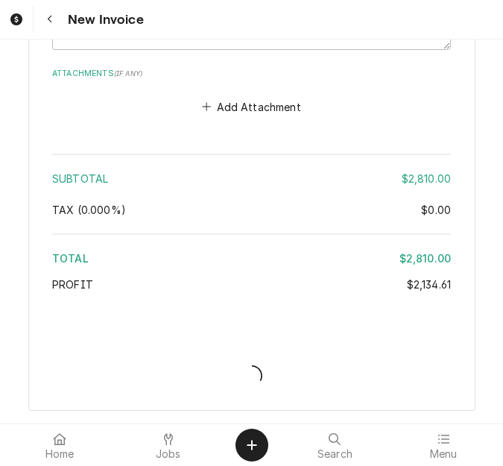
type textarea "x"
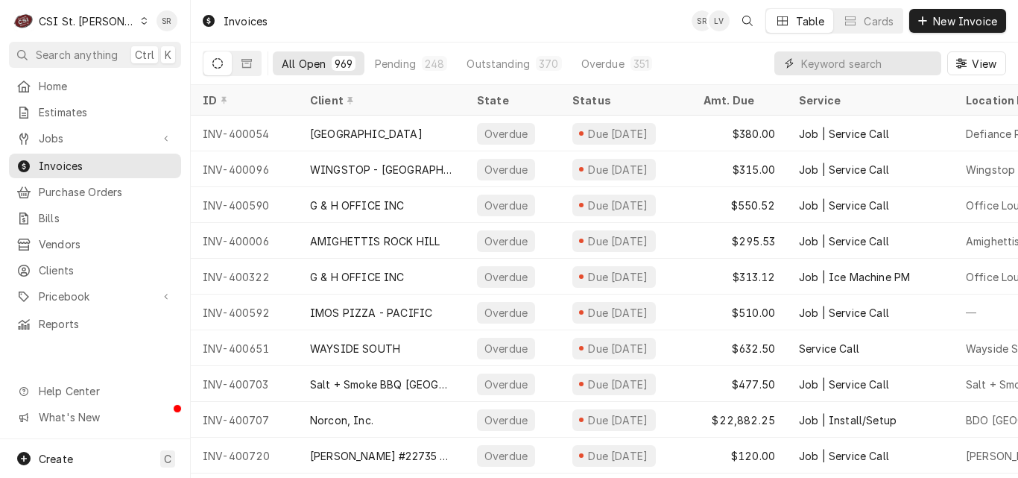
click at [502, 63] on input "Dynamic Content Wrapper" at bounding box center [867, 63] width 133 height 24
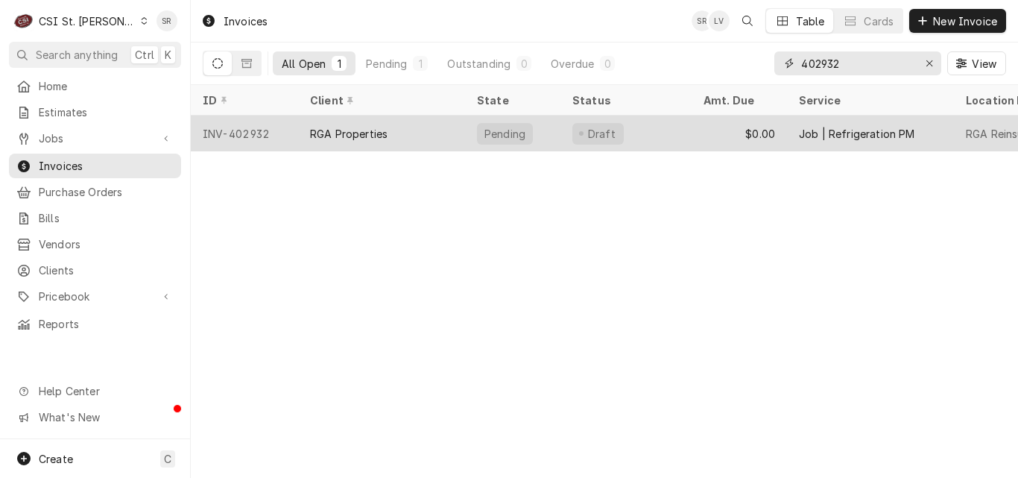
type input "402932"
click at [375, 130] on div "RGA Properties" at bounding box center [349, 134] width 78 height 16
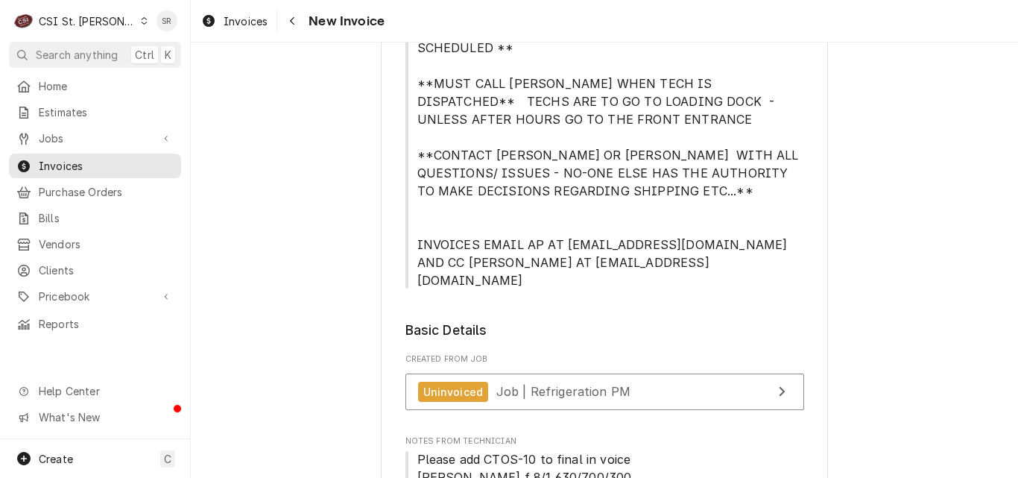
scroll to position [373, 0]
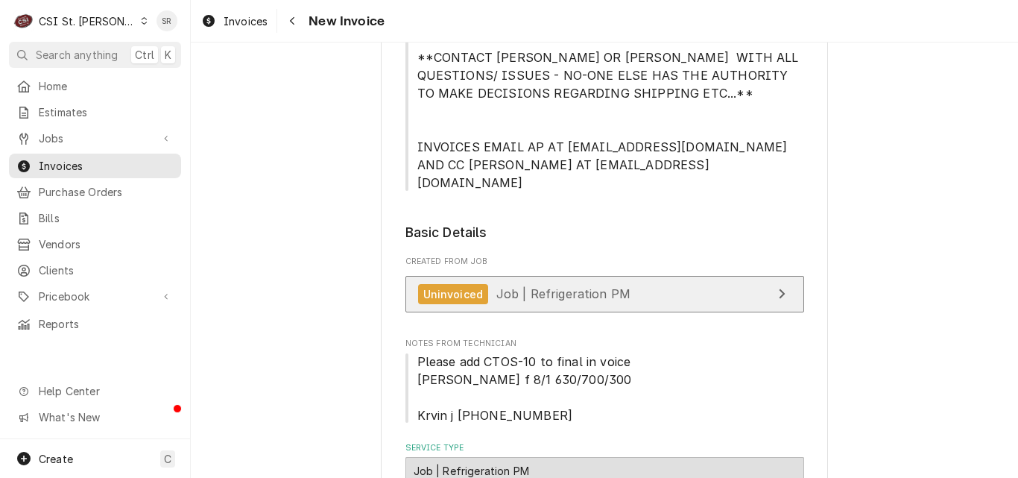
click at [558, 276] on link "Uninvoiced Job | Refrigeration PM" at bounding box center [605, 294] width 399 height 37
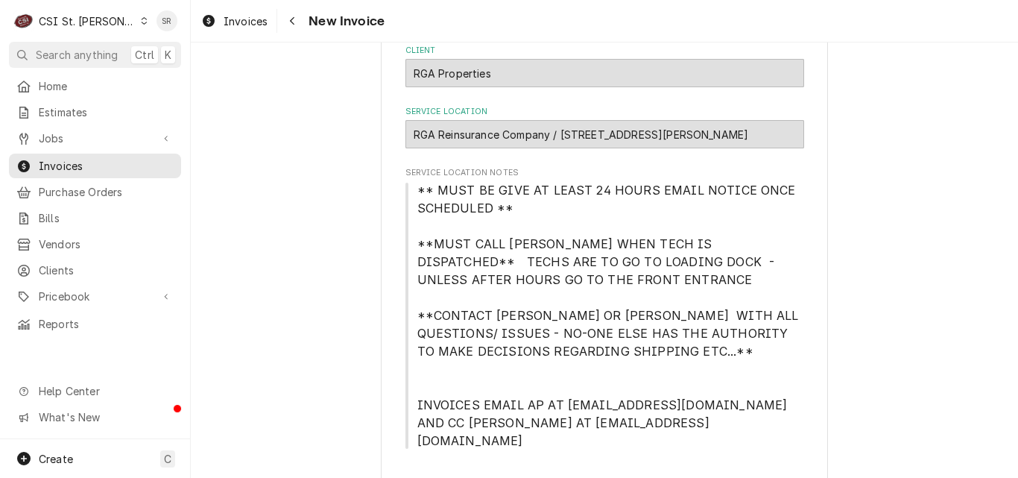
scroll to position [0, 0]
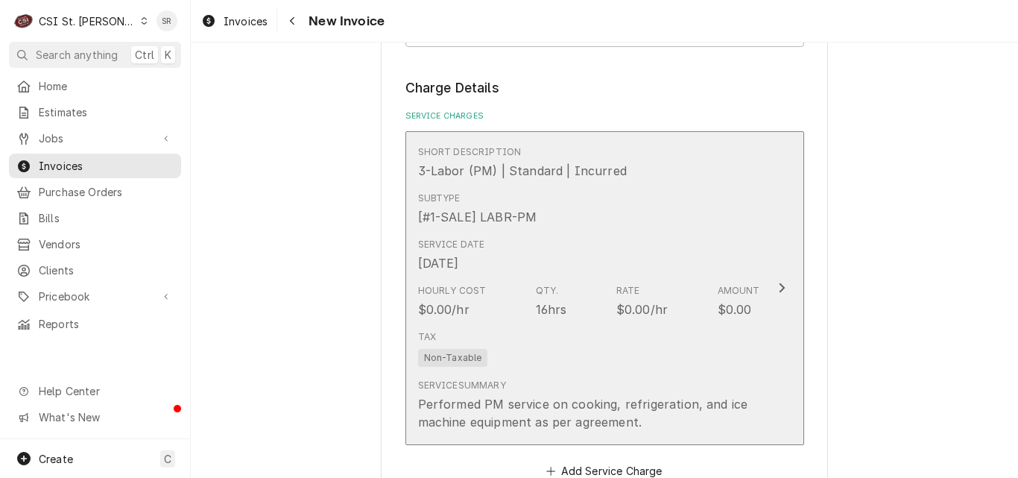
click at [595, 278] on div "Hourly Cost $0.00/hr Qty. 16hrs Rate $0.00/hr Amount $0.00" at bounding box center [589, 301] width 342 height 46
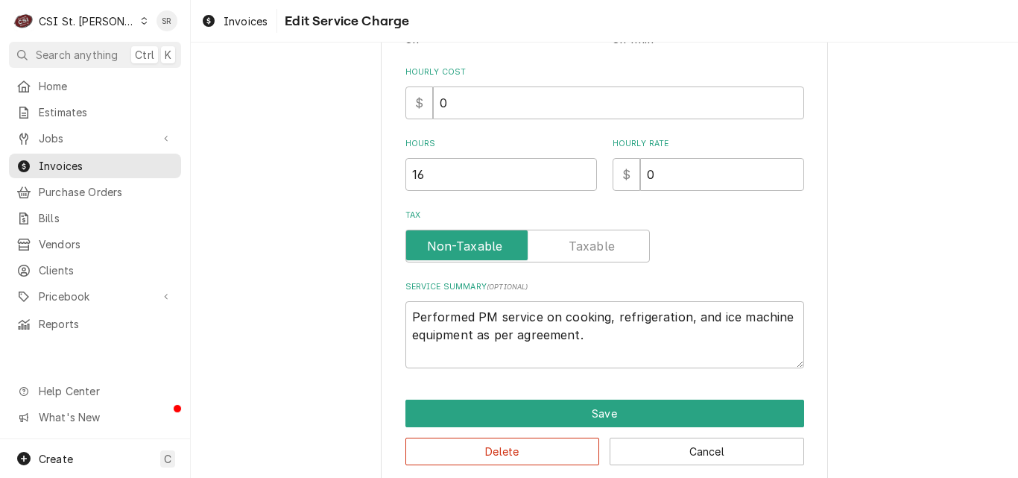
scroll to position [434, 0]
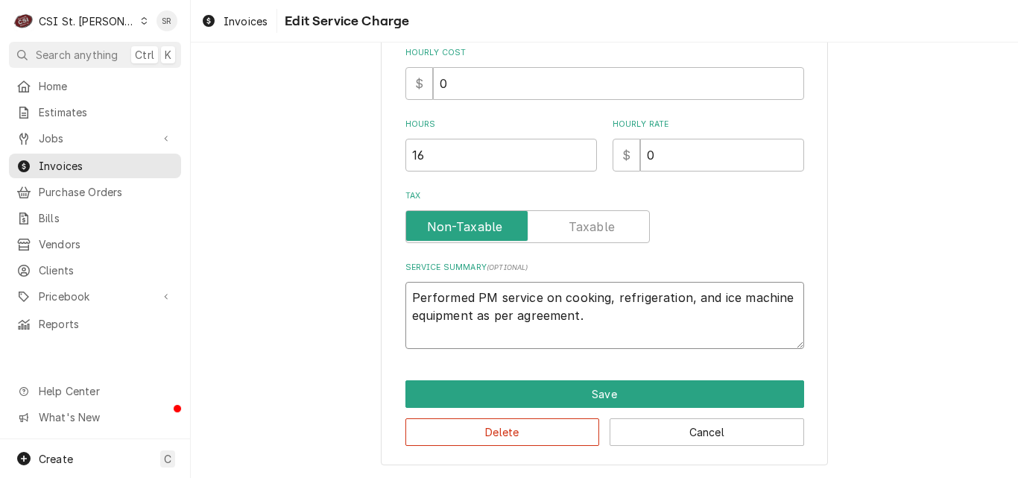
drag, startPoint x: 591, startPoint y: 312, endPoint x: 342, endPoint y: 281, distance: 251.0
click at [342, 281] on div "Use the fields below to edit this service charge Short Description 3-Labor (PM)…" at bounding box center [605, 51] width 828 height 854
paste textarea "BI-ANNUAL MAINTENANCE TO BE PERFORMED ON 10 HOSHIZAKI ICE MACHINES/DISPENSERS, …"
type textarea "x"
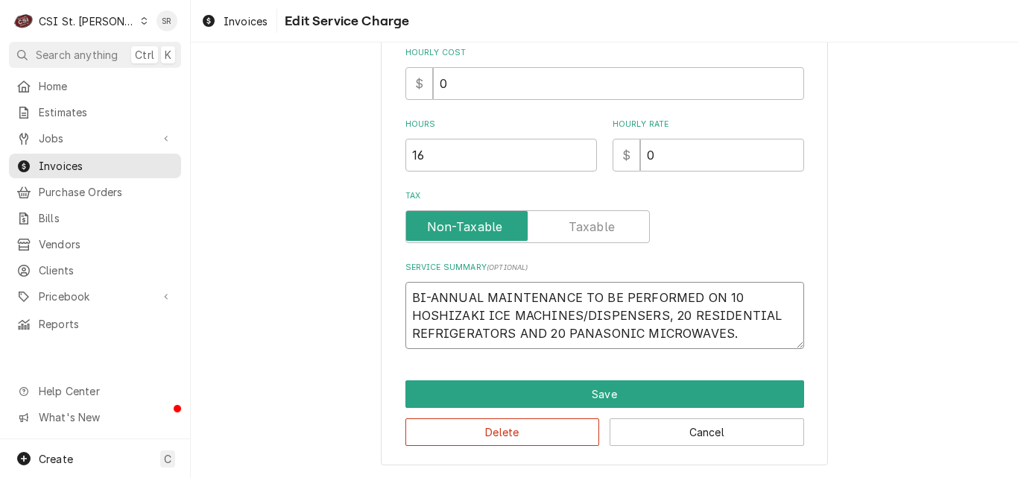
type textarea "BI-ANNUAL MAINTENANCE TO BE PERFORMED ON 10 HOSHIZAKI ICE MACHINES/DISPENSERS, …"
click at [372, 136] on div "Use the fields below to edit this service charge Short Description 3-Labor (PM)…" at bounding box center [605, 51] width 828 height 854
type textarea "x"
type input "1"
type textarea "x"
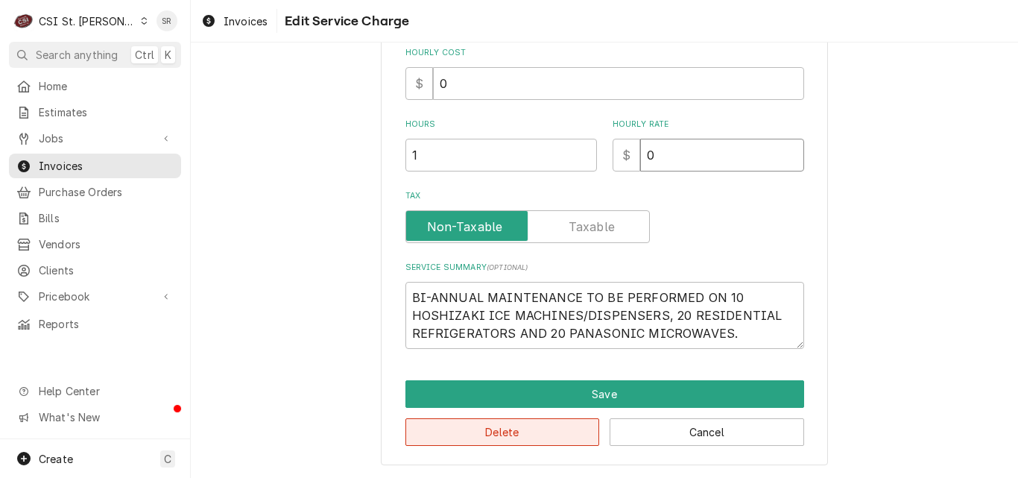
type input "2"
type textarea "x"
type input "25"
type textarea "x"
type input "256"
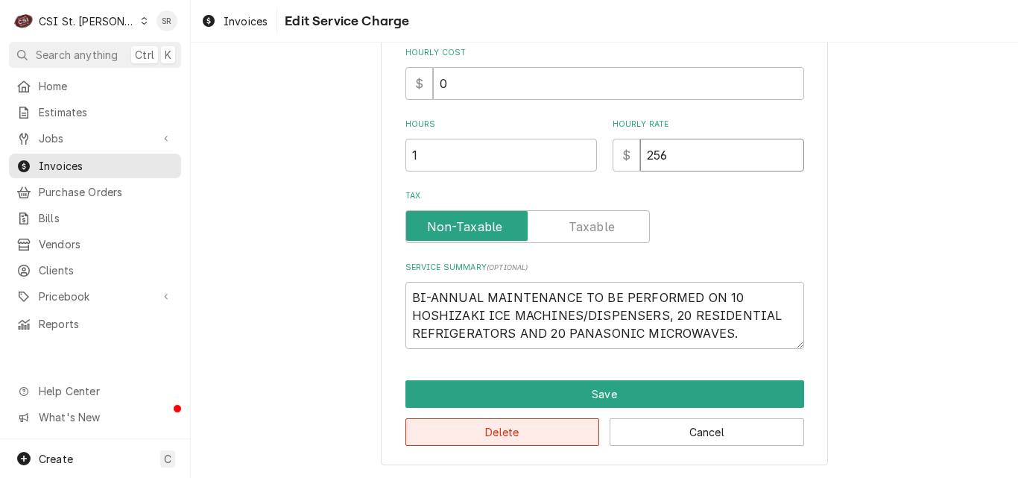
type textarea "x"
type input "2566"
type textarea "x"
type input "2566.8"
type textarea "x"
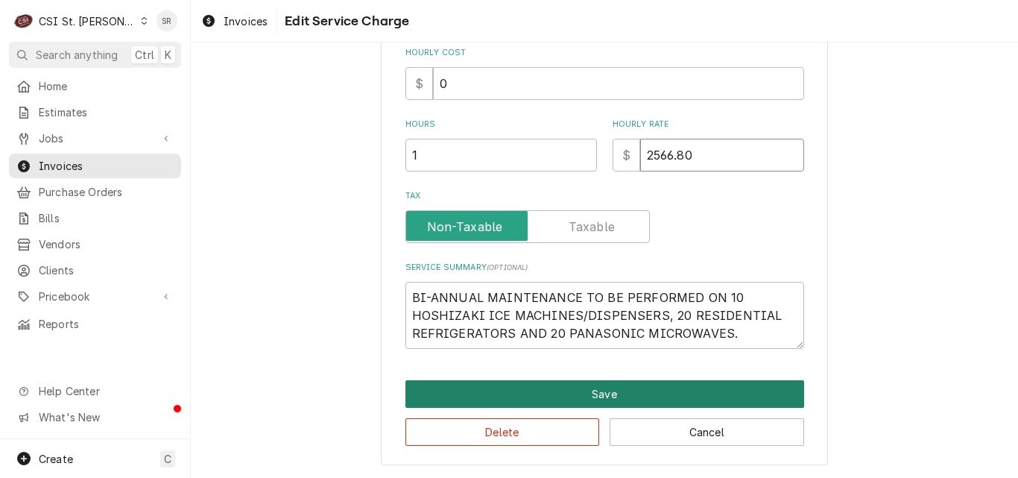
type input "2566.80"
click at [593, 382] on button "Save" at bounding box center [605, 394] width 399 height 28
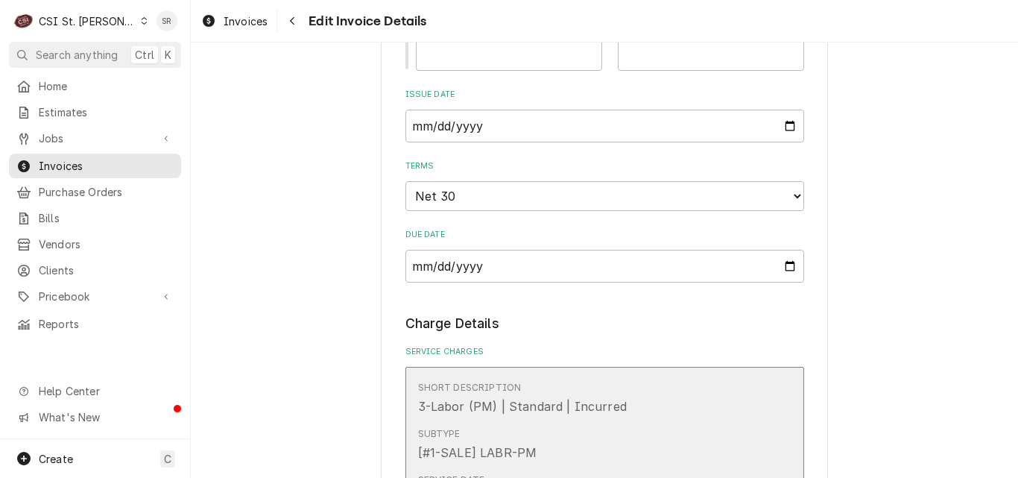
scroll to position [1249, 0]
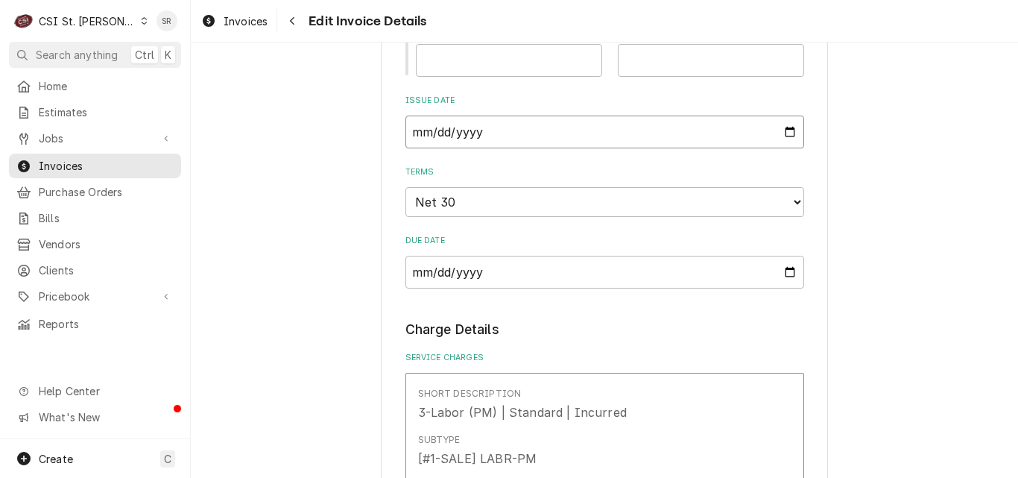
click at [781, 116] on input "2025-08-04" at bounding box center [605, 132] width 399 height 33
type textarea "x"
type input "2025-08-19"
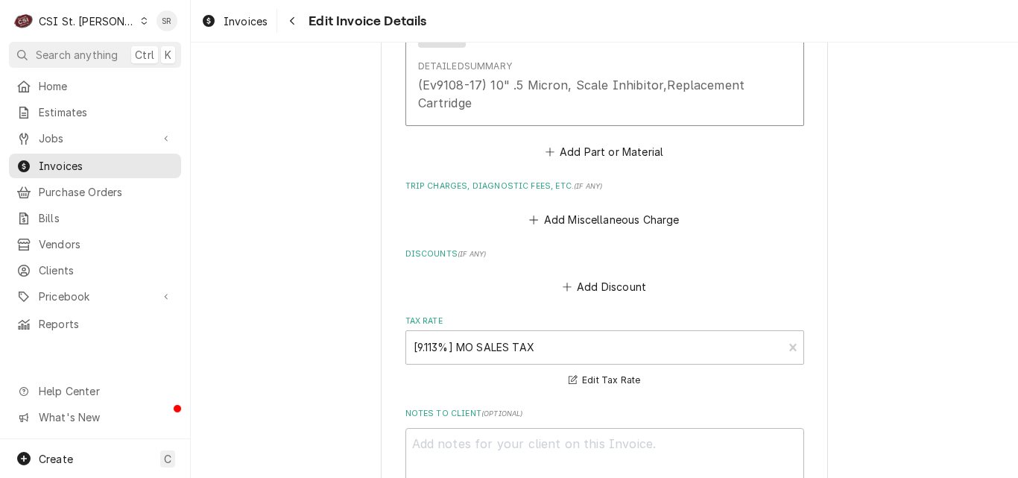
scroll to position [2666, 0]
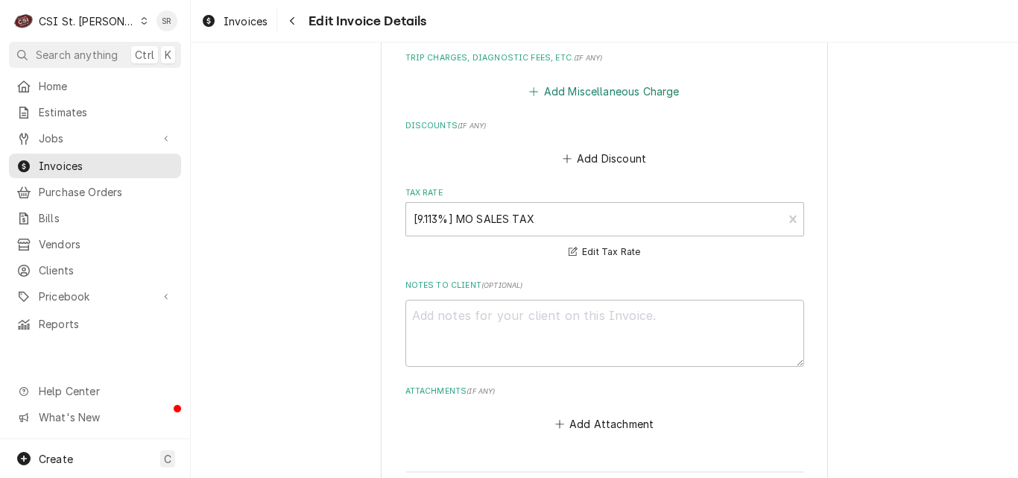
click at [564, 81] on button "Add Miscellaneous Charge" at bounding box center [604, 91] width 155 height 21
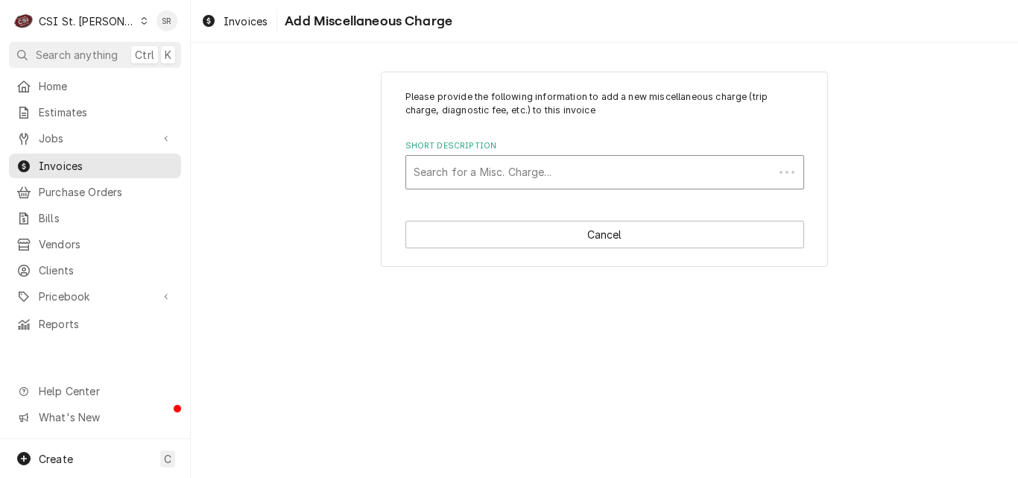
click at [467, 172] on div "Short Description" at bounding box center [590, 172] width 353 height 27
type input "misc main"
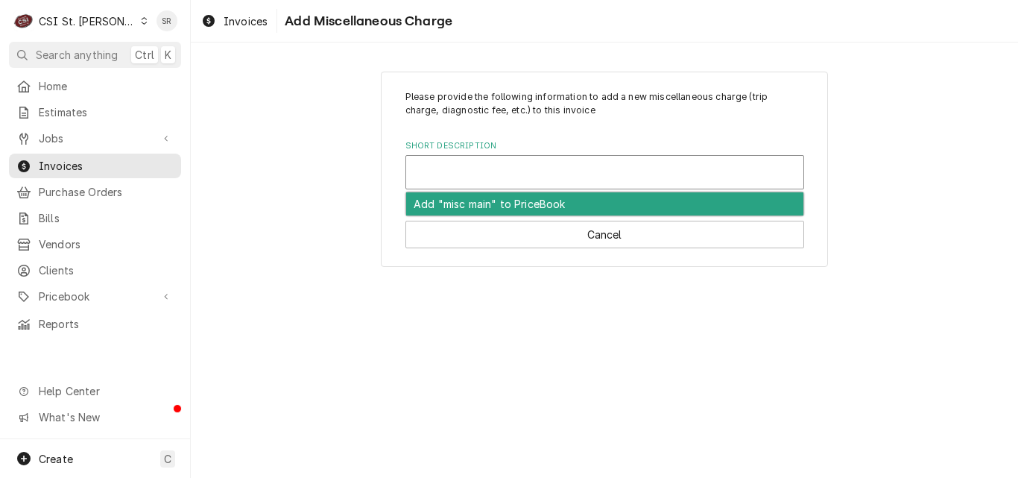
click at [479, 177] on div "Short Description" at bounding box center [605, 172] width 382 height 27
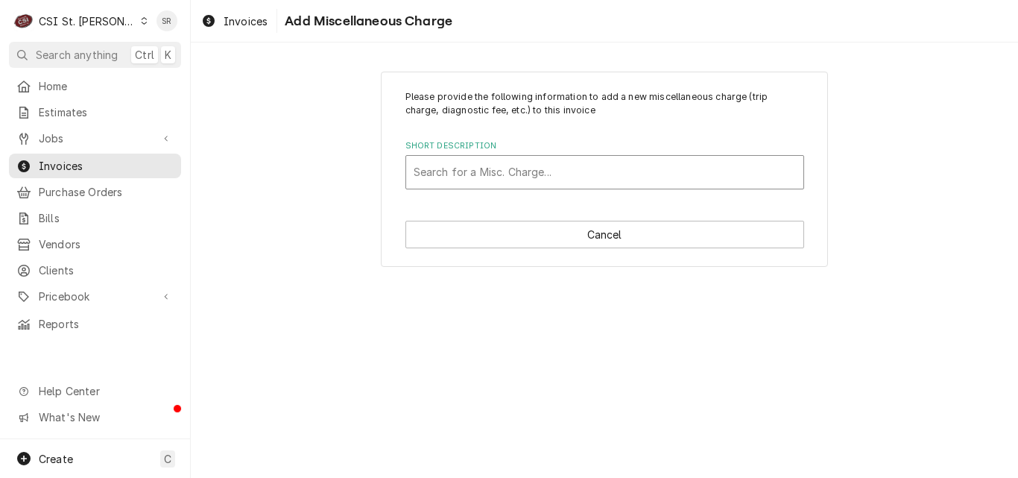
click at [481, 175] on div "Short Description" at bounding box center [605, 172] width 382 height 27
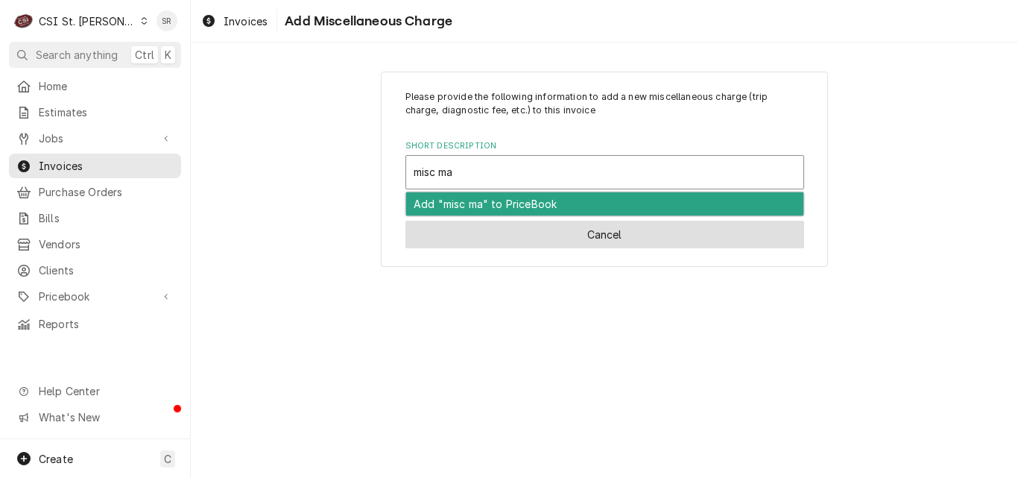
type input "misc ma"
click at [550, 240] on button "Cancel" at bounding box center [605, 235] width 399 height 28
type textarea "x"
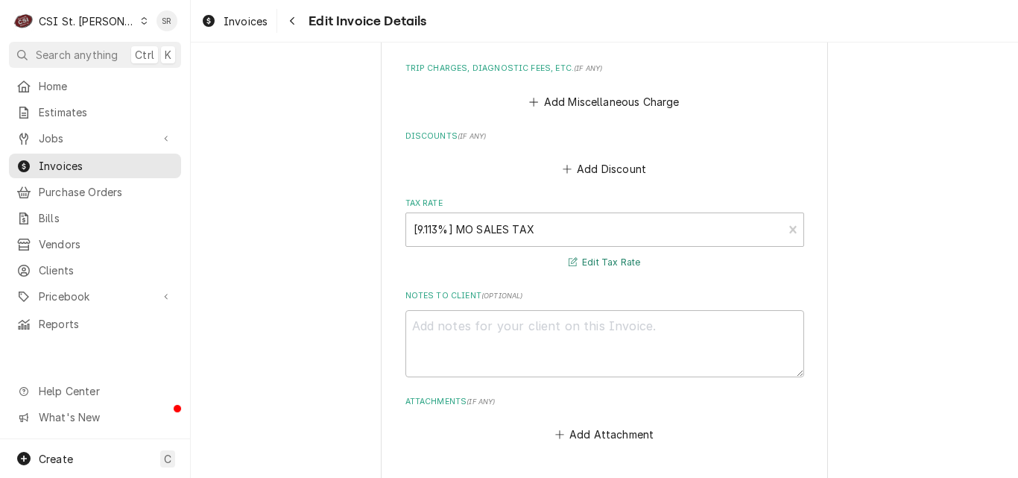
scroll to position [2506, 0]
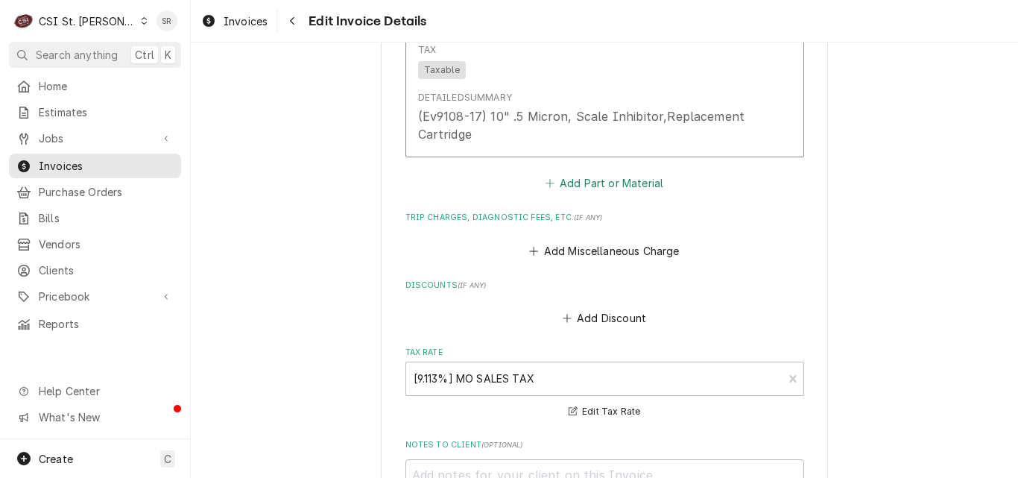
click at [570, 174] on button "Add Part or Material" at bounding box center [604, 183] width 123 height 21
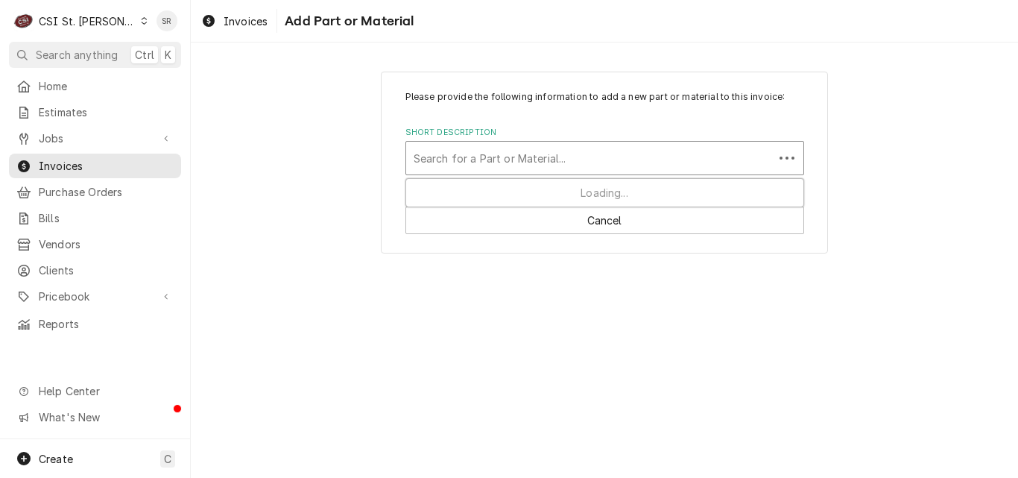
click at [494, 156] on div "Short Description" at bounding box center [590, 158] width 353 height 27
type input "misc main"
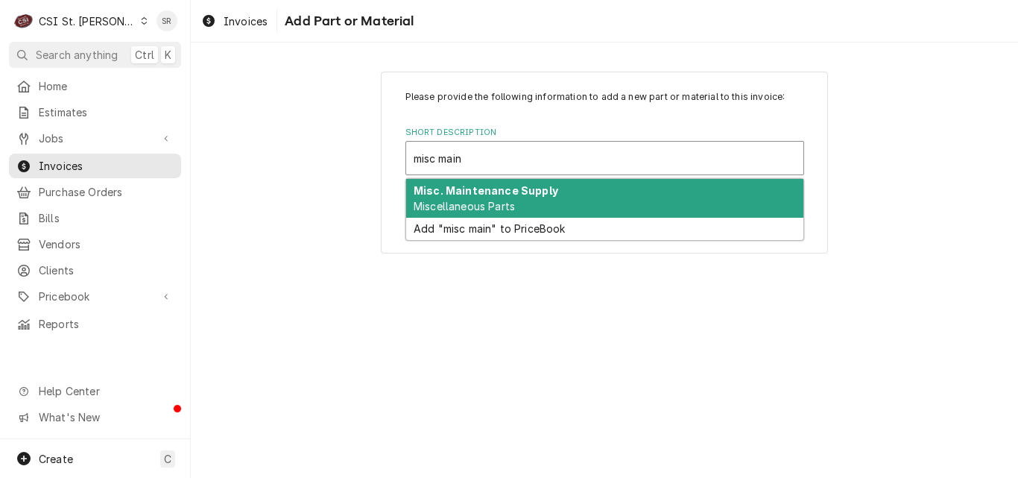
click at [481, 192] on strong "Misc. Maintenance Supply" at bounding box center [486, 190] width 145 height 13
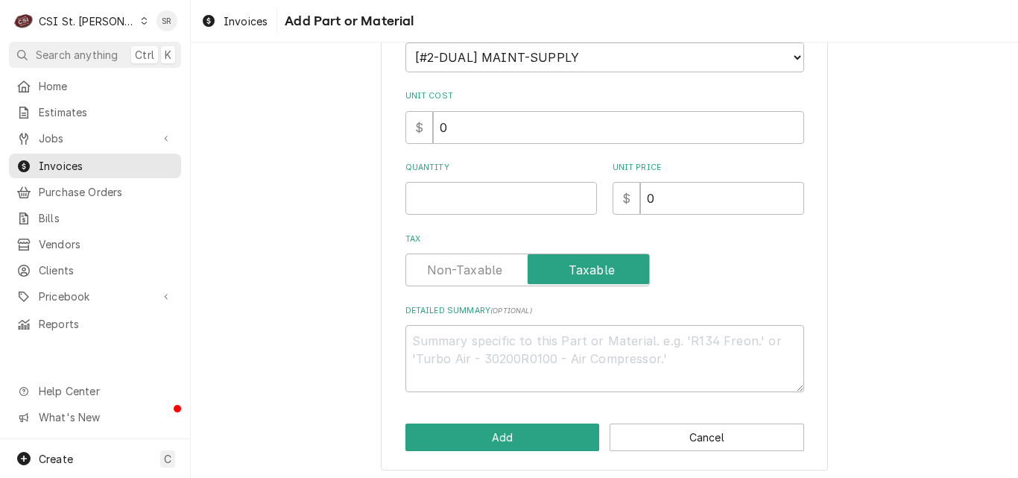
scroll to position [253, 0]
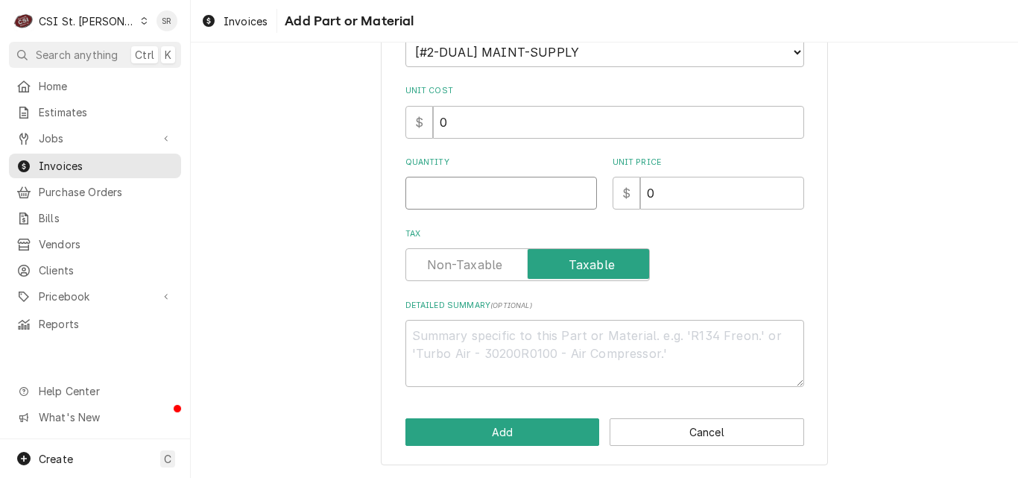
click at [449, 199] on input "Quantity" at bounding box center [502, 193] width 192 height 33
type textarea "x"
type input "1"
type textarea "x"
type input "2"
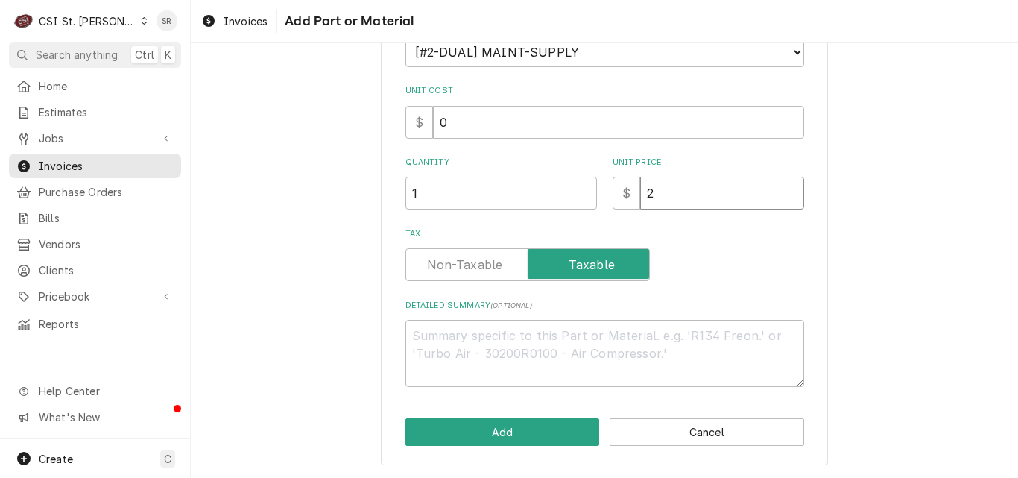
type textarea "x"
type input "28"
type textarea "x"
type input "285"
type textarea "x"
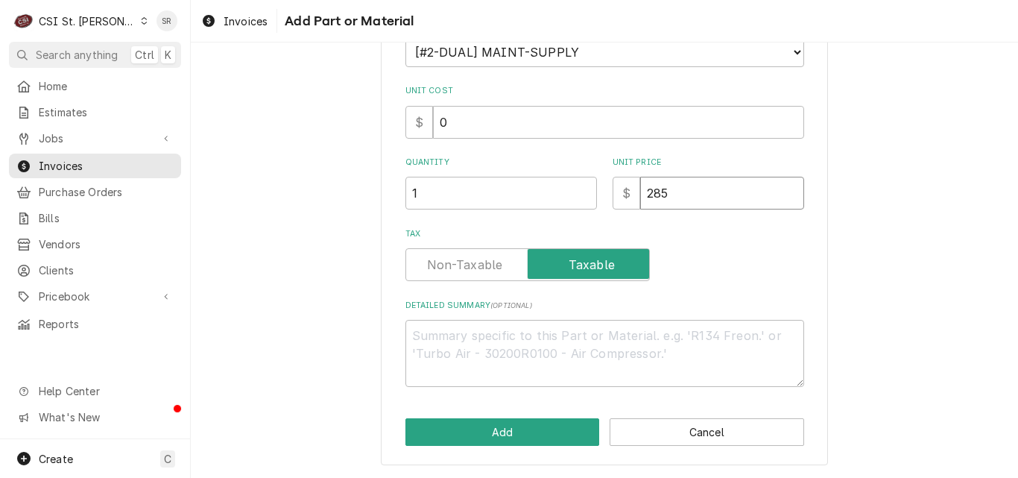
type input "285.2"
type textarea "x"
type input "285.20"
click at [506, 447] on div "Please provide the following information to add a new part or material to this …" at bounding box center [604, 142] width 447 height 646
click at [507, 436] on button "Add" at bounding box center [503, 432] width 195 height 28
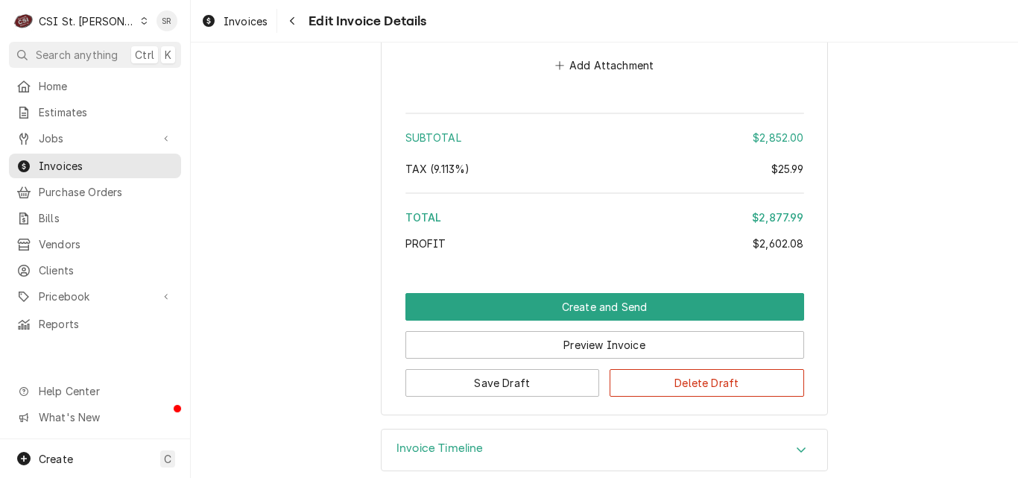
scroll to position [3285, 0]
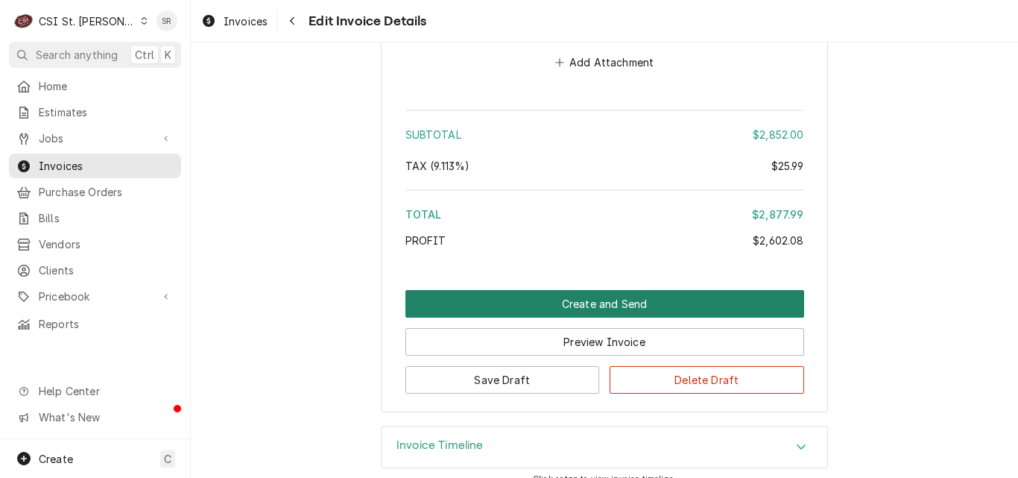
click at [589, 290] on button "Create and Send" at bounding box center [605, 304] width 399 height 28
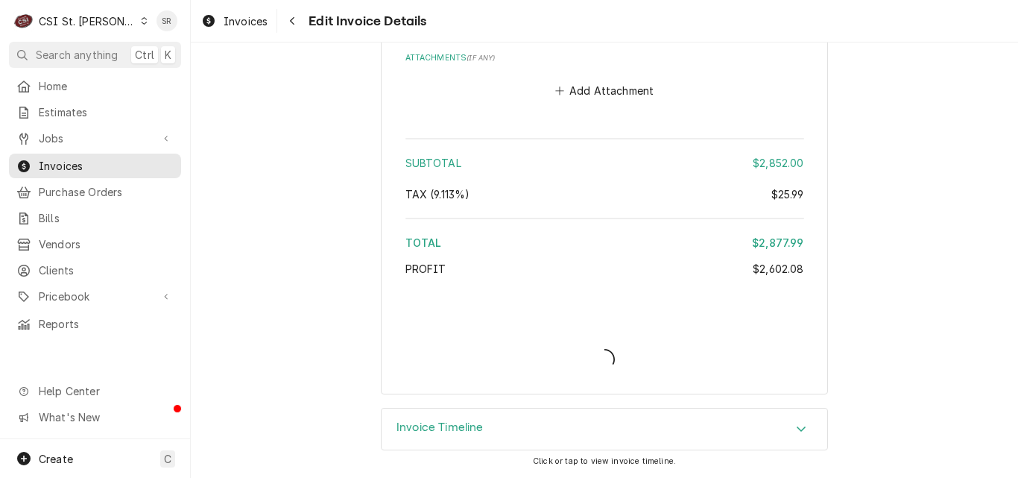
scroll to position [3238, 0]
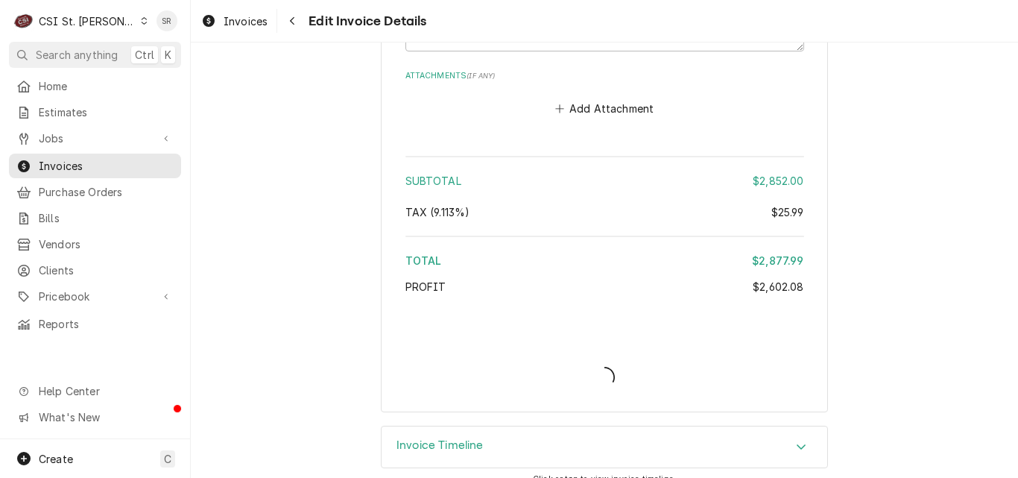
type textarea "x"
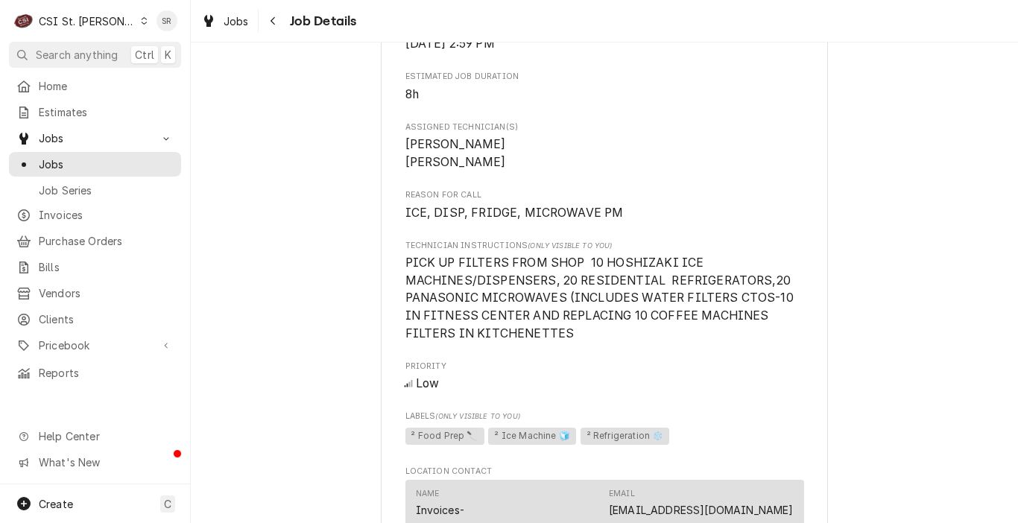
scroll to position [895, 0]
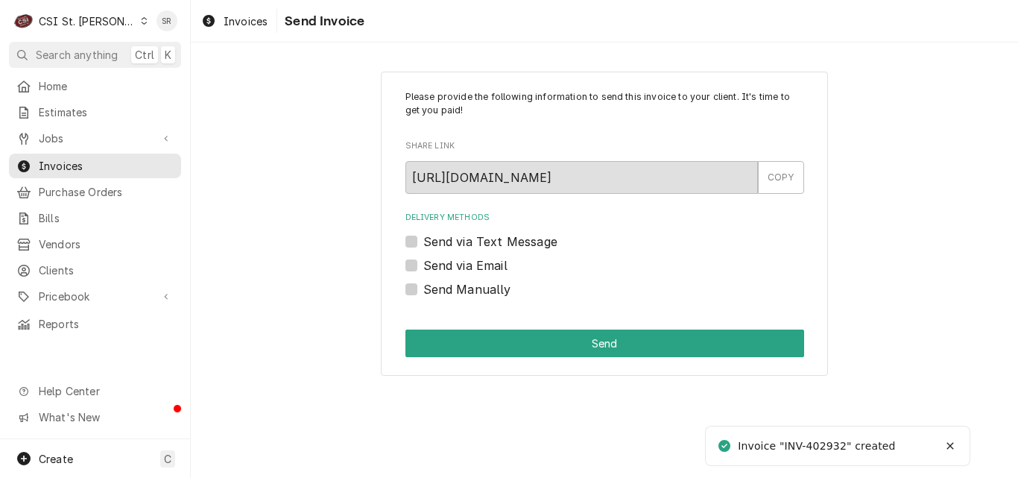
click at [461, 262] on label "Send via Email" at bounding box center [465, 265] width 84 height 18
click at [461, 262] on input "Send via Email" at bounding box center [622, 272] width 399 height 33
checkbox input "true"
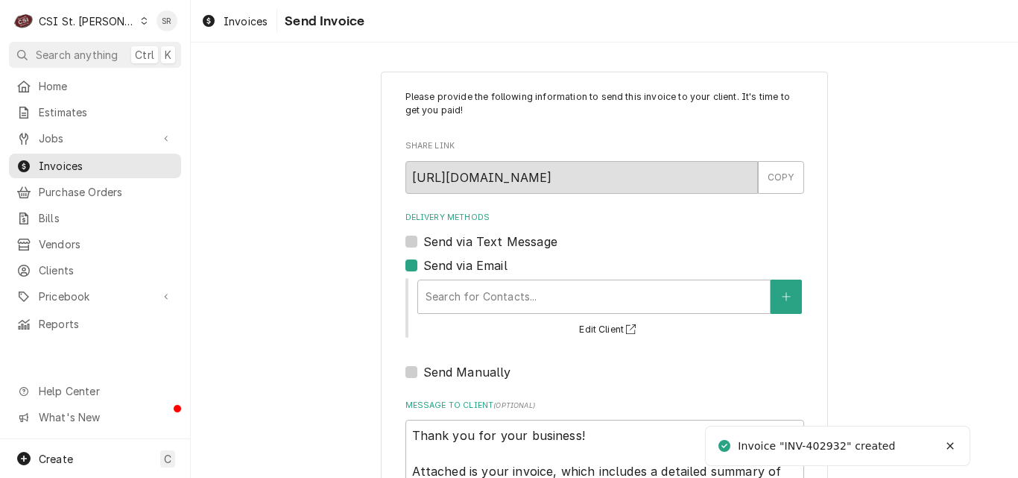
click at [517, 299] on div "Delivery Methods" at bounding box center [594, 296] width 337 height 27
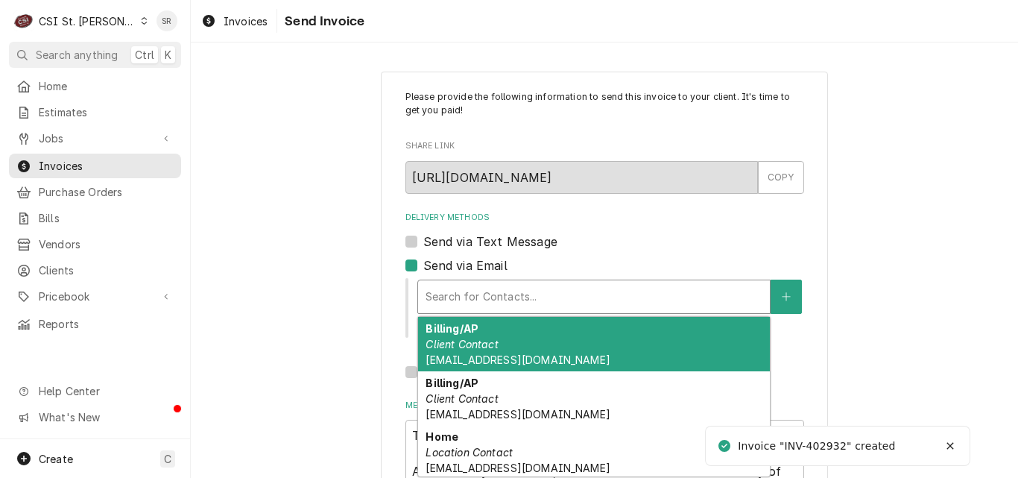
click at [508, 362] on span "[EMAIL_ADDRESS][DOMAIN_NAME]" at bounding box center [518, 359] width 184 height 13
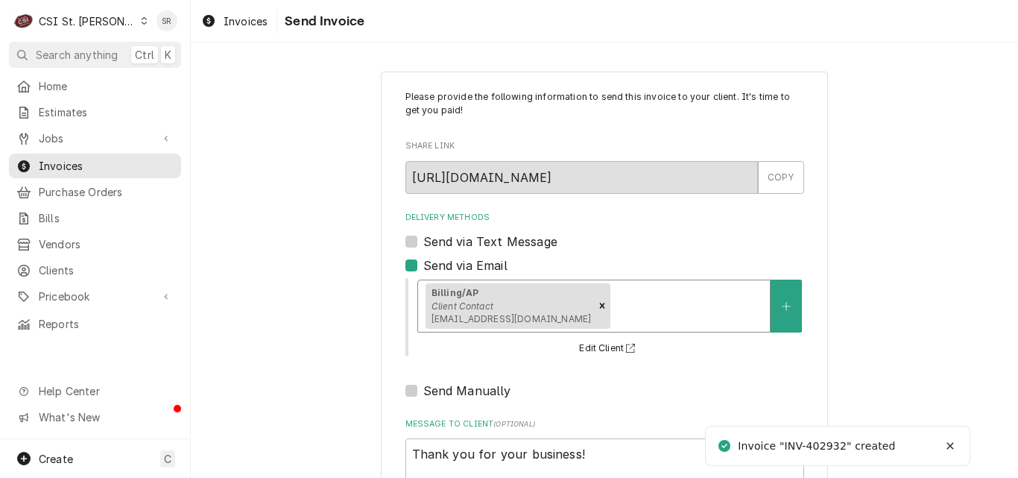
click at [614, 307] on div "Delivery Methods" at bounding box center [688, 305] width 149 height 27
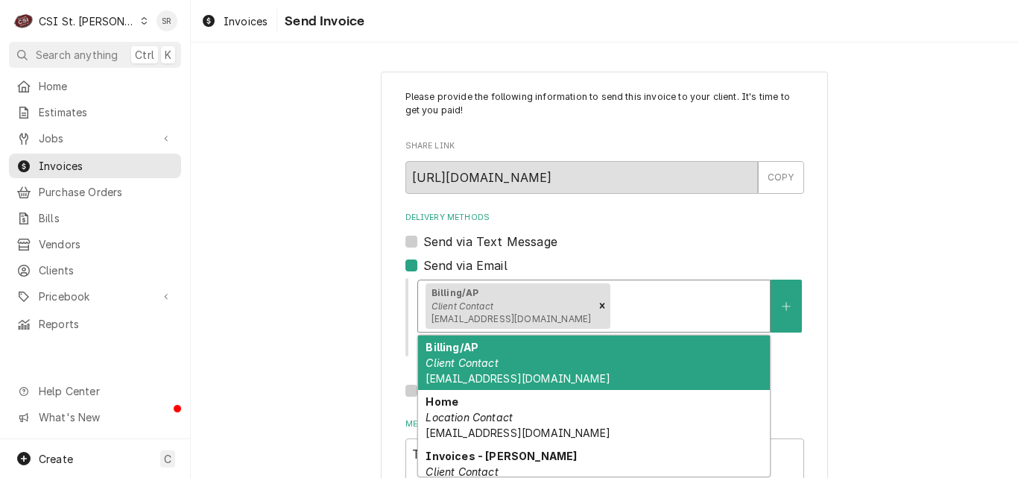
click at [518, 371] on div "Billing/AP Client Contact [EMAIL_ADDRESS][DOMAIN_NAME]" at bounding box center [594, 362] width 352 height 54
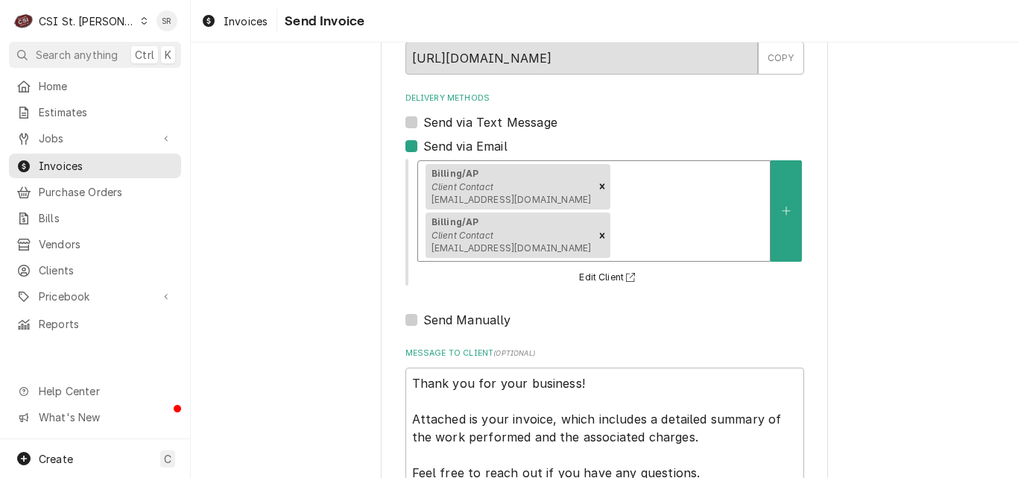
scroll to position [172, 0]
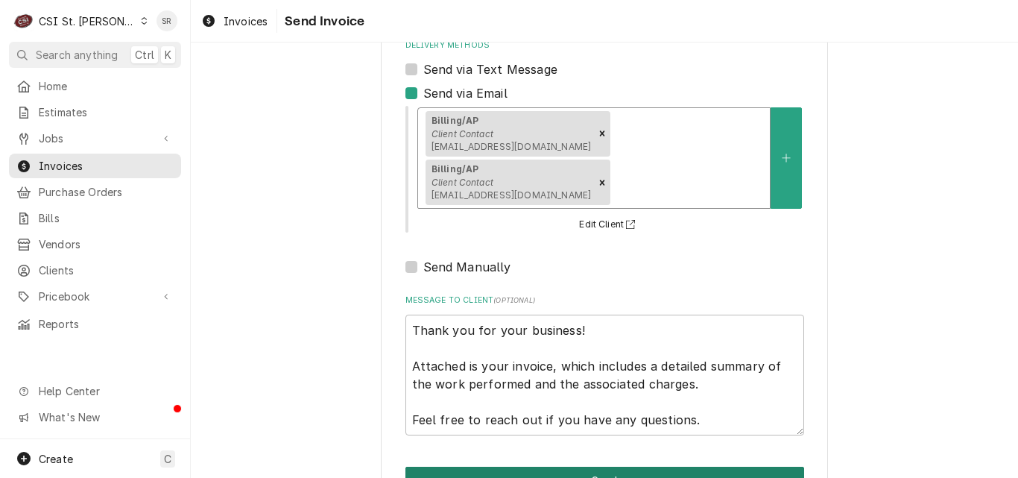
click at [578, 467] on button "Send" at bounding box center [605, 481] width 399 height 28
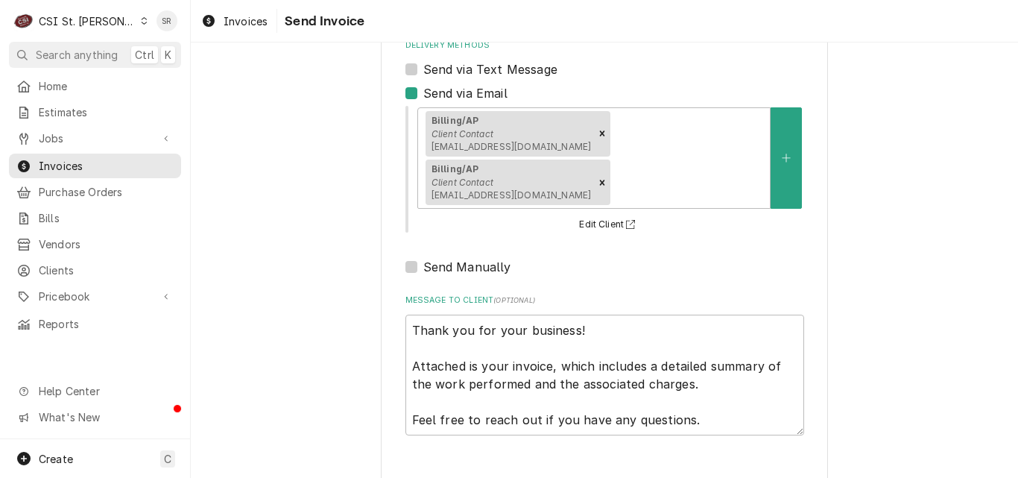
type textarea "x"
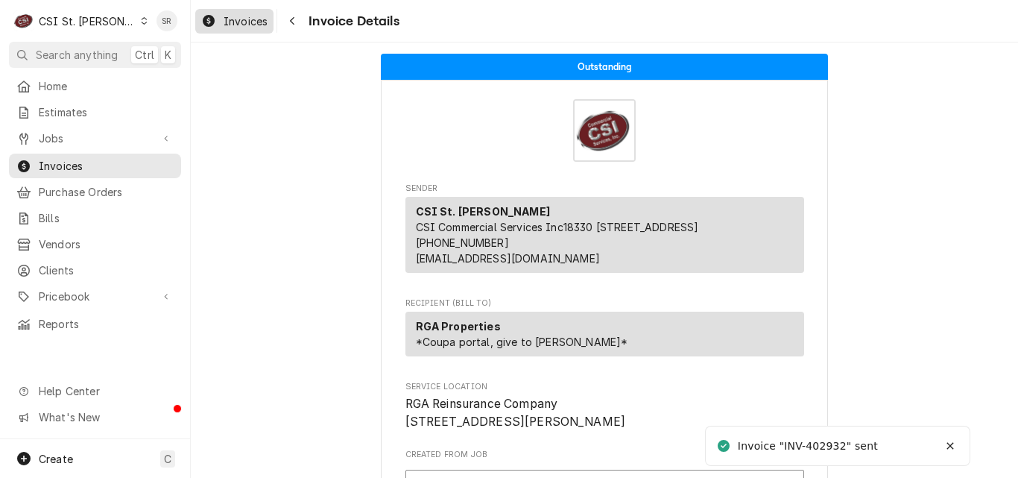
click at [239, 21] on span "Invoices" at bounding box center [246, 21] width 44 height 16
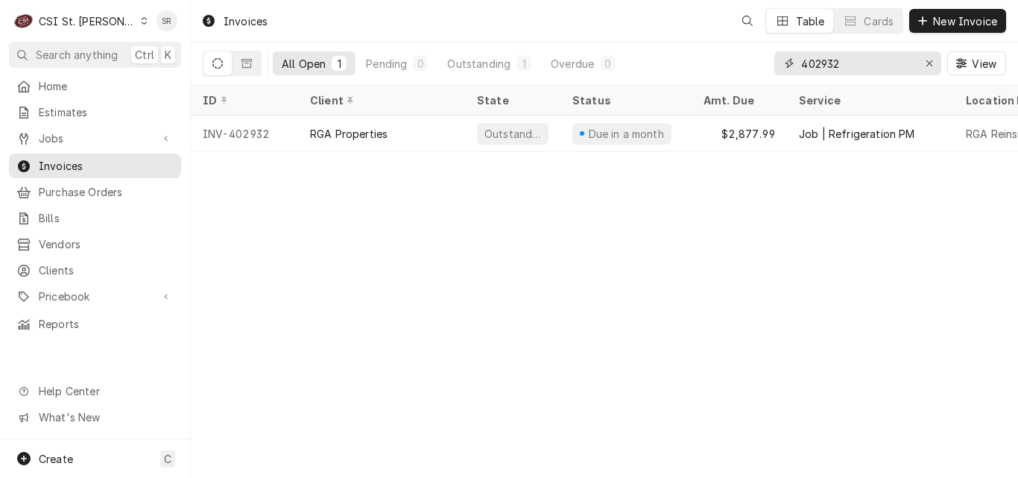
click at [755, 51] on div "All Open 1 Pending 0 Outstanding 1 Overdue 0 402932 View" at bounding box center [605, 63] width 804 height 42
type input "402988"
click at [371, 143] on div "RIZZOS ITALIAN RESTAURANT" at bounding box center [381, 134] width 167 height 36
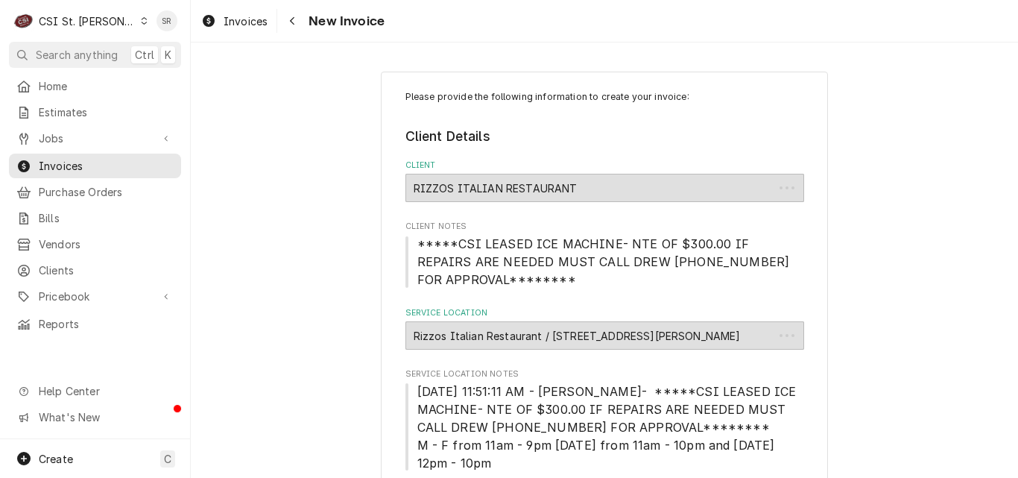
type textarea "x"
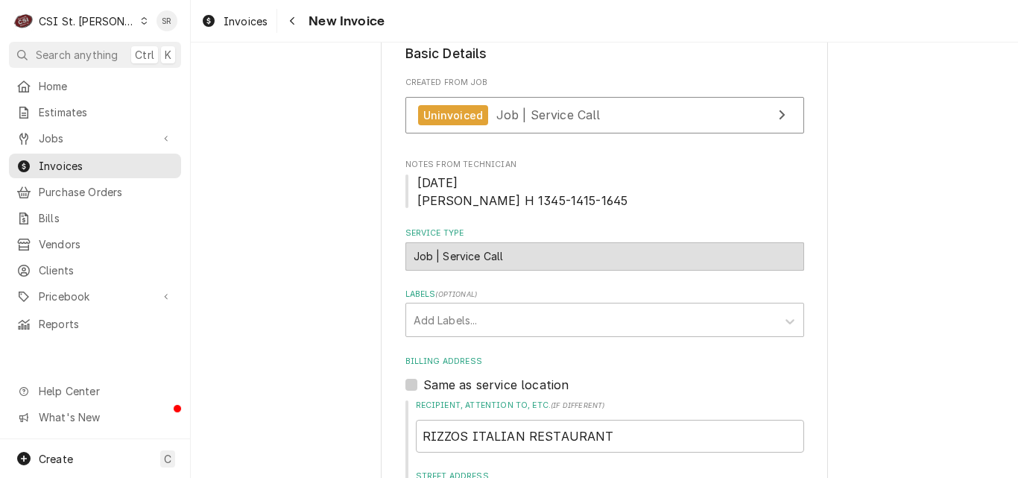
scroll to position [447, 0]
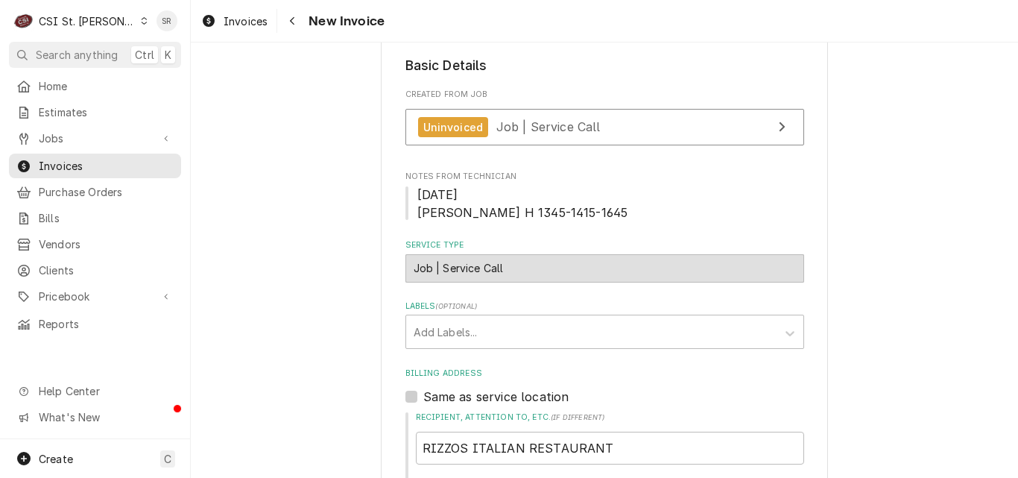
click at [551, 108] on div "Created From Job Uninvoiced Job | Service Call" at bounding box center [605, 121] width 399 height 64
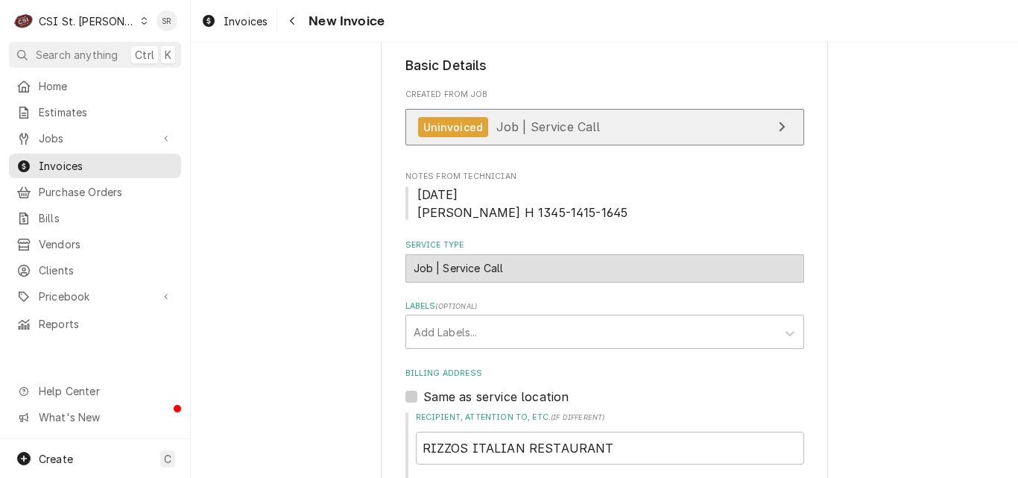
click at [549, 125] on span "Job | Service Call" at bounding box center [549, 126] width 104 height 15
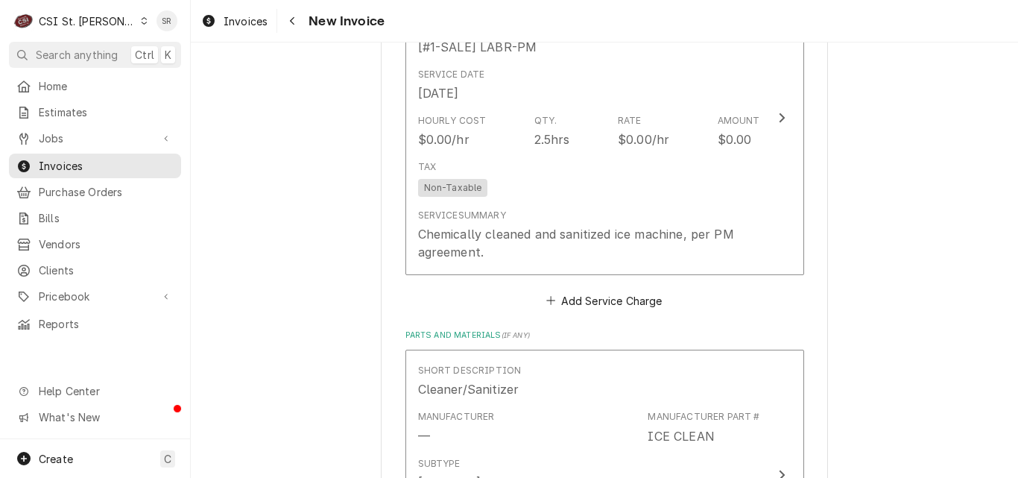
scroll to position [1566, 0]
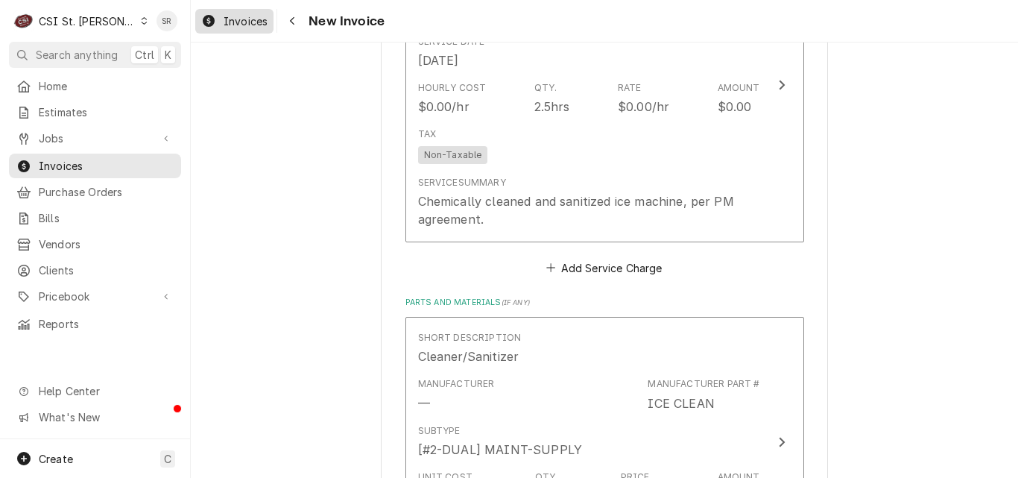
click at [221, 18] on div "Invoices" at bounding box center [234, 21] width 72 height 19
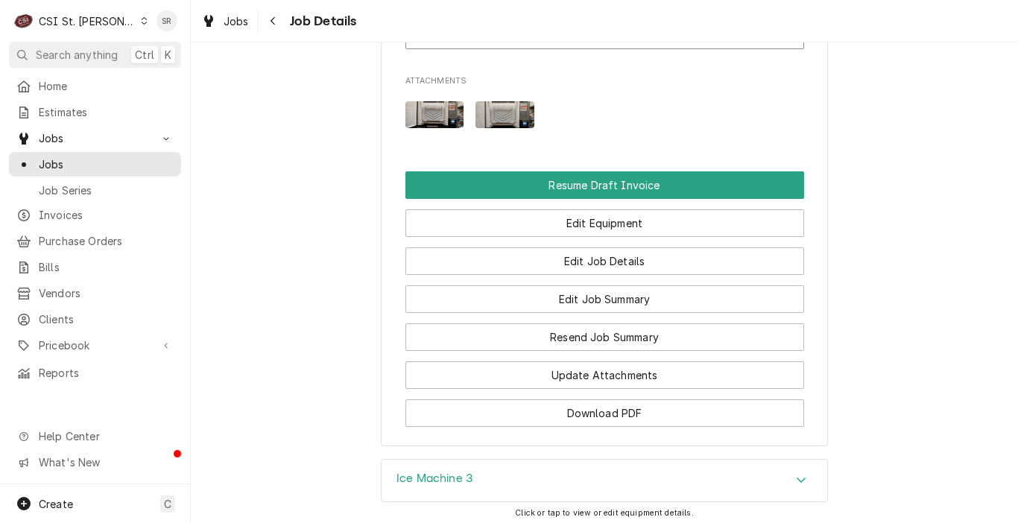
scroll to position [1914, 0]
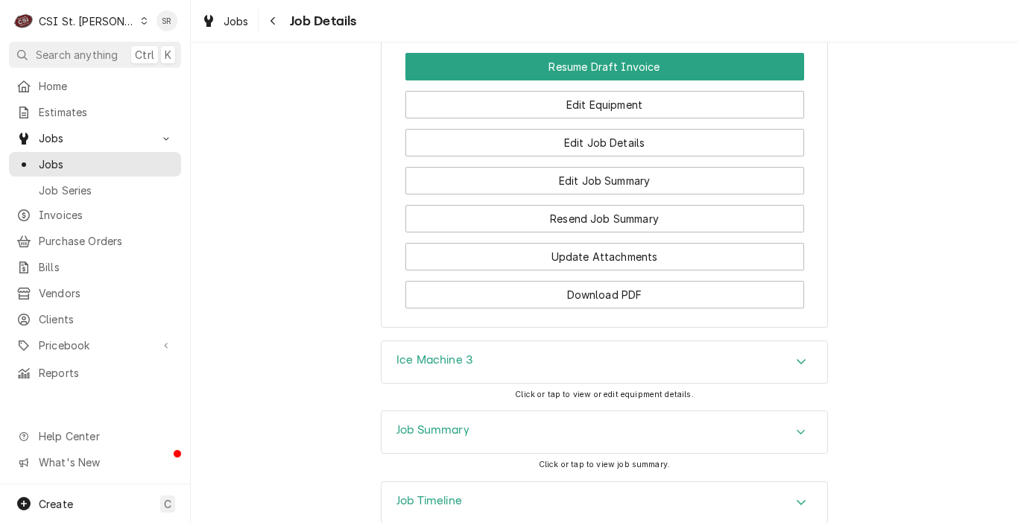
click at [423, 423] on div "Job Summary" at bounding box center [433, 432] width 73 height 18
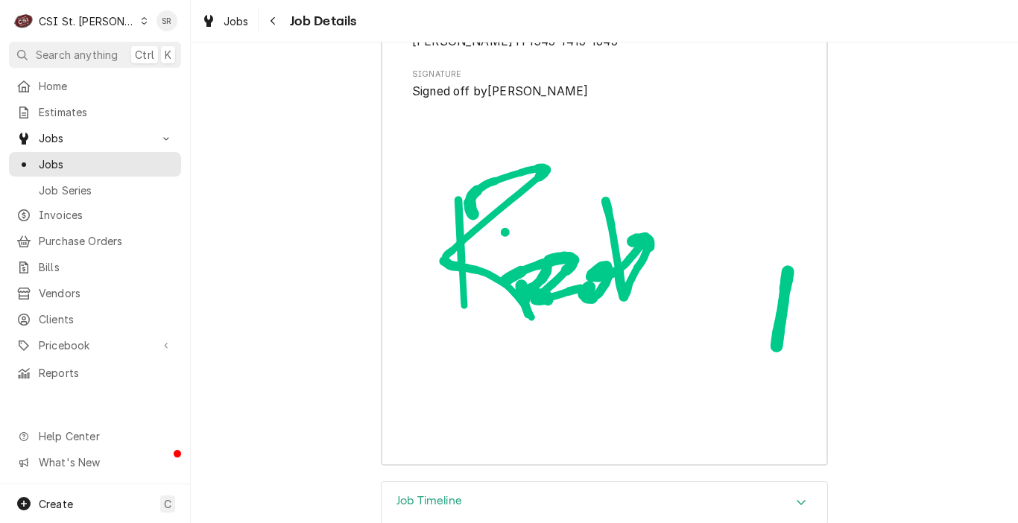
click at [415, 482] on div "Job Timeline" at bounding box center [605, 503] width 446 height 42
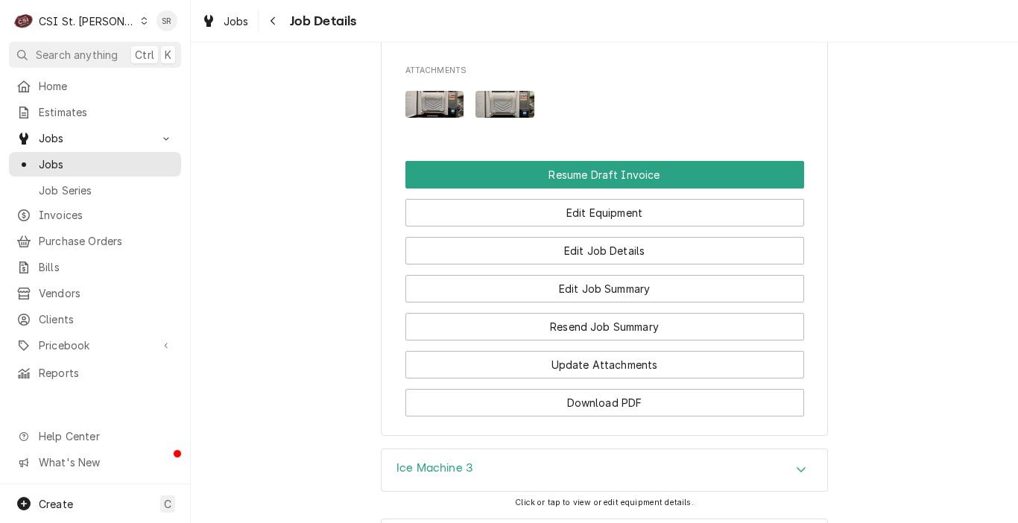
scroll to position [1583, 0]
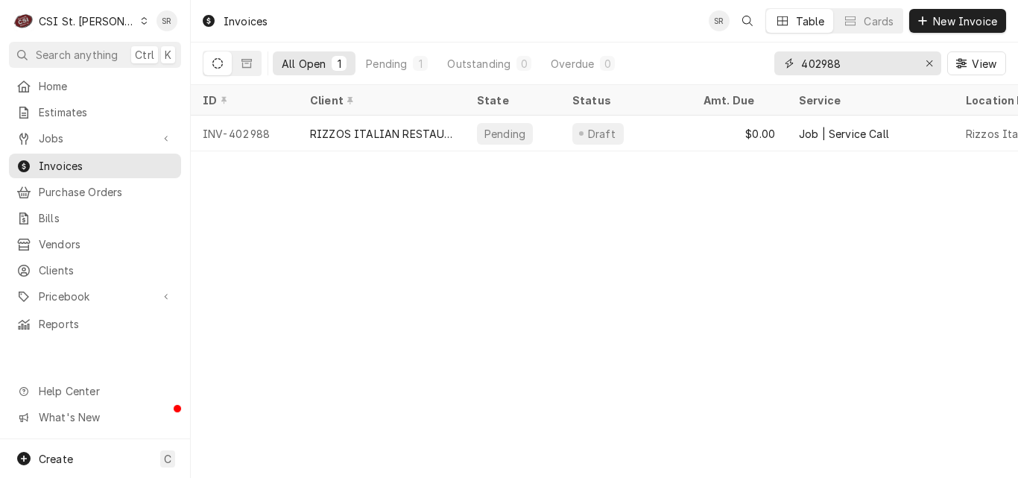
drag, startPoint x: 853, startPoint y: 63, endPoint x: 748, endPoint y: 57, distance: 104.5
click at [748, 57] on div "All Open 1 Pending 1 Outstanding 0 Overdue 0 402988 View" at bounding box center [605, 63] width 804 height 42
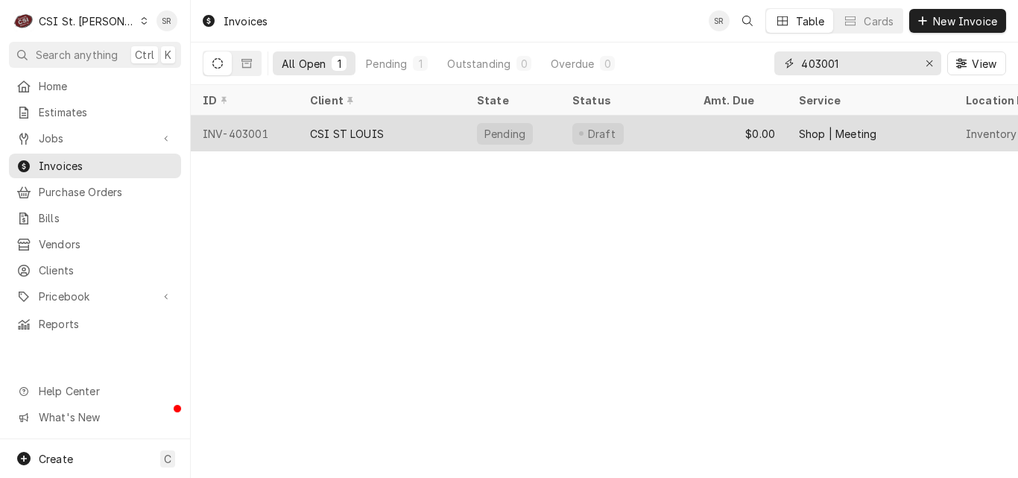
type input "403001"
click at [366, 126] on div "CSI ST LOUIS" at bounding box center [347, 134] width 74 height 16
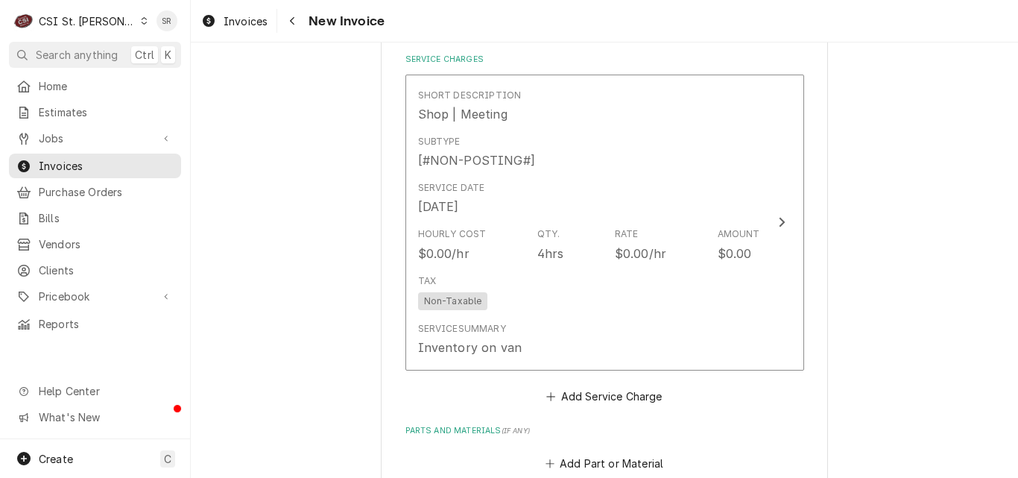
scroll to position [1342, 0]
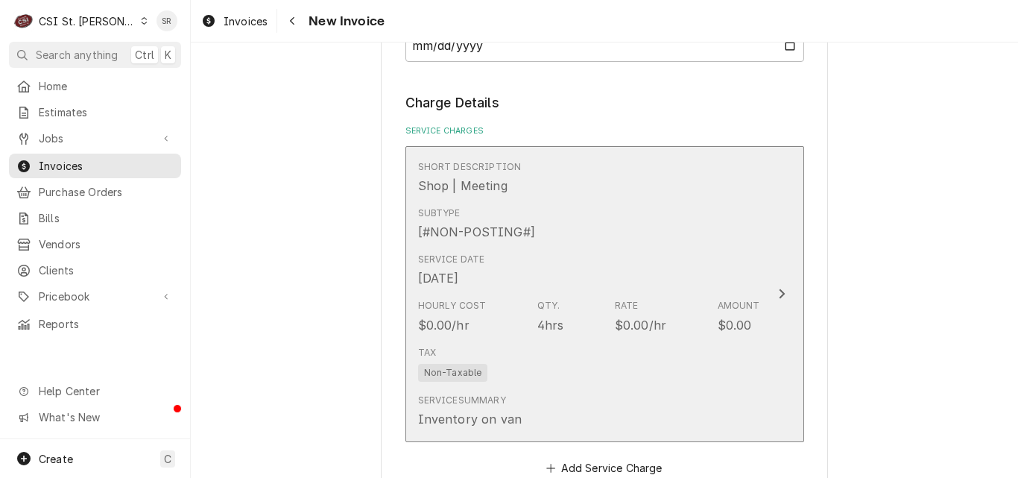
click at [538, 253] on div "Service Date [DATE]" at bounding box center [589, 270] width 342 height 46
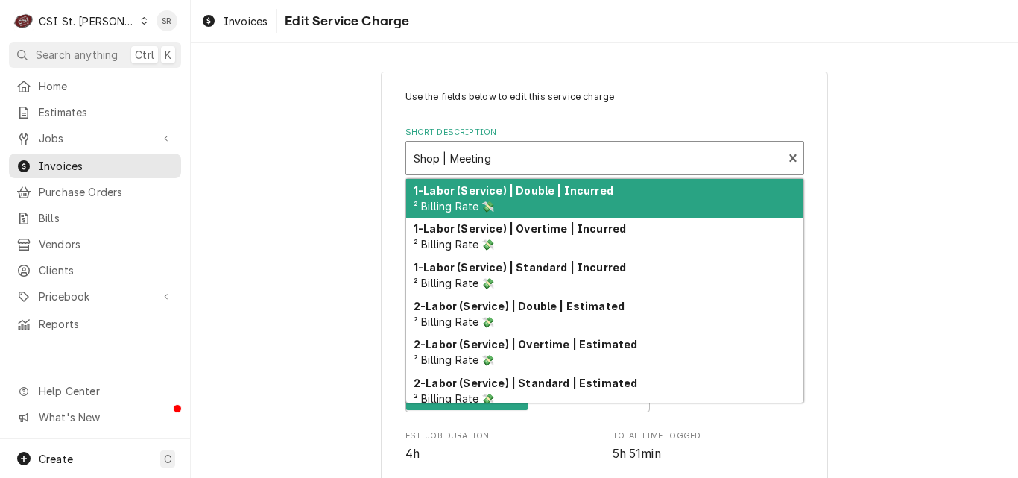
click at [483, 162] on div "Short Description" at bounding box center [595, 158] width 362 height 27
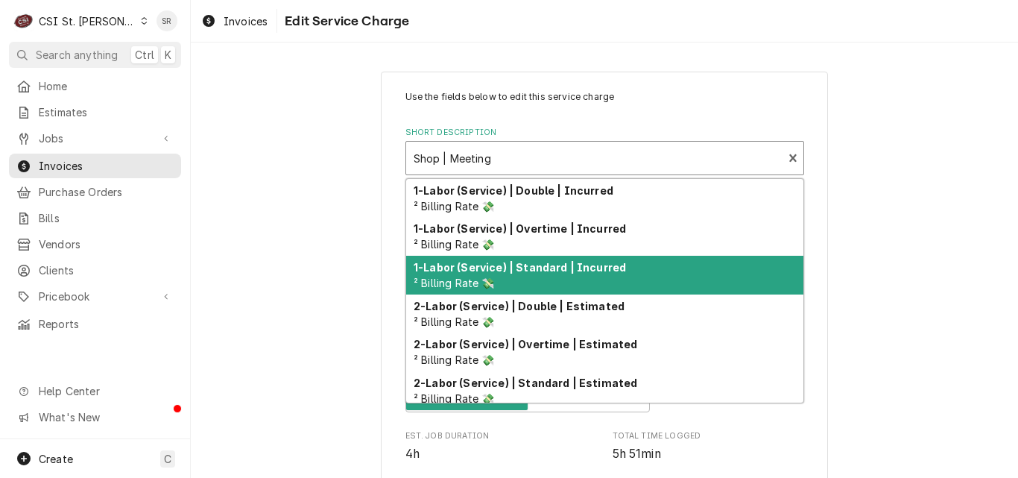
click at [510, 265] on strong "1-Labor (Service) | Standard | Incurred" at bounding box center [520, 267] width 212 height 13
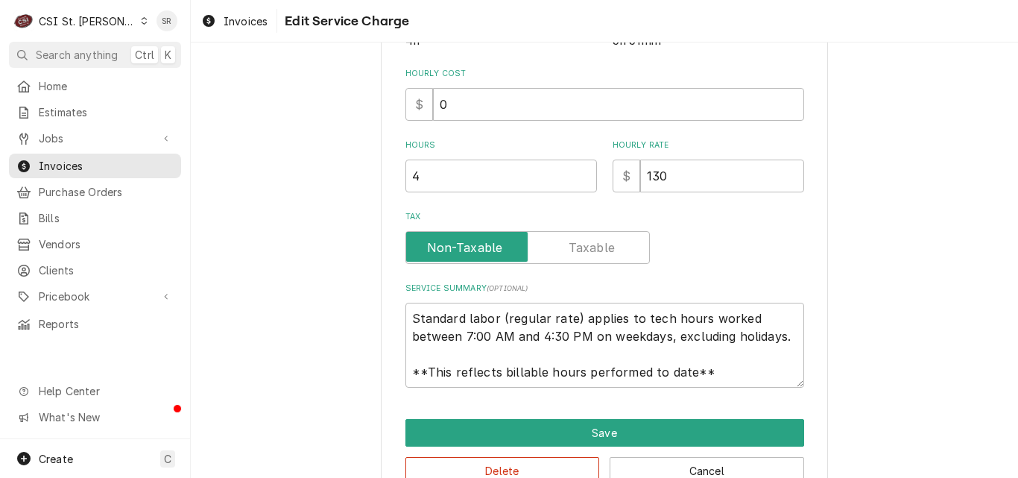
scroll to position [452, 0]
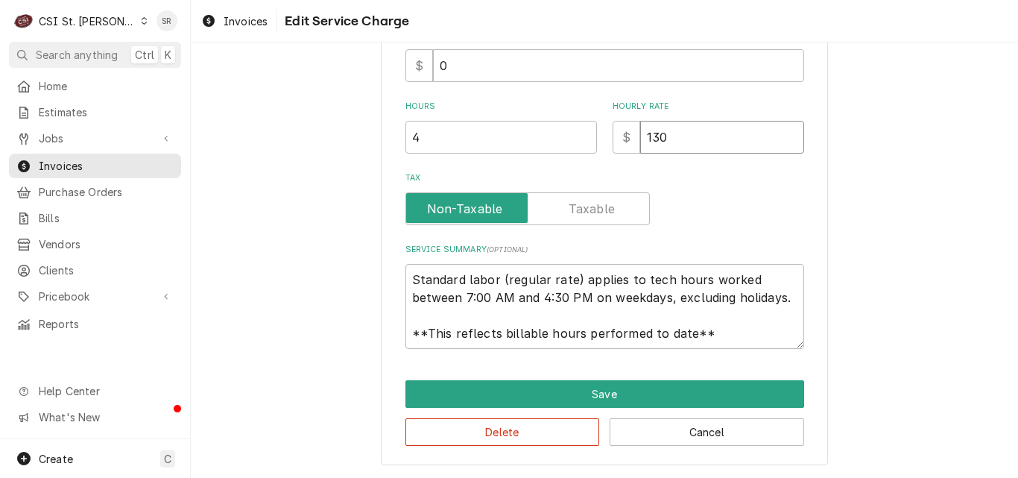
drag, startPoint x: 638, startPoint y: 149, endPoint x: 614, endPoint y: 145, distance: 24.9
type textarea "x"
type input "0"
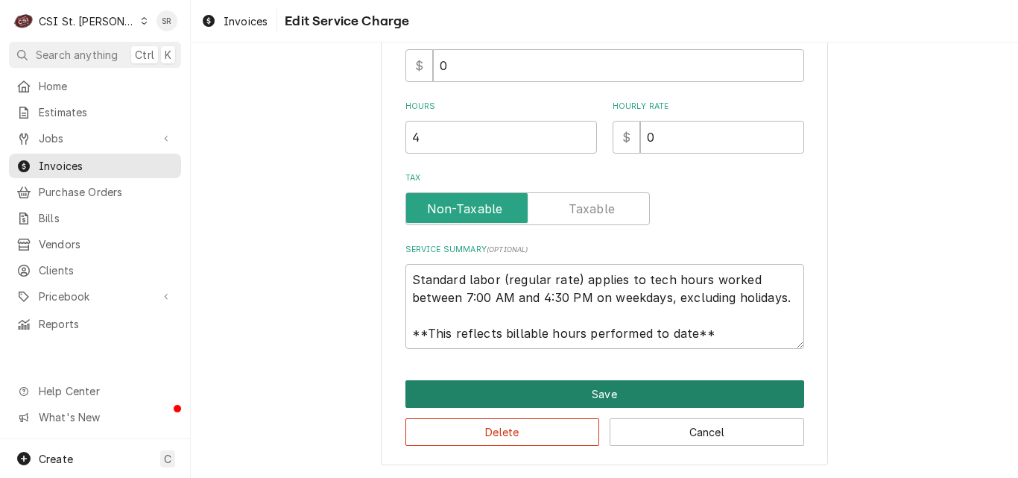
click at [584, 404] on button "Save" at bounding box center [605, 394] width 399 height 28
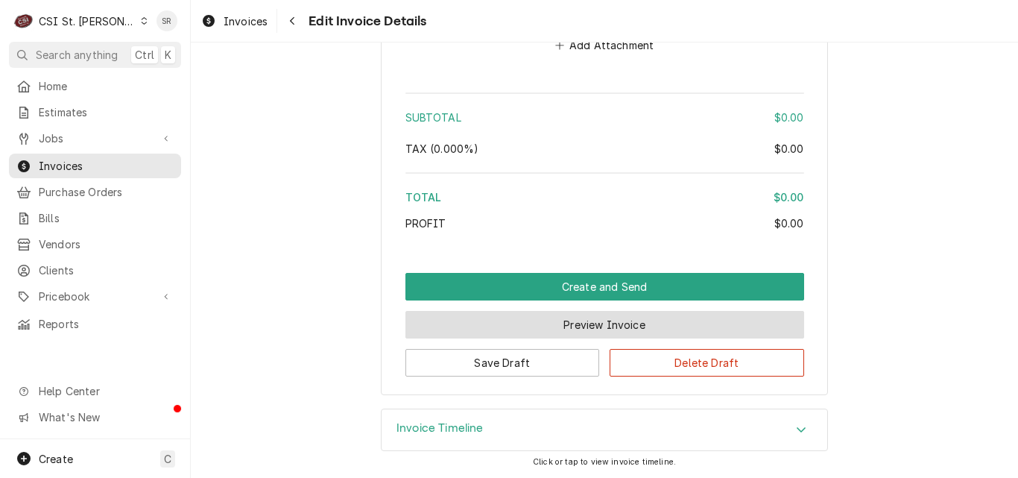
scroll to position [2155, 0]
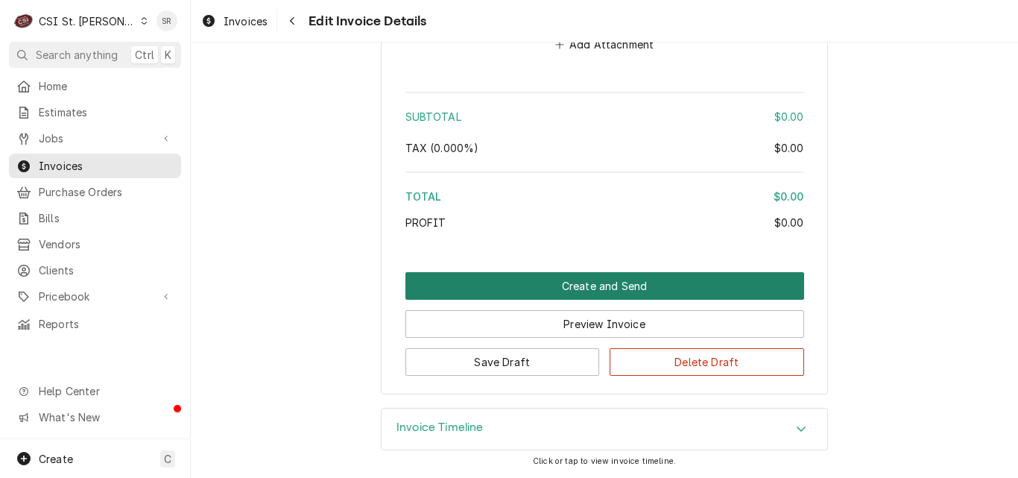
click at [586, 286] on button "Create and Send" at bounding box center [605, 286] width 399 height 28
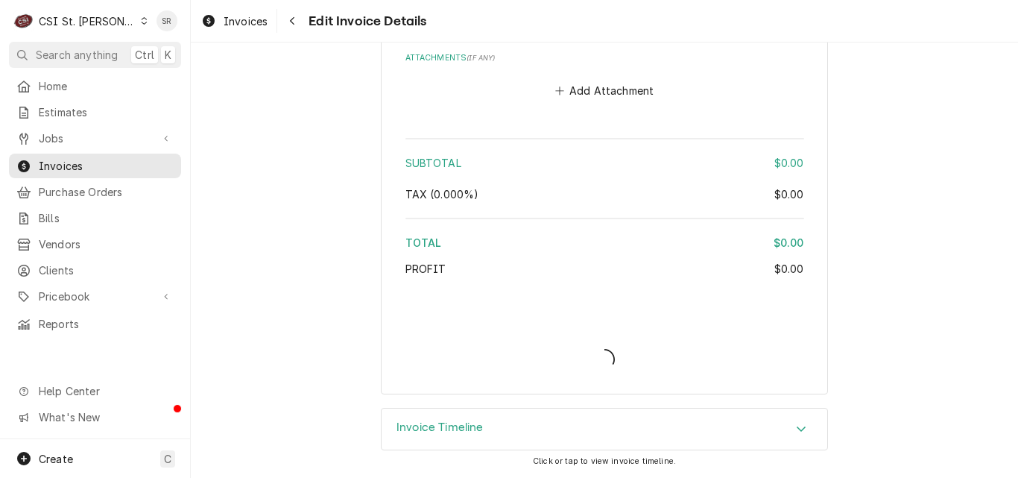
scroll to position [2109, 0]
type textarea "x"
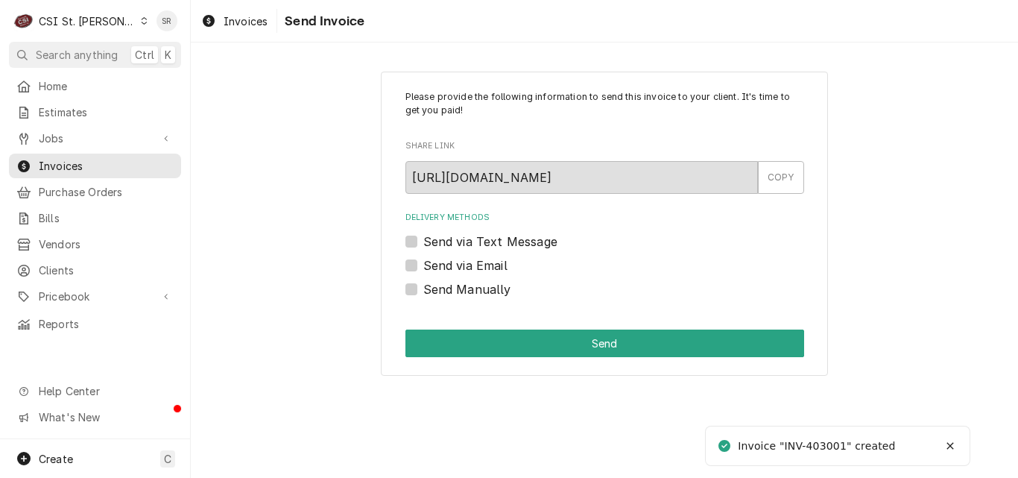
click at [469, 289] on label "Send Manually" at bounding box center [467, 289] width 88 height 18
click at [469, 289] on input "Send Manually" at bounding box center [622, 296] width 399 height 33
checkbox input "true"
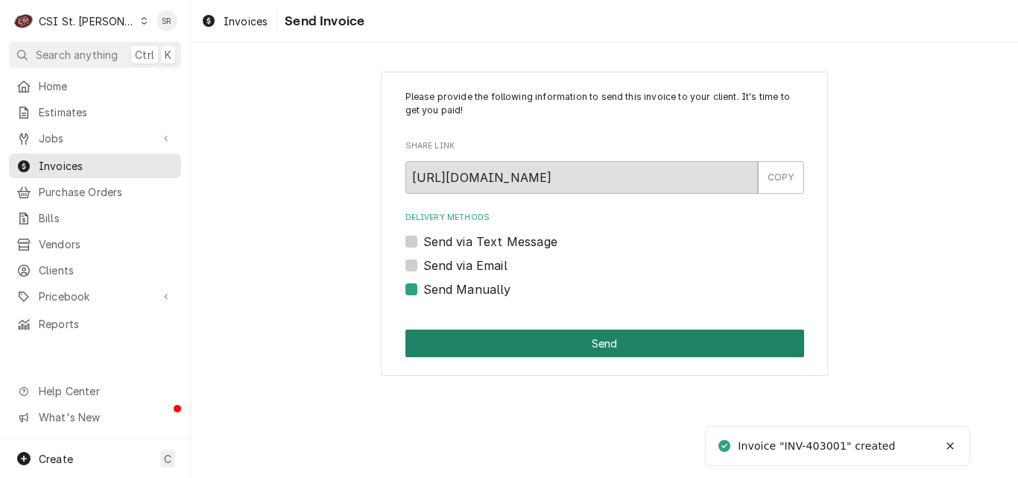
click at [576, 350] on button "Send" at bounding box center [605, 344] width 399 height 28
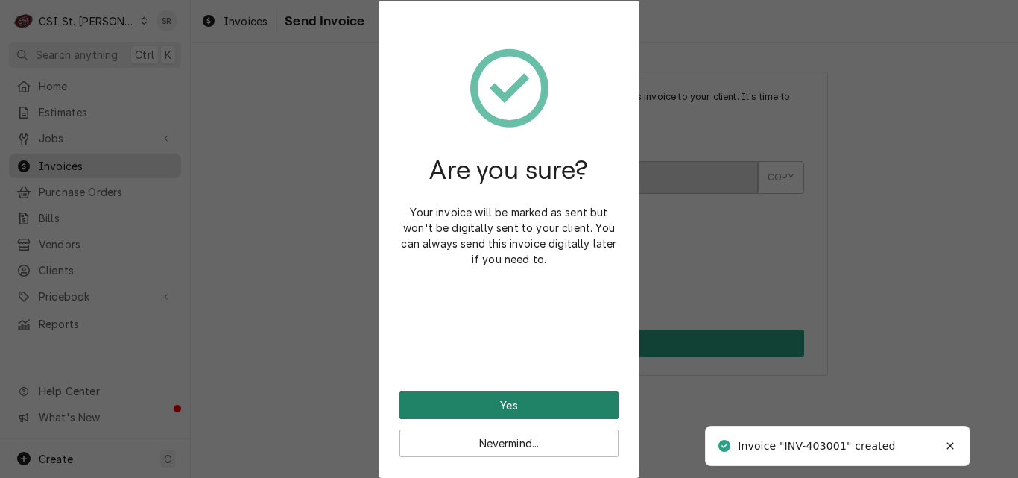
click at [515, 403] on button "Yes" at bounding box center [509, 405] width 219 height 28
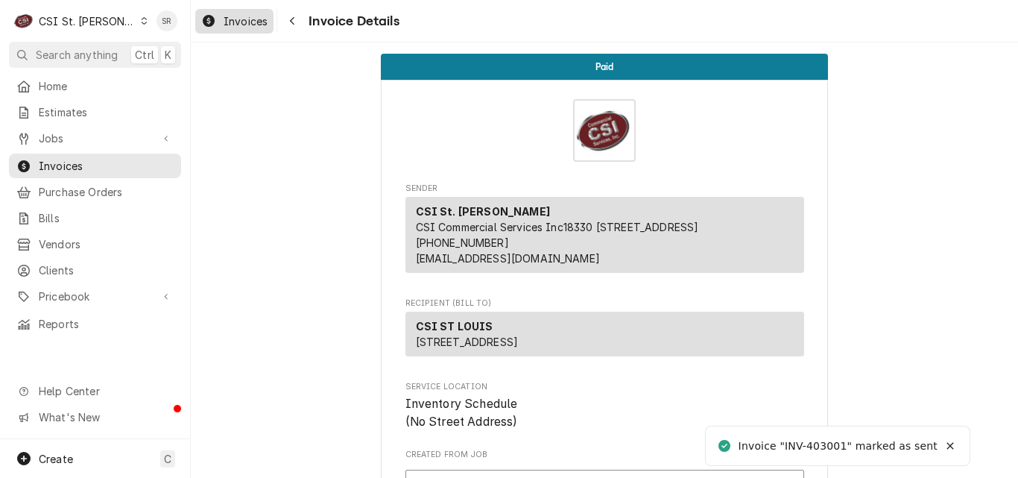
drag, startPoint x: 0, startPoint y: 0, endPoint x: 234, endPoint y: 22, distance: 235.1
click at [234, 22] on span "Invoices" at bounding box center [246, 21] width 44 height 16
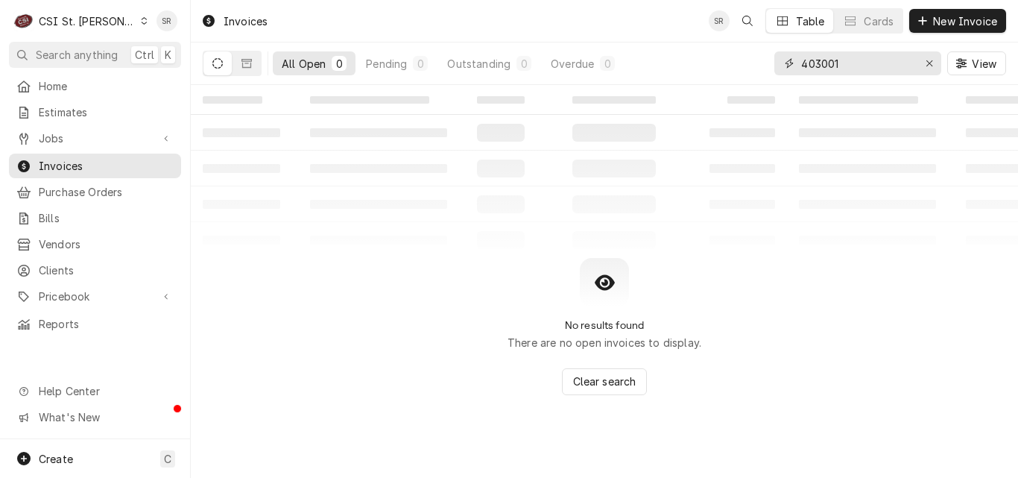
click at [860, 66] on input "403001" at bounding box center [857, 63] width 112 height 24
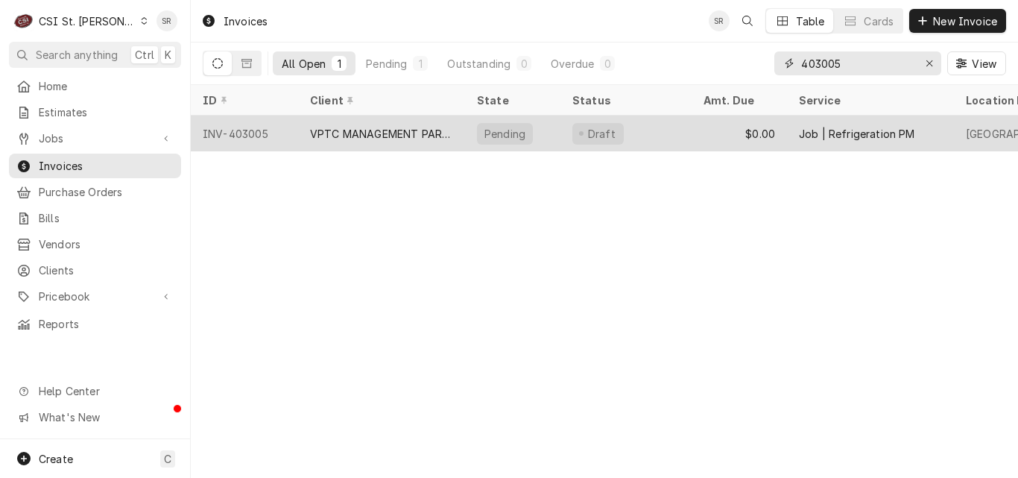
type input "403005"
click at [395, 133] on div "VPTC MANAGEMENT PARTNERS, LLC" at bounding box center [381, 134] width 143 height 16
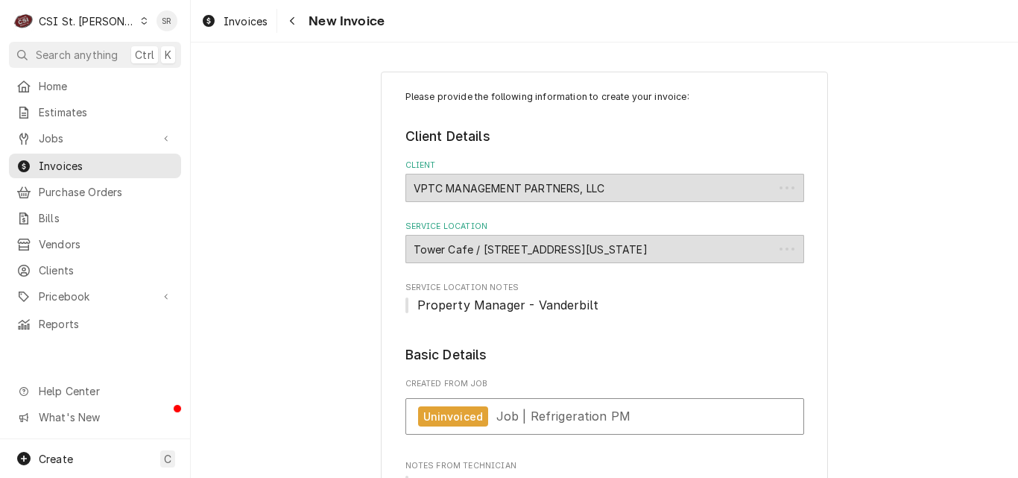
type textarea "x"
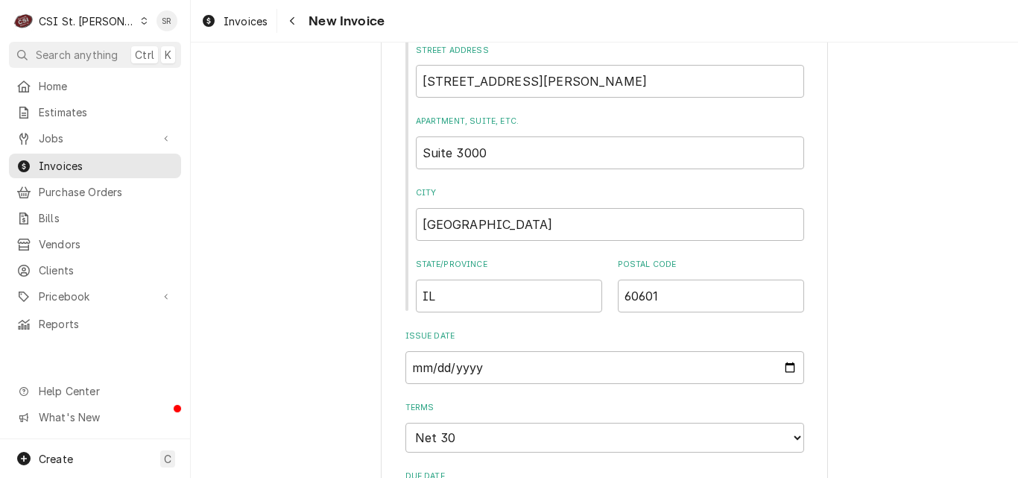
scroll to position [820, 0]
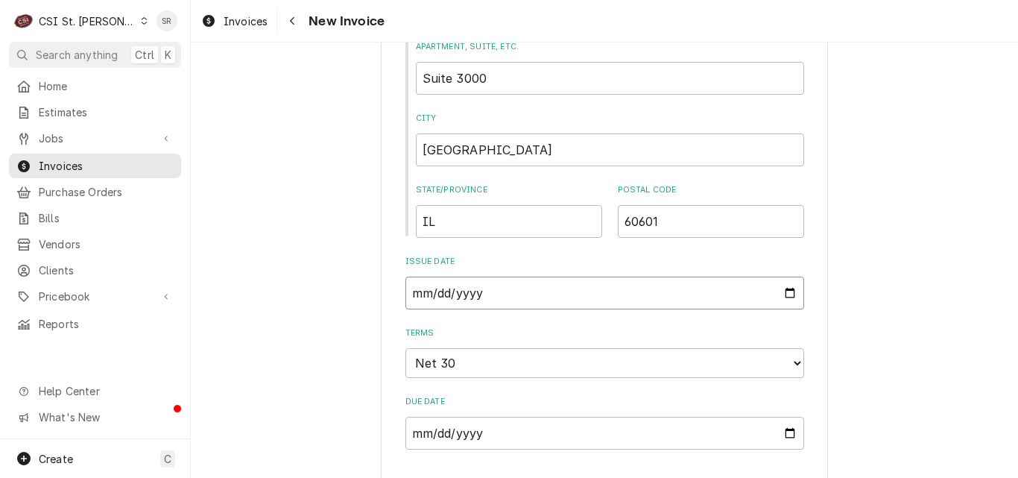
click at [779, 292] on input "[DATE]" at bounding box center [605, 293] width 399 height 33
type input "[DATE]"
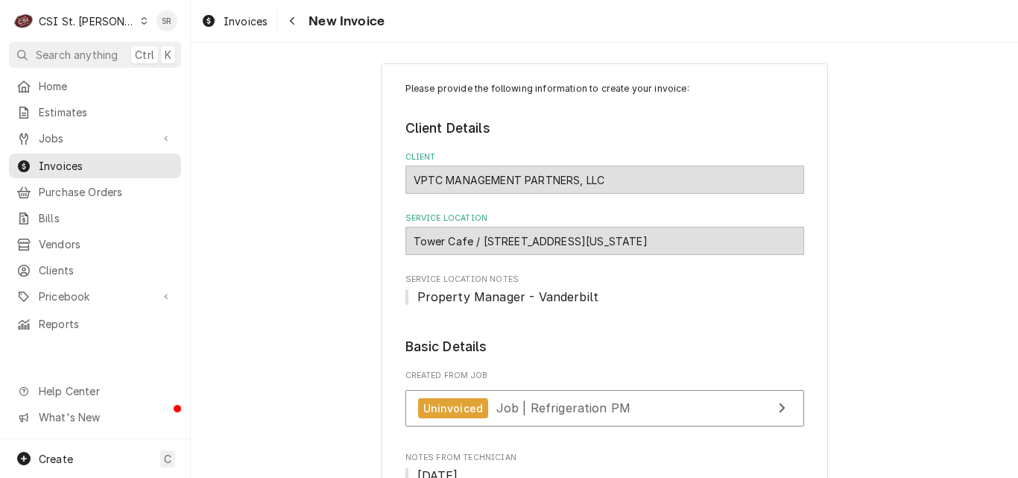
scroll to position [0, 0]
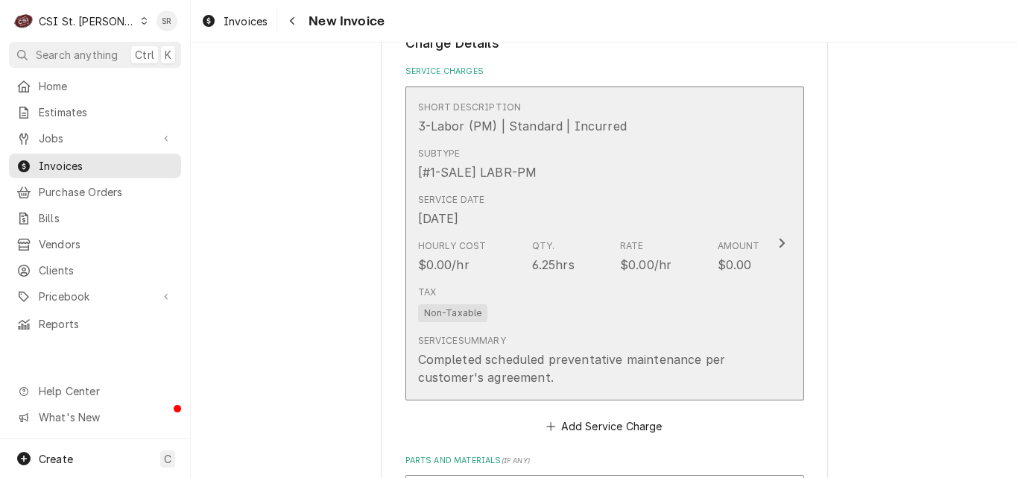
click at [532, 289] on div "Tax Non-Taxable" at bounding box center [589, 304] width 342 height 48
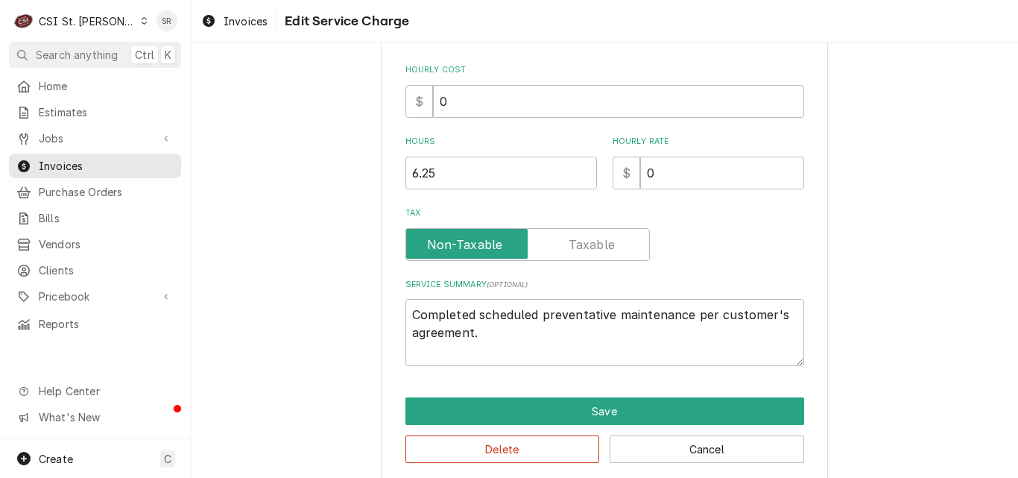
type textarea "x"
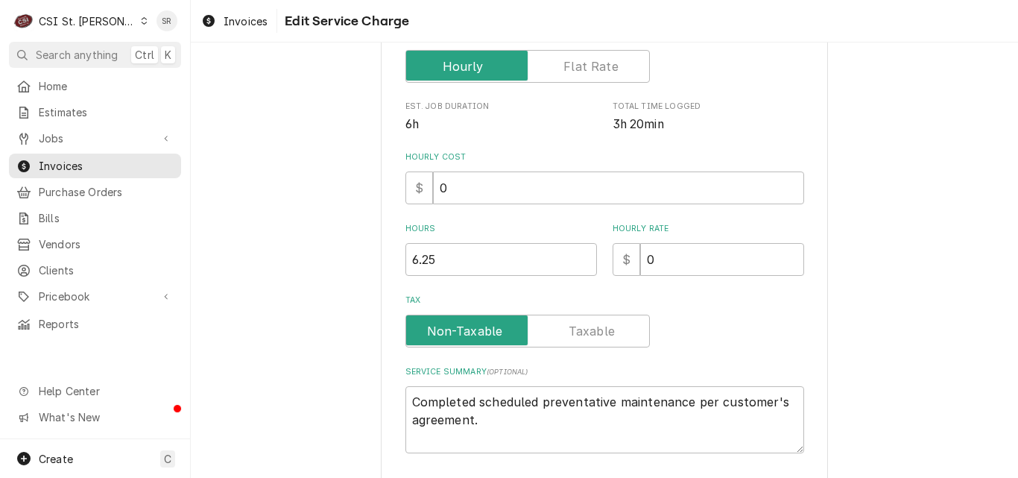
scroll to position [434, 0]
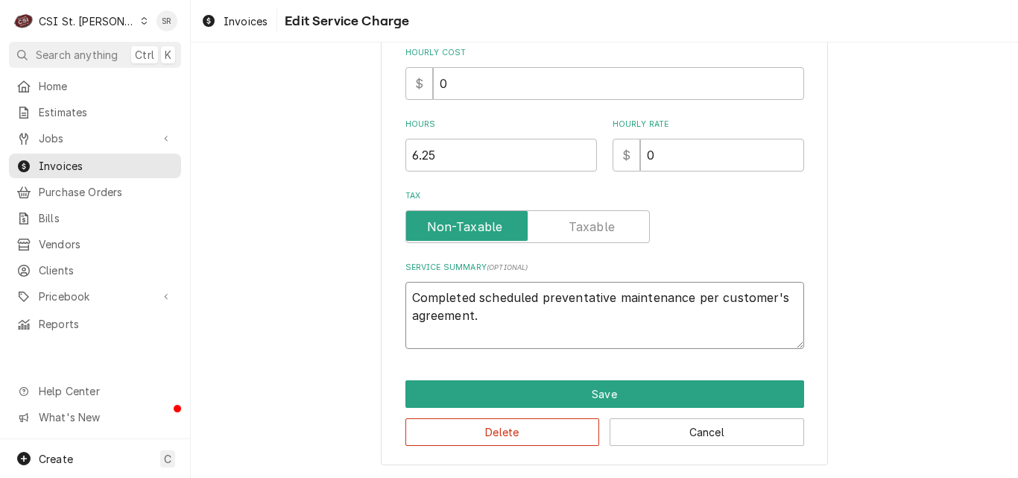
drag, startPoint x: 421, startPoint y: 293, endPoint x: 406, endPoint y: 286, distance: 17.0
click at [406, 286] on textarea "Completed scheduled preventative maintenance per customer's agreement." at bounding box center [605, 315] width 399 height 67
paste textarea "Labor to perform maintenance on cooking and refrigeration equipment as per"
type textarea "Labor to perform maintenance on cooking and refrigeration equipment as per agre…"
type textarea "x"
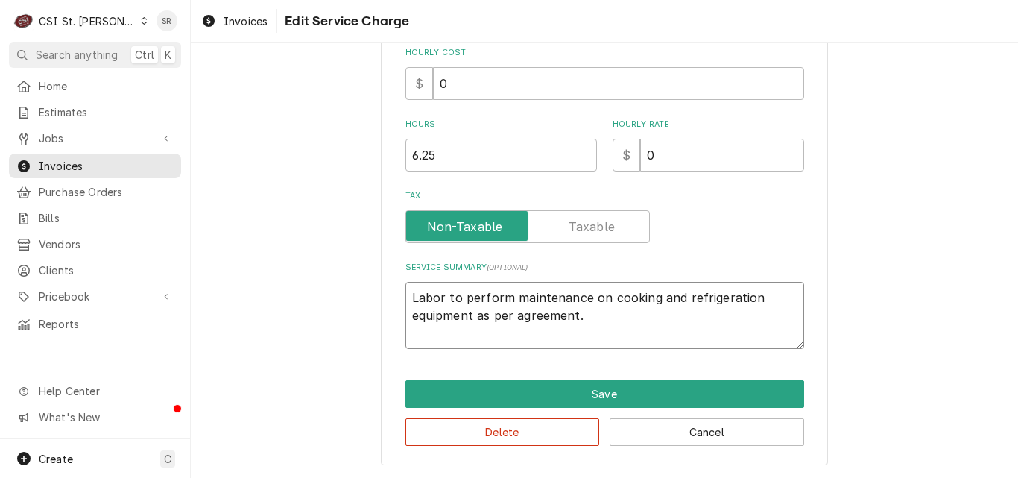
type textarea "Labor to perform maintenance on cooking and refrigeration equipment as per agre…"
drag, startPoint x: 432, startPoint y: 148, endPoint x: 405, endPoint y: 148, distance: 27.6
click at [406, 148] on input "6.25" at bounding box center [502, 155] width 192 height 33
type textarea "x"
type input "1"
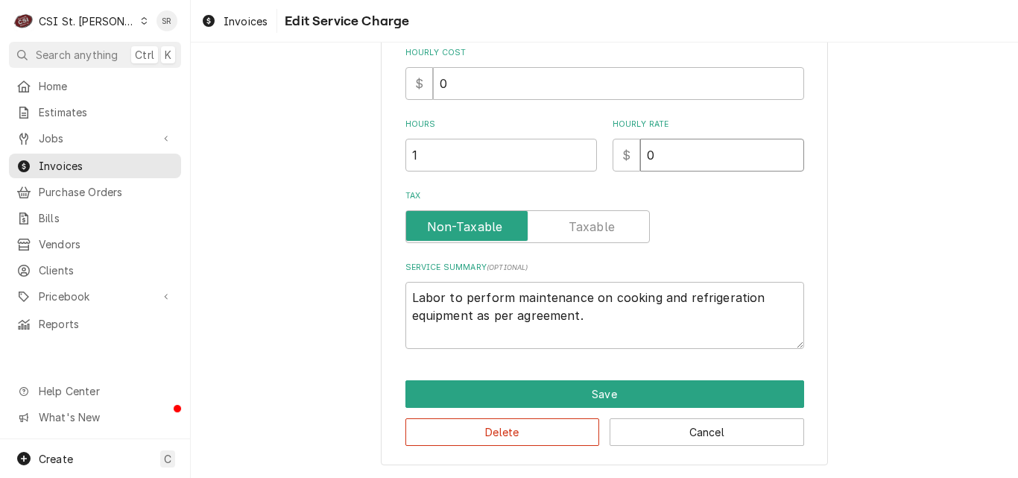
type textarea "x"
type input "49"
type textarea "x"
type input "494"
type textarea "x"
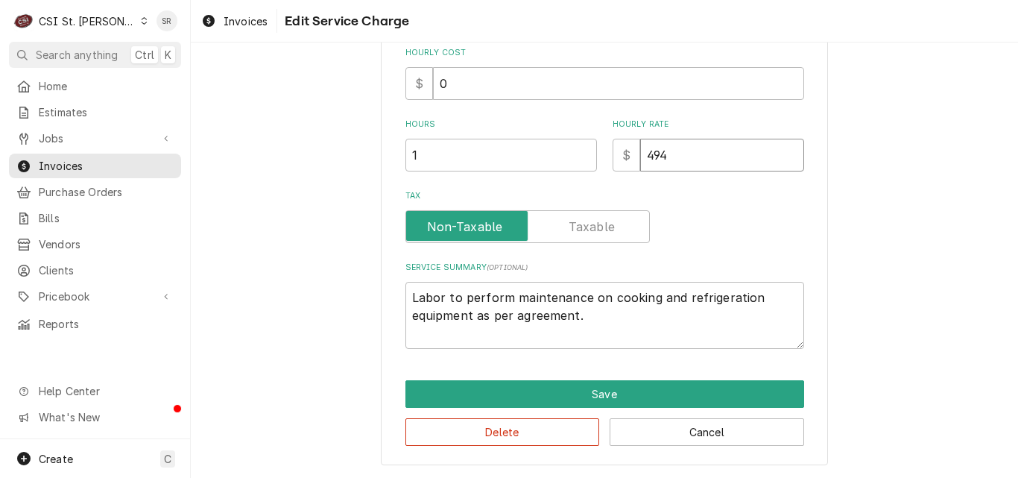
type input "494.1"
type textarea "x"
type input "494.10"
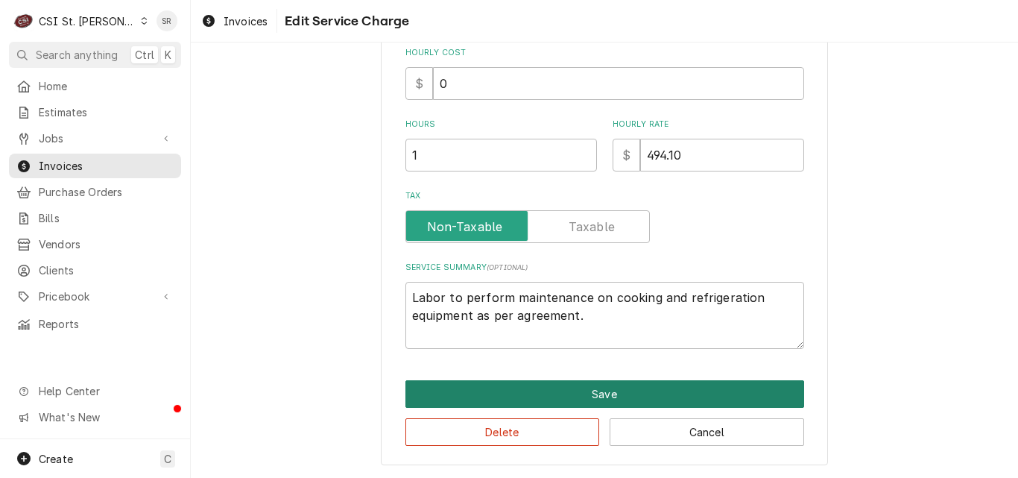
click at [551, 399] on button "Save" at bounding box center [605, 394] width 399 height 28
type textarea "x"
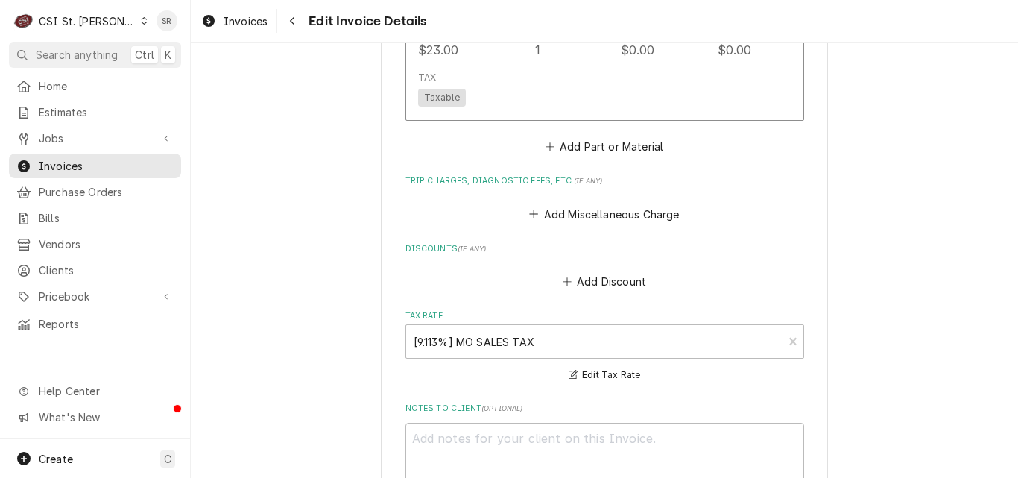
scroll to position [2219, 0]
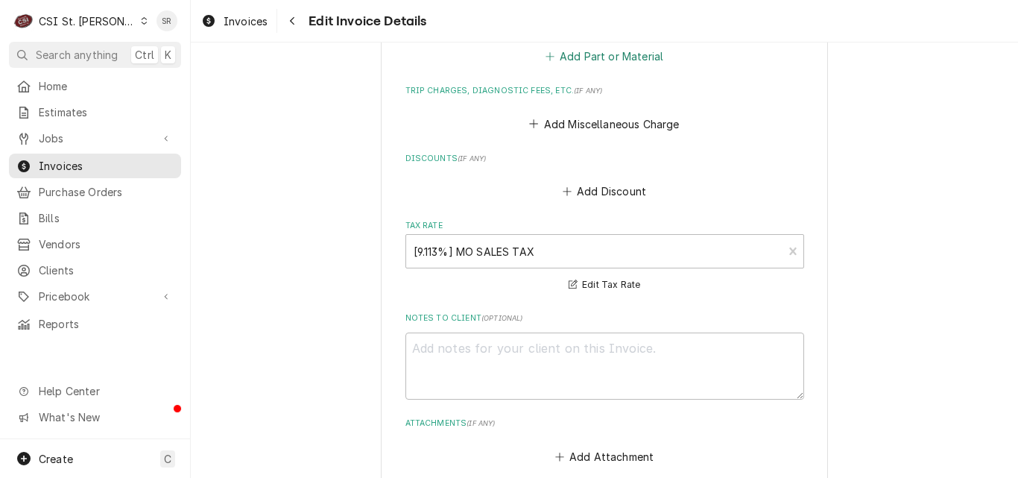
click at [581, 58] on button "Add Part or Material" at bounding box center [604, 56] width 123 height 21
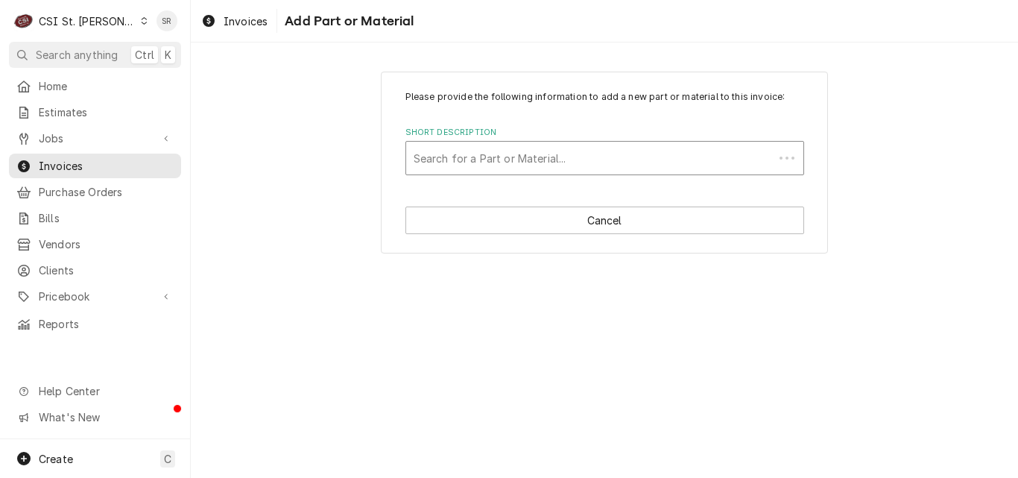
click at [474, 155] on div "Short Description" at bounding box center [590, 158] width 353 height 27
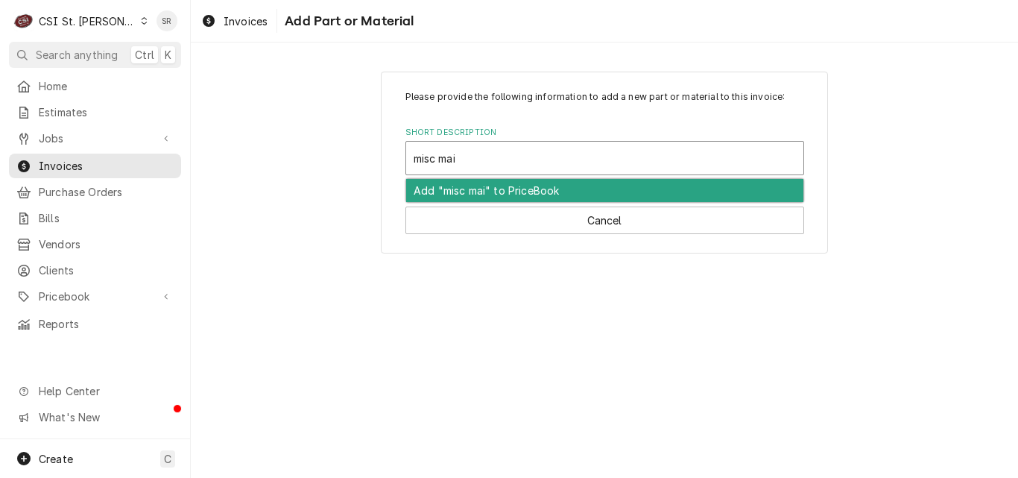
type input "misc main"
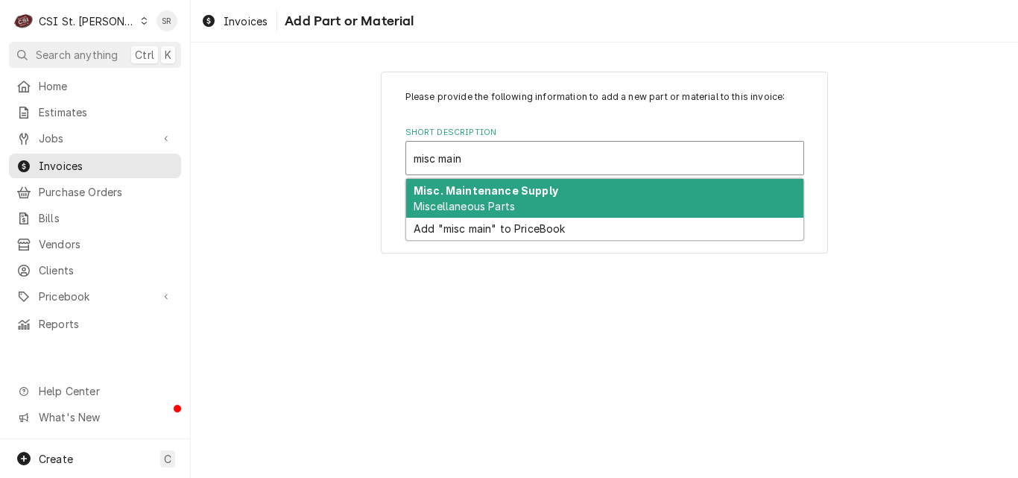
click at [474, 198] on div "Misc. Maintenance Supply Miscellaneous Parts" at bounding box center [604, 198] width 397 height 39
type textarea "x"
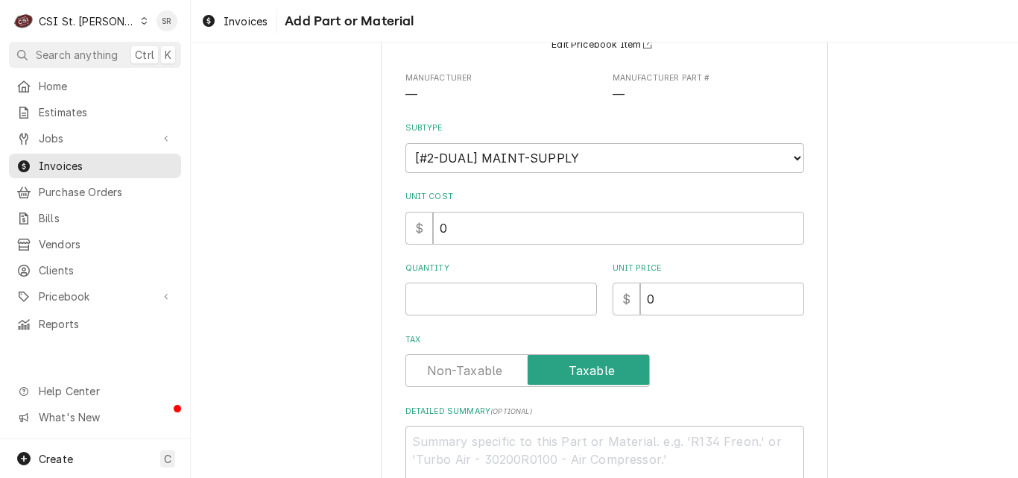
scroll to position [149, 0]
click at [447, 299] on input "Quantity" at bounding box center [502, 296] width 192 height 33
type input "5"
type textarea "x"
type input "54"
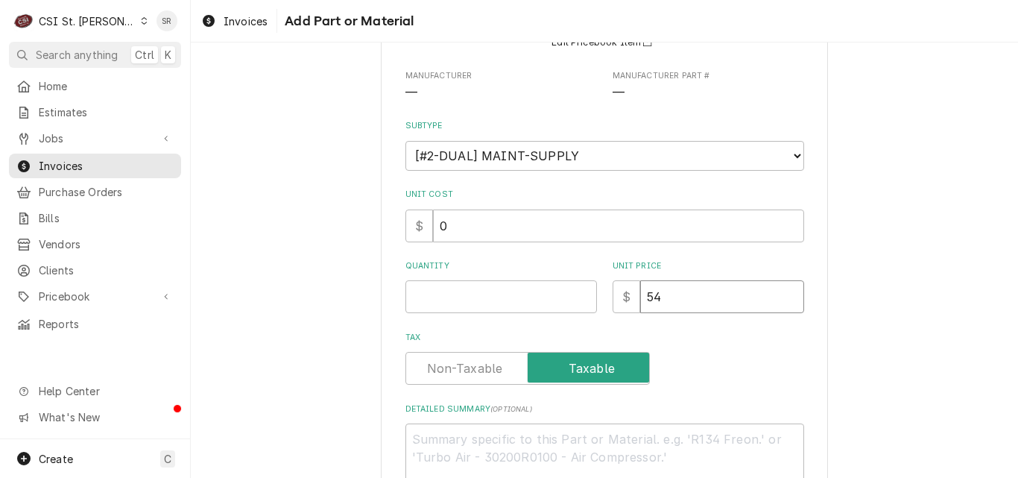
type textarea "x"
type input "54.9"
type textarea "x"
type input "54.90"
click at [447, 299] on input "Quantity" at bounding box center [502, 296] width 192 height 33
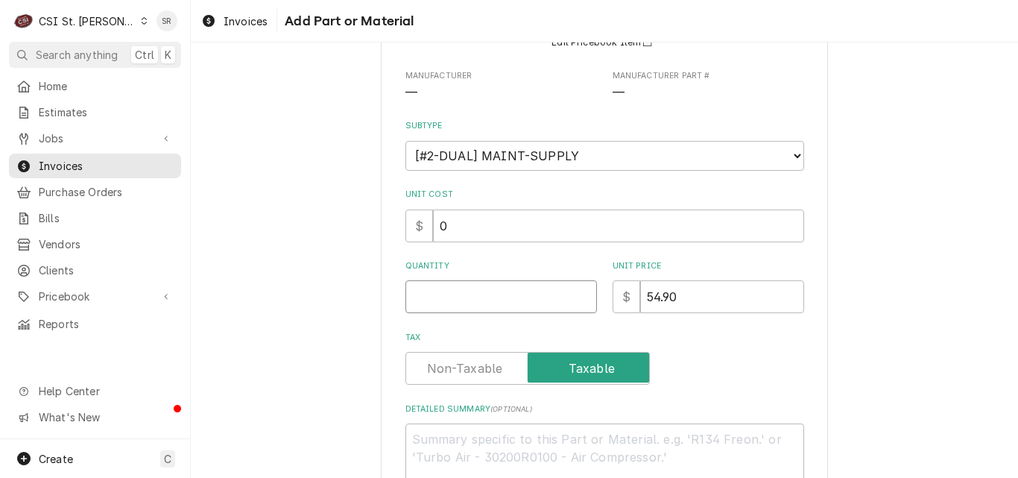
type textarea "x"
type input "1"
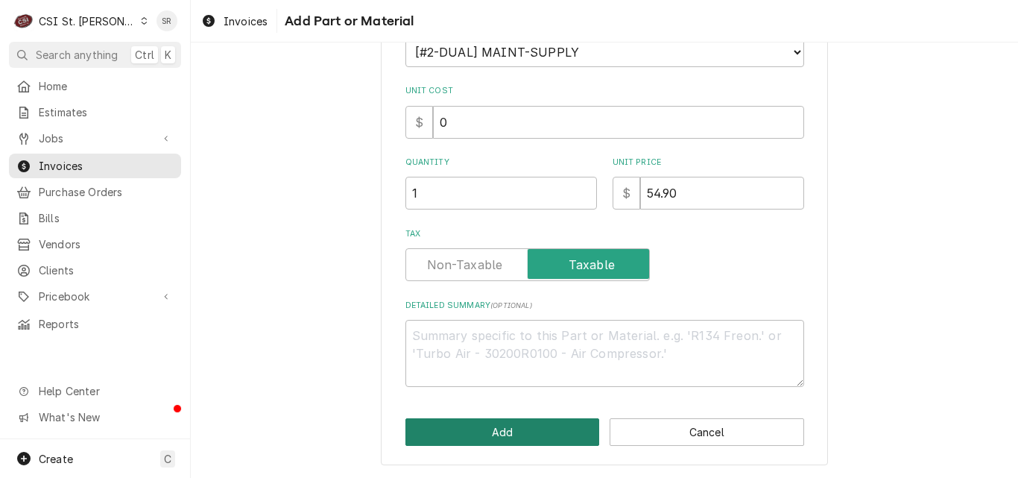
click at [488, 422] on button "Add" at bounding box center [503, 432] width 195 height 28
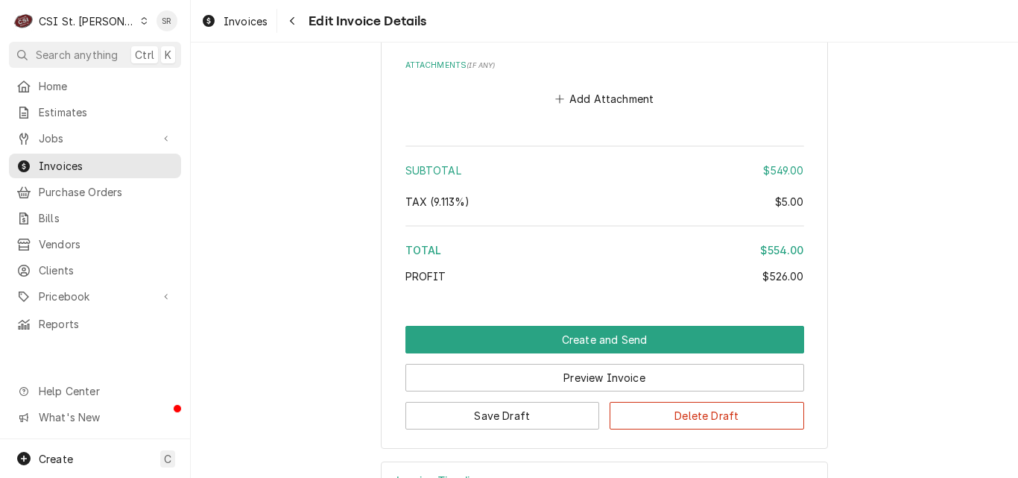
scroll to position [2888, 0]
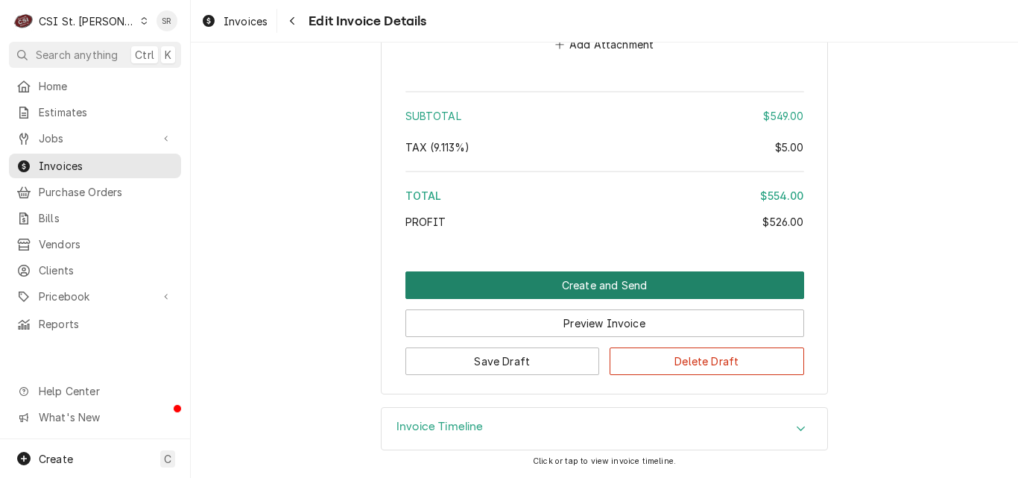
click at [590, 283] on button "Create and Send" at bounding box center [605, 285] width 399 height 28
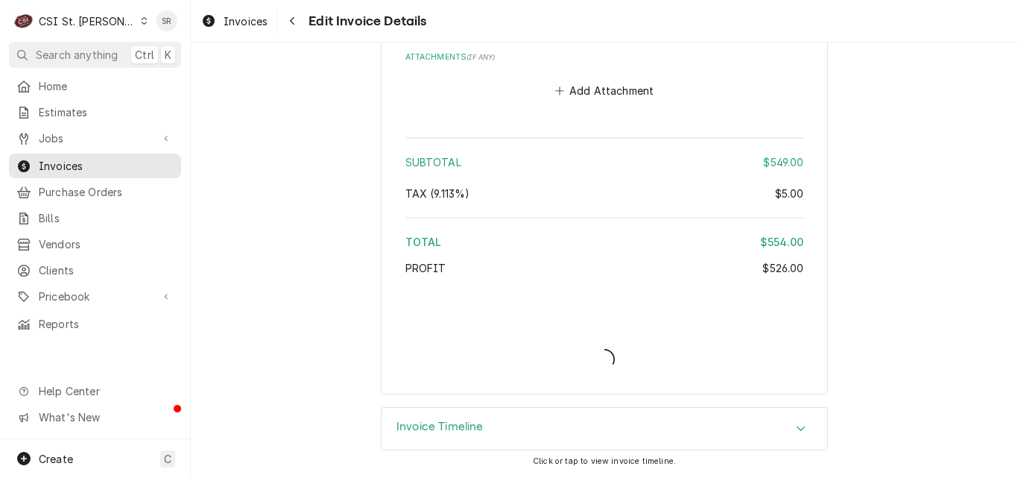
type textarea "x"
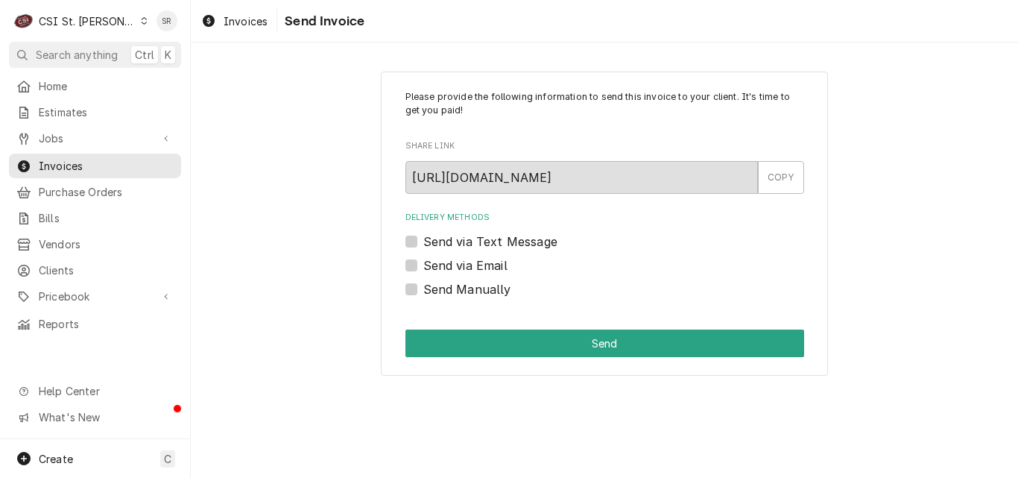
click at [461, 268] on label "Send via Email" at bounding box center [465, 265] width 84 height 18
click at [461, 268] on input "Send via Email" at bounding box center [622, 272] width 399 height 33
checkbox input "true"
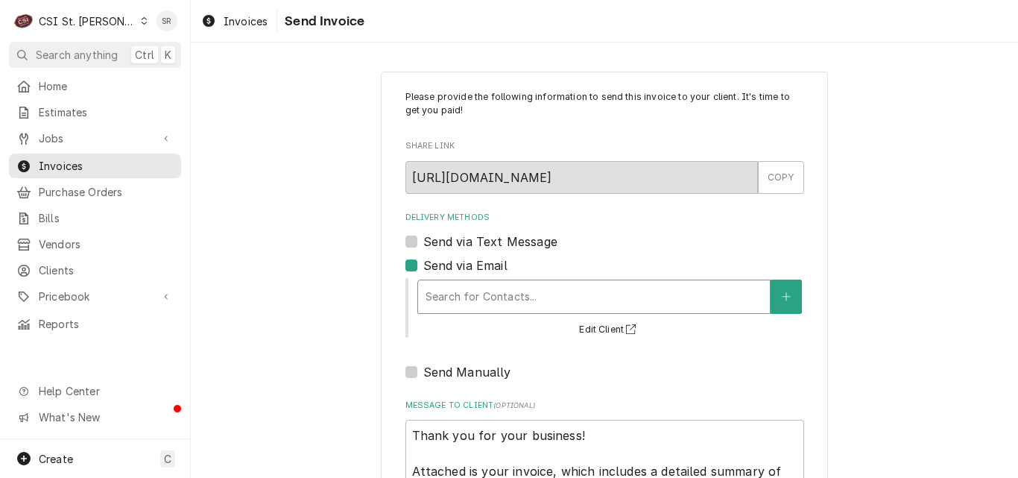
click at [468, 295] on div "Delivery Methods" at bounding box center [594, 296] width 337 height 27
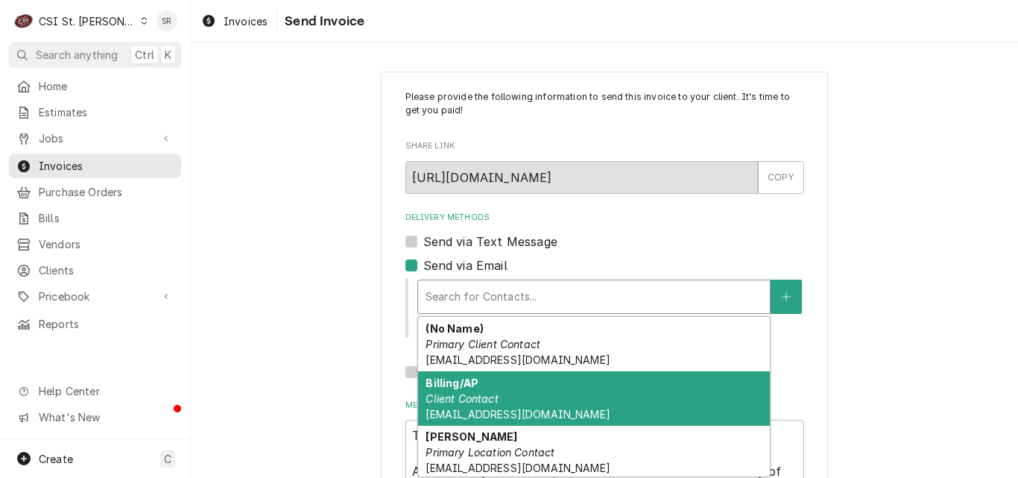
click at [488, 390] on div "Billing/AP Client Contact [EMAIL_ADDRESS][DOMAIN_NAME]" at bounding box center [594, 398] width 352 height 54
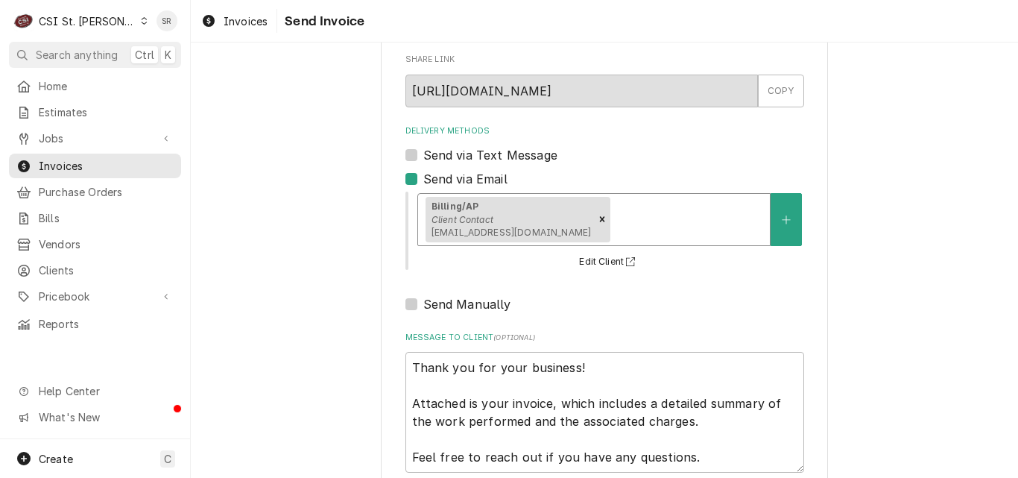
scroll to position [172, 0]
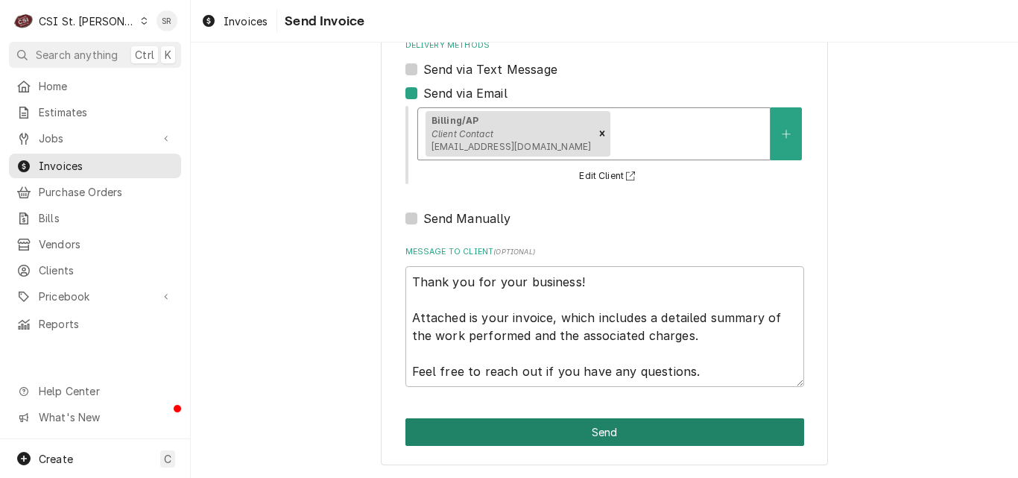
click at [617, 436] on button "Send" at bounding box center [605, 432] width 399 height 28
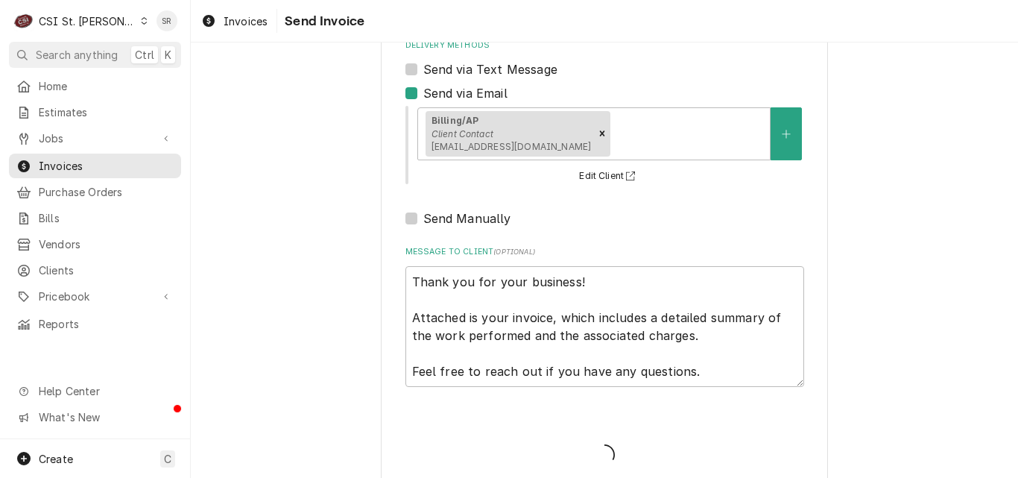
type textarea "x"
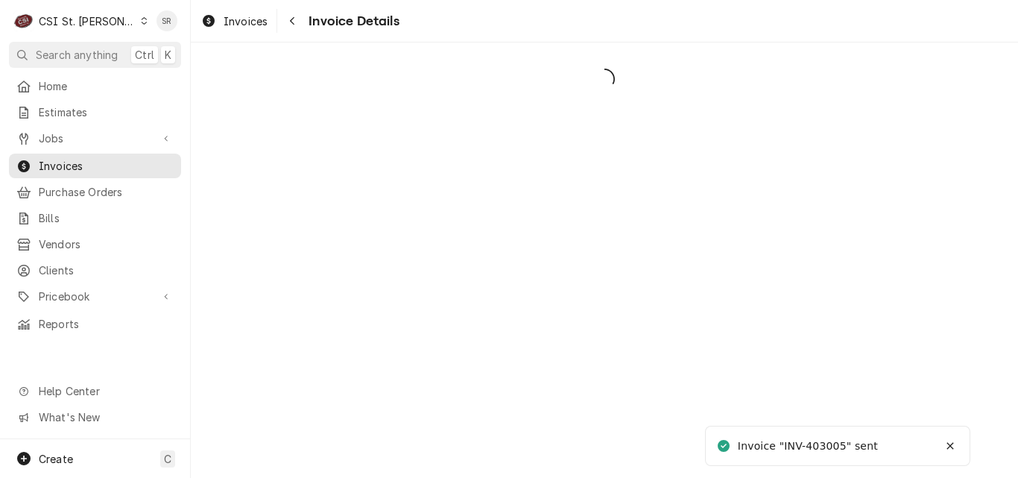
click at [230, 26] on span "Invoices" at bounding box center [246, 21] width 44 height 16
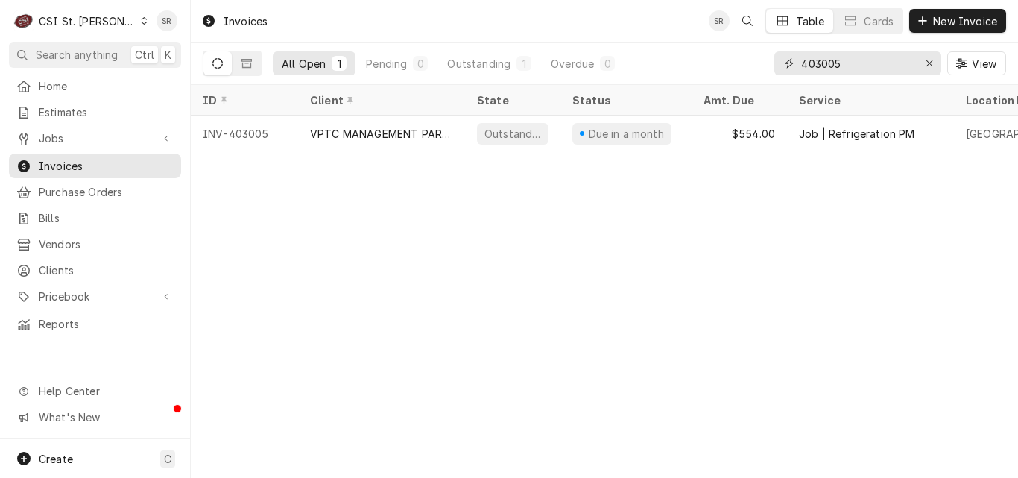
click at [852, 64] on input "403005" at bounding box center [857, 63] width 112 height 24
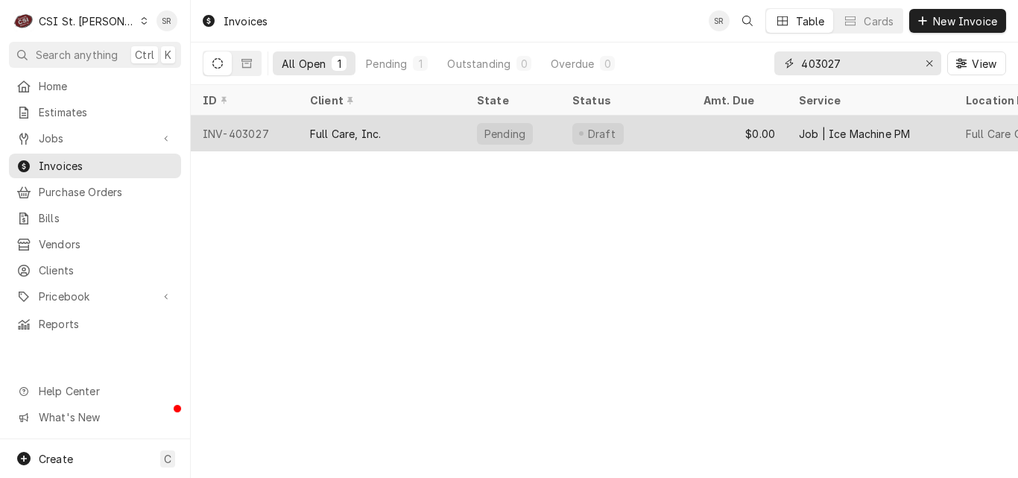
type input "403027"
click at [390, 128] on div "Full Care, Inc." at bounding box center [381, 134] width 167 height 36
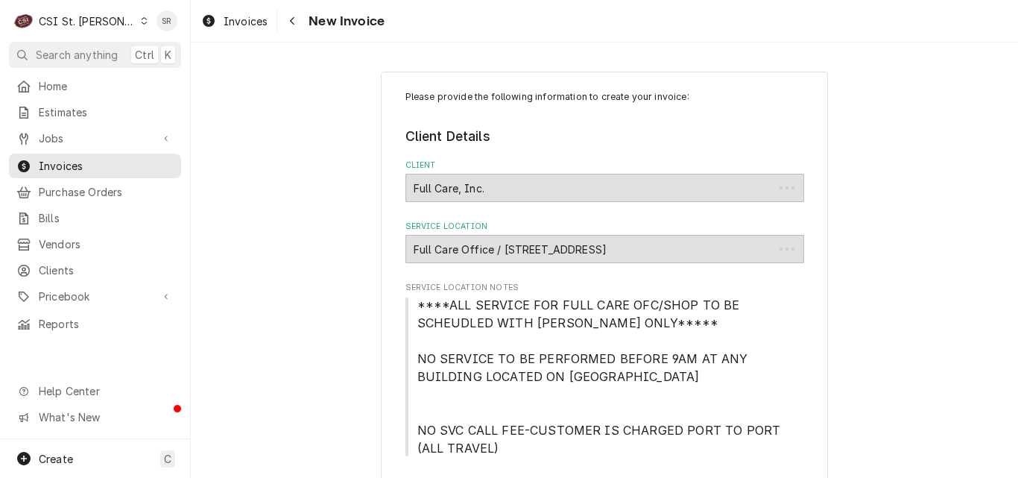
type textarea "x"
